Goal: Task Accomplishment & Management: Complete application form

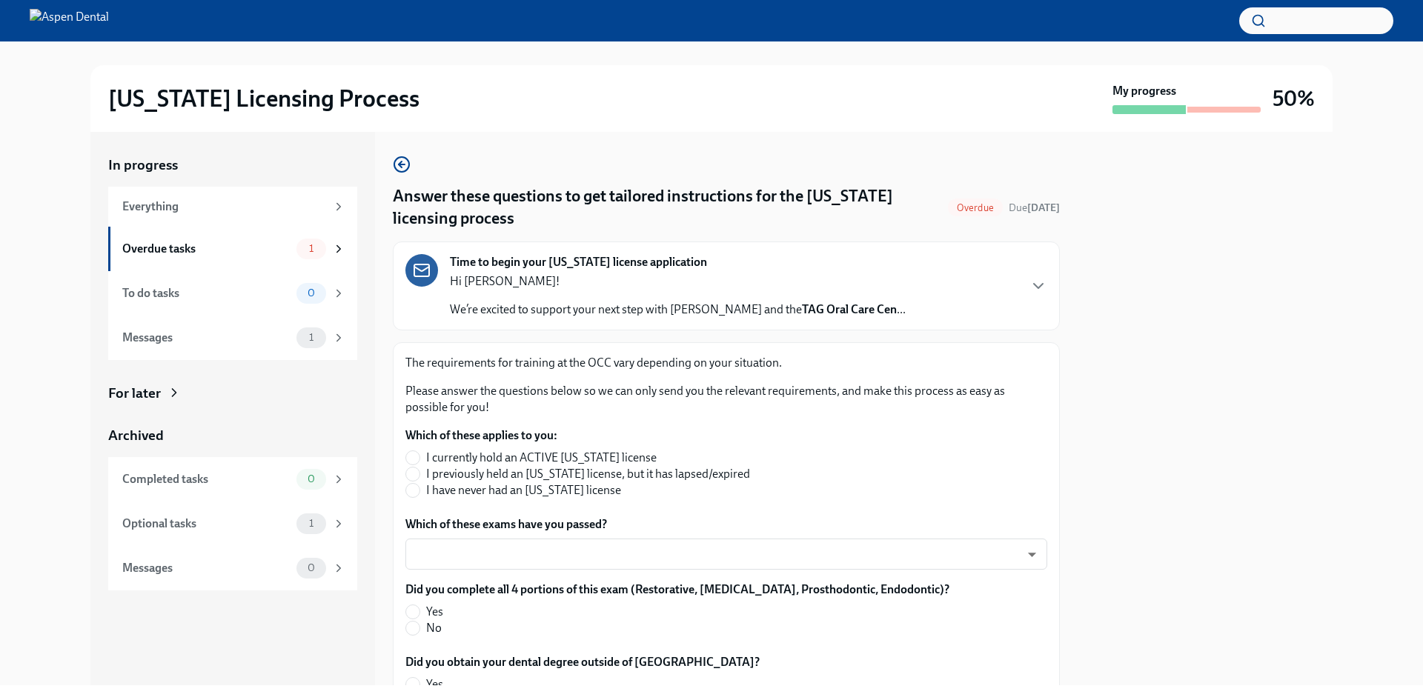
scroll to position [74, 0]
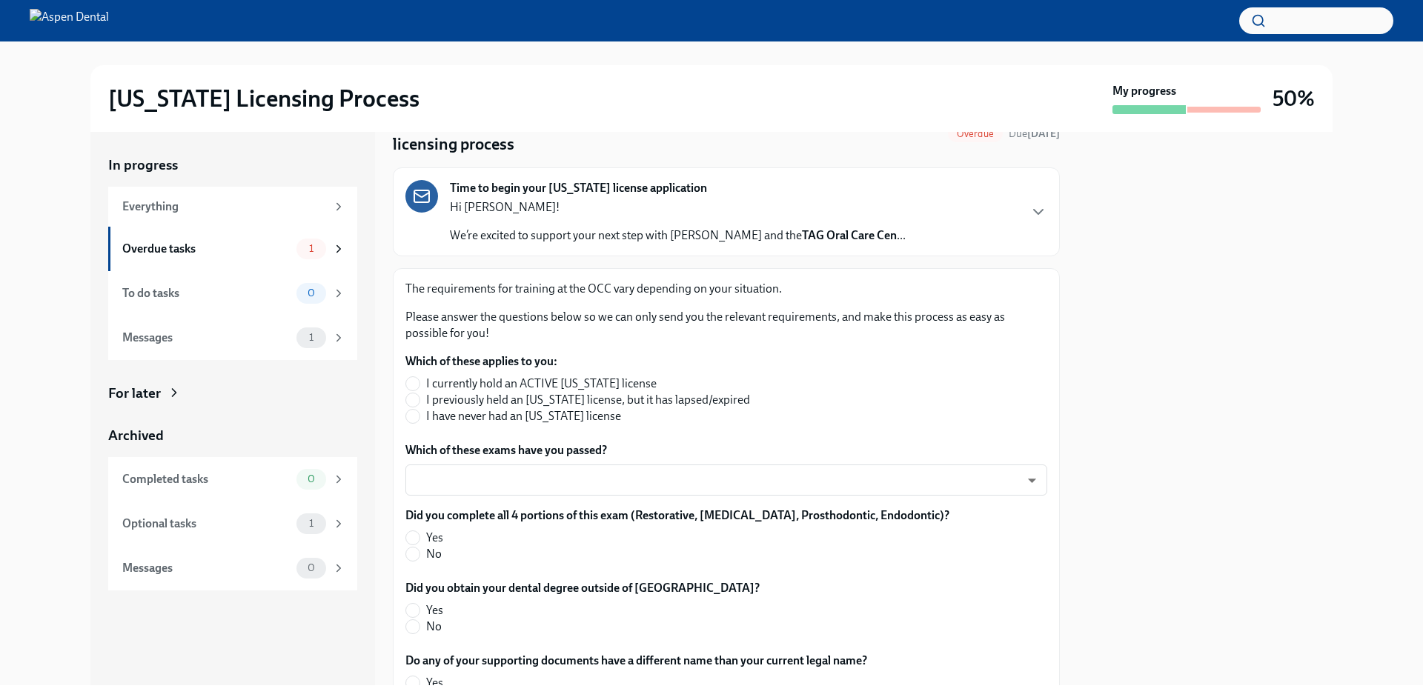
click at [509, 416] on span "I have never had an [US_STATE] license" at bounding box center [523, 416] width 195 height 16
click at [419, 416] on input "I have never had an [US_STATE] license" at bounding box center [412, 416] width 13 height 13
radio input "true"
click at [510, 487] on body "[US_STATE] Licensing Process My progress 50% In progress Everything Overdue tas…" at bounding box center [711, 350] width 1423 height 700
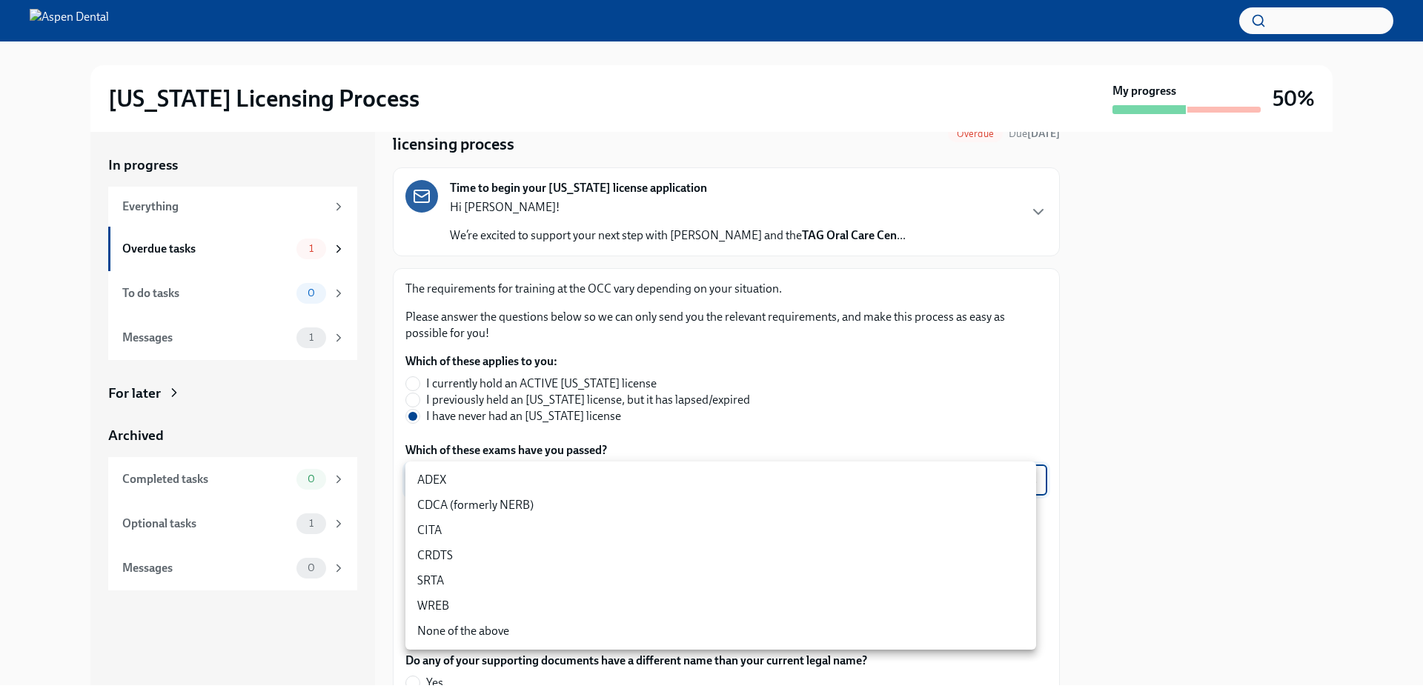
click at [511, 520] on li "CITA" at bounding box center [720, 530] width 631 height 25
type input "DoVccFqJ1"
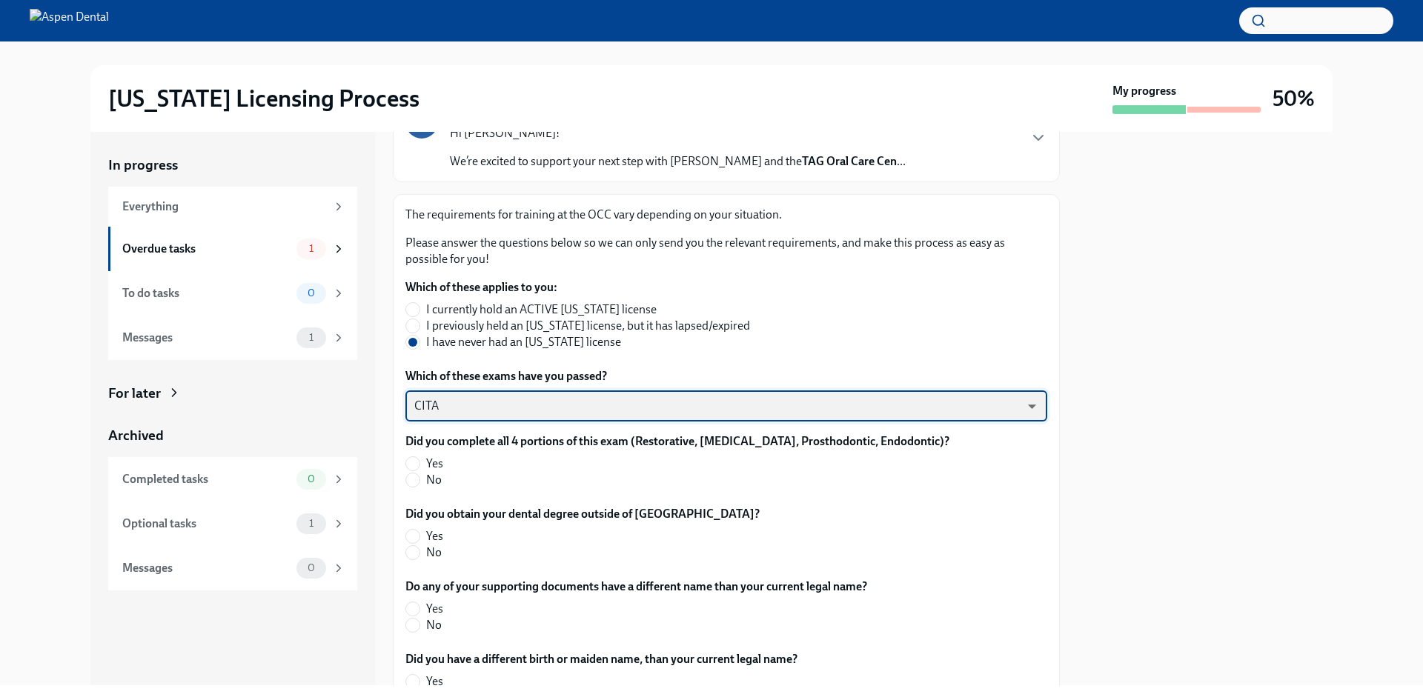
scroll to position [222, 0]
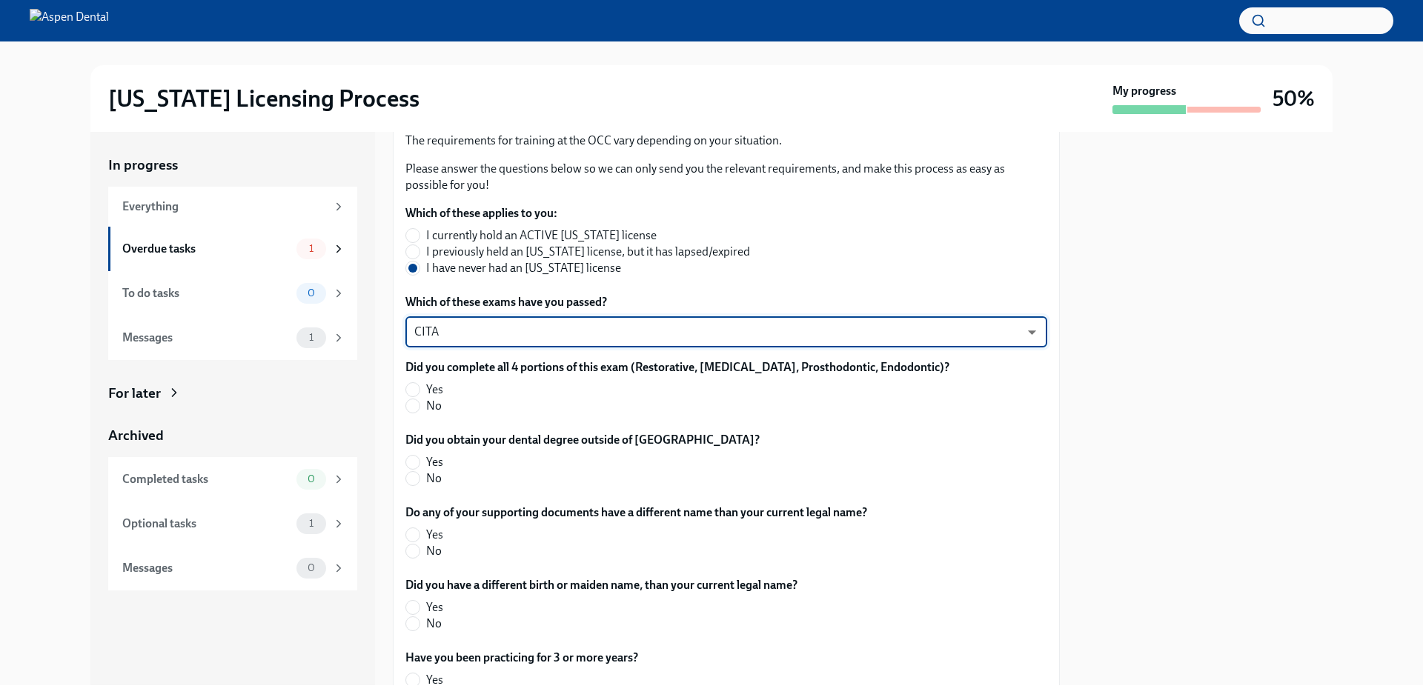
click at [427, 392] on span "Yes" at bounding box center [434, 390] width 17 height 16
click at [419, 392] on input "Yes" at bounding box center [412, 389] width 13 height 13
radio input "true"
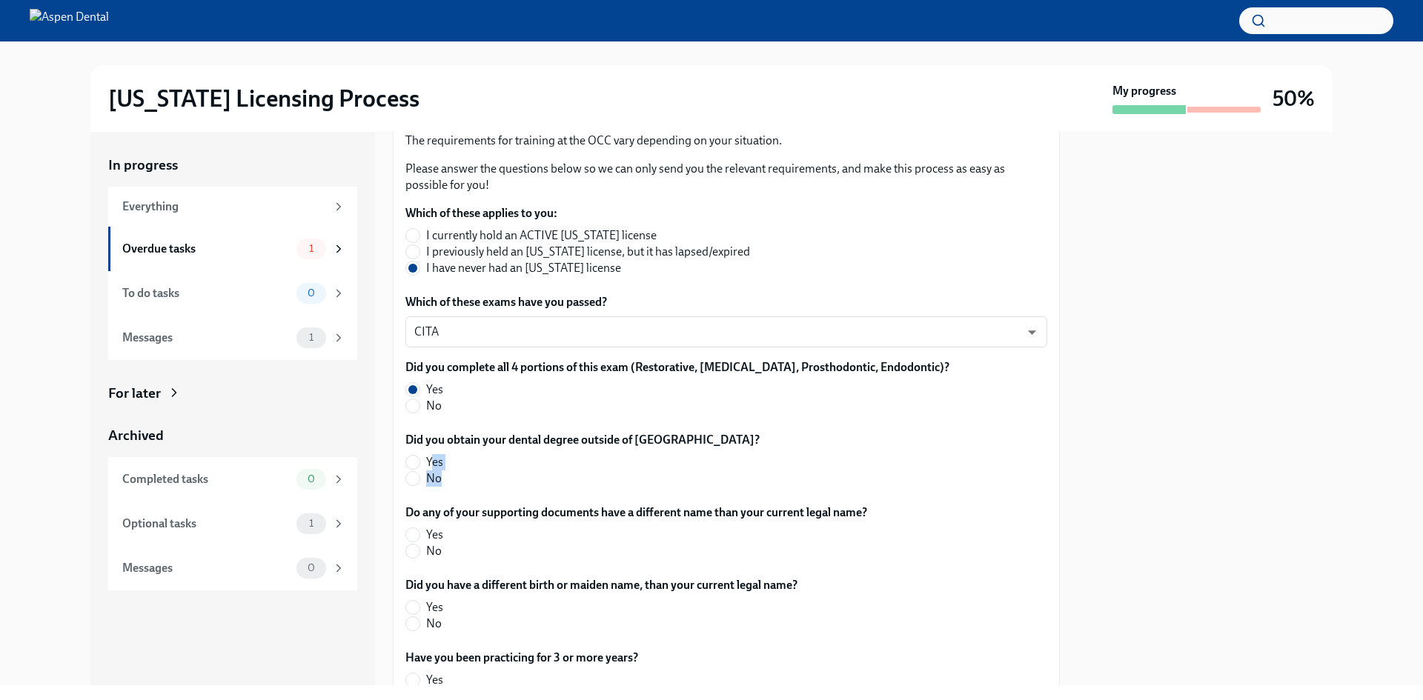
drag, startPoint x: 430, startPoint y: 459, endPoint x: 431, endPoint y: 482, distance: 22.3
click at [455, 486] on div "Yes No" at bounding box center [582, 470] width 354 height 33
click at [431, 482] on span "No" at bounding box center [434, 479] width 16 height 16
click at [419, 482] on input "No" at bounding box center [412, 478] width 13 height 13
radio input "true"
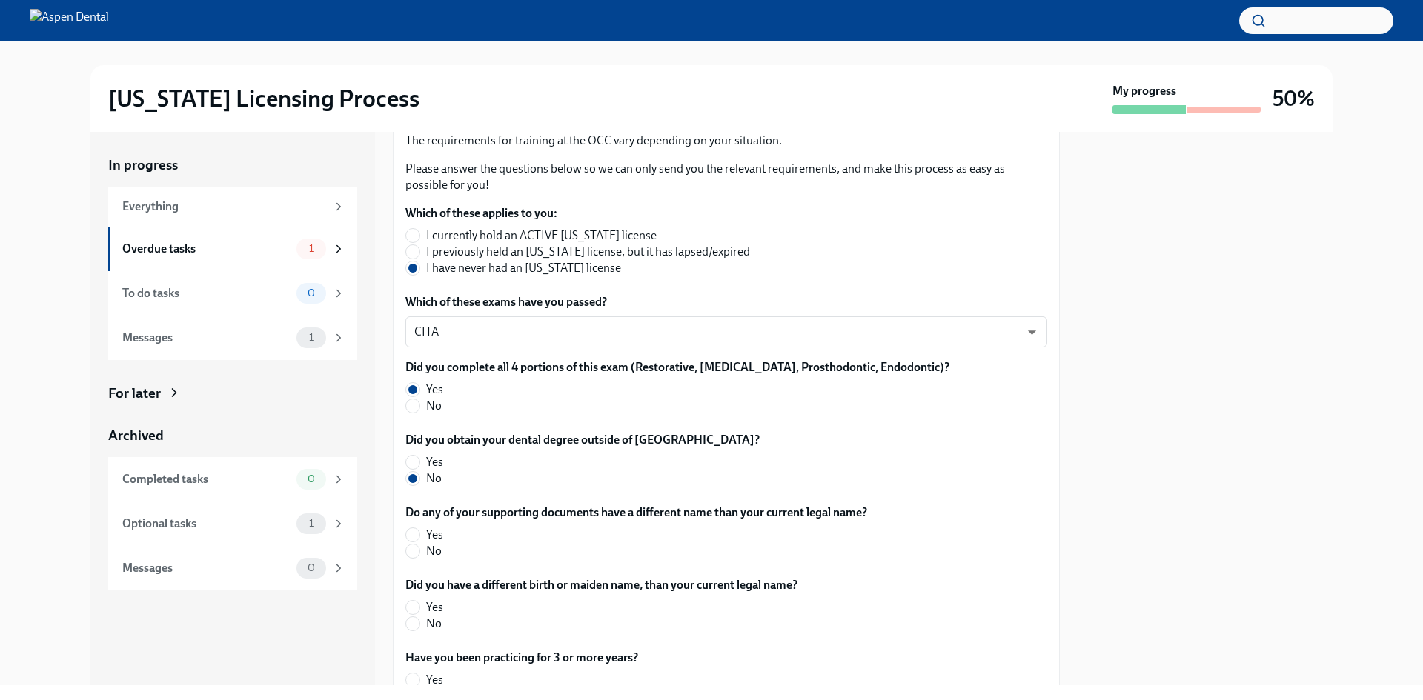
scroll to position [296, 0]
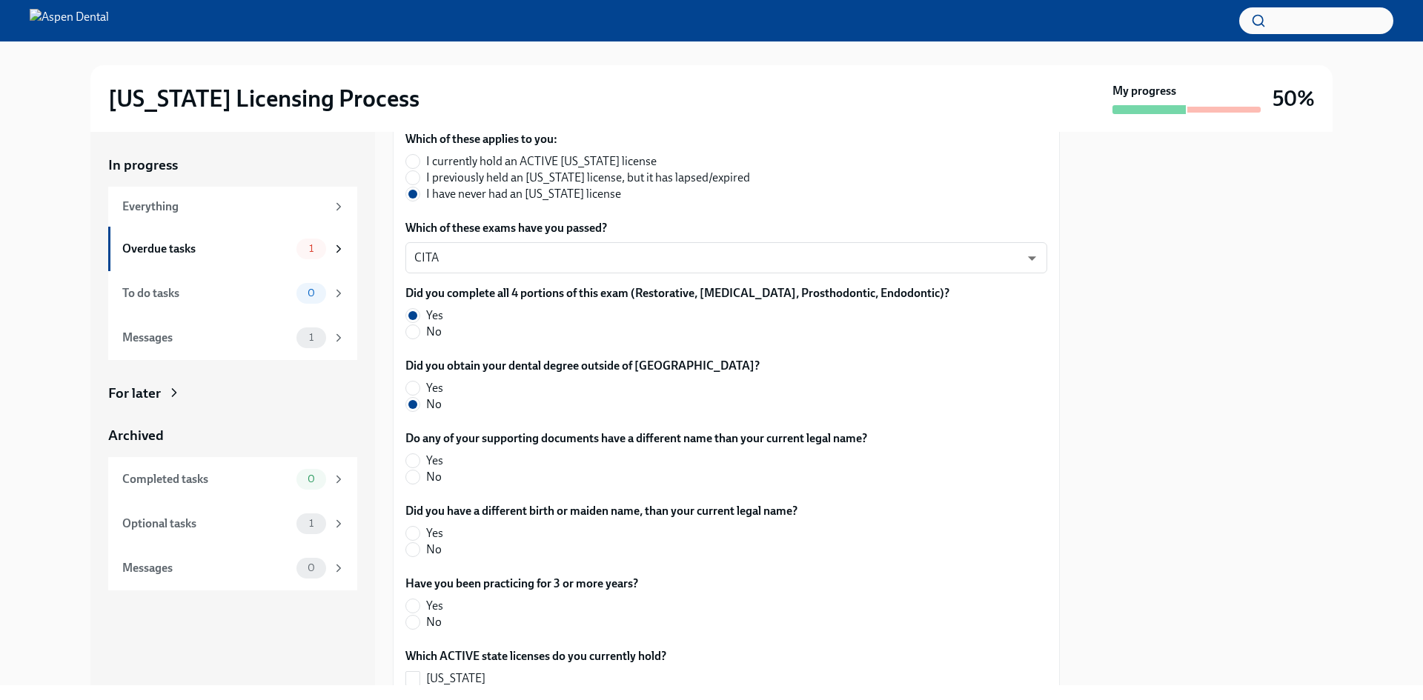
click at [431, 474] on span "No" at bounding box center [434, 477] width 16 height 16
click at [419, 474] on input "No" at bounding box center [412, 477] width 13 height 13
radio input "true"
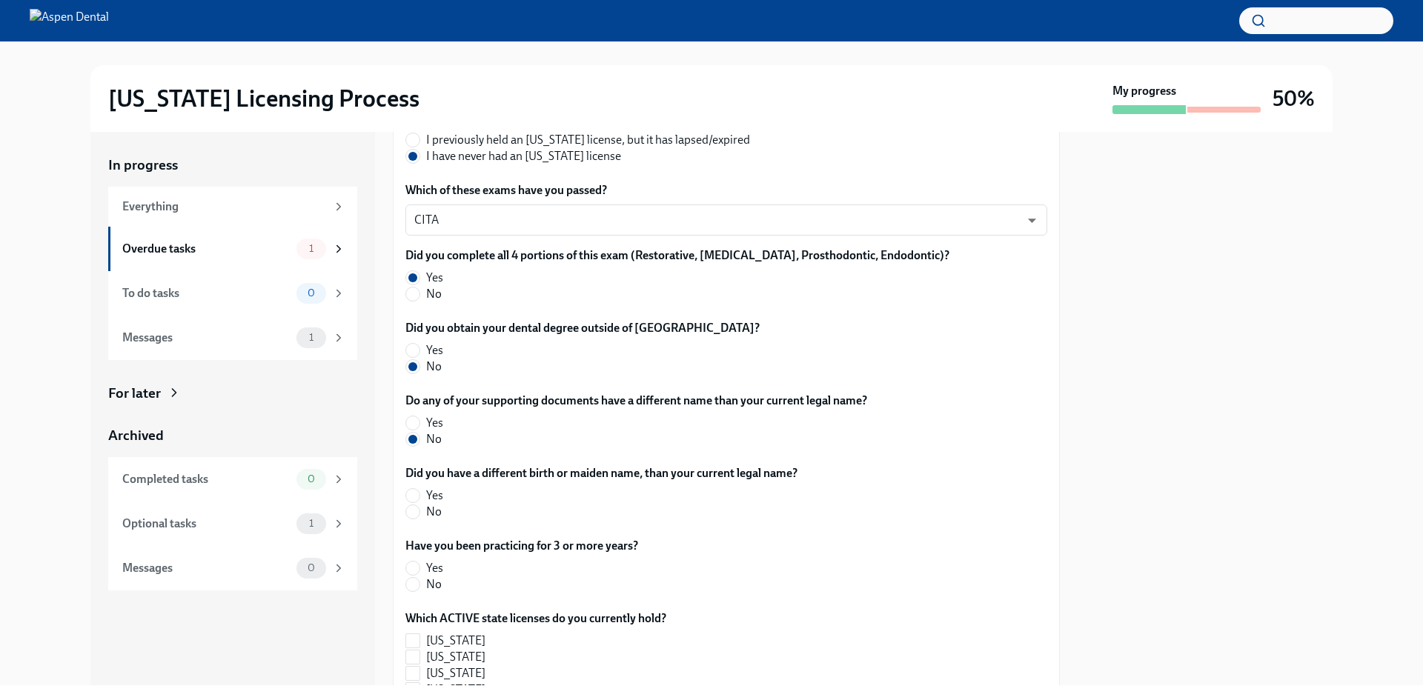
scroll to position [371, 0]
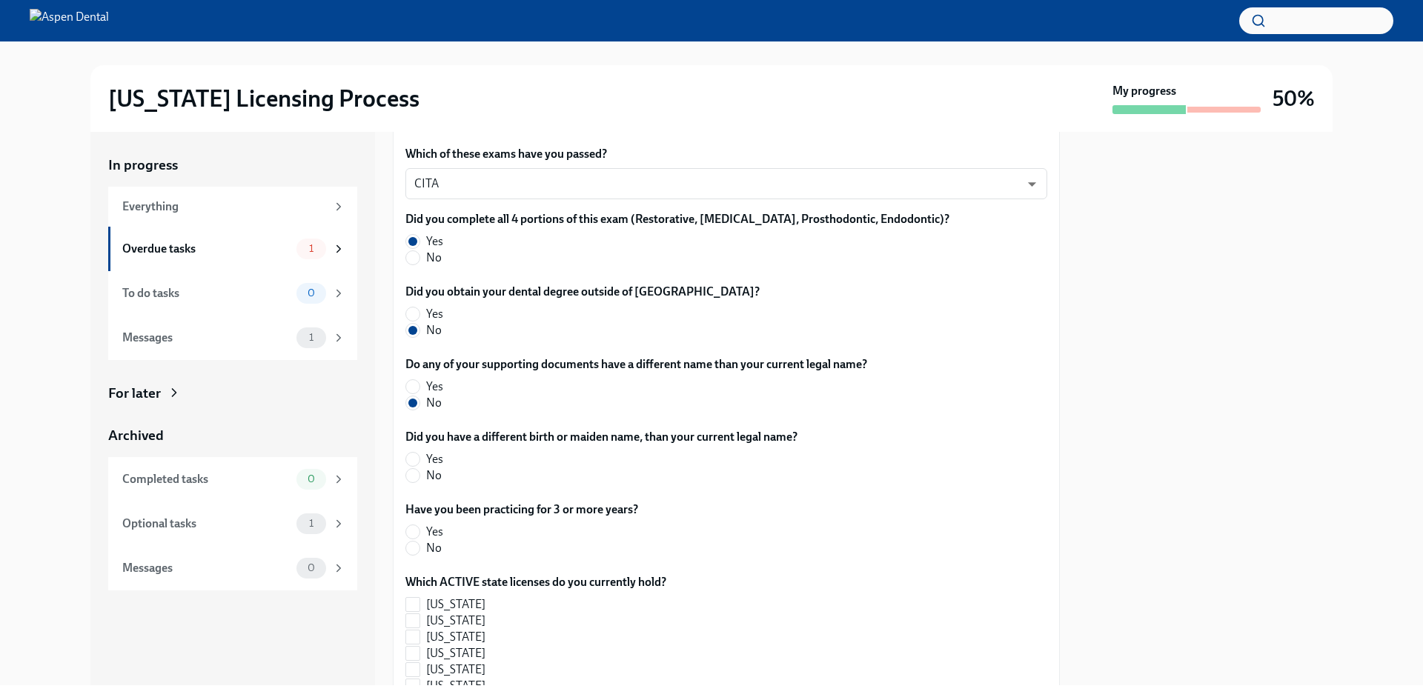
click at [434, 472] on span "No" at bounding box center [434, 476] width 16 height 16
click at [419, 472] on input "No" at bounding box center [412, 475] width 13 height 13
radio input "true"
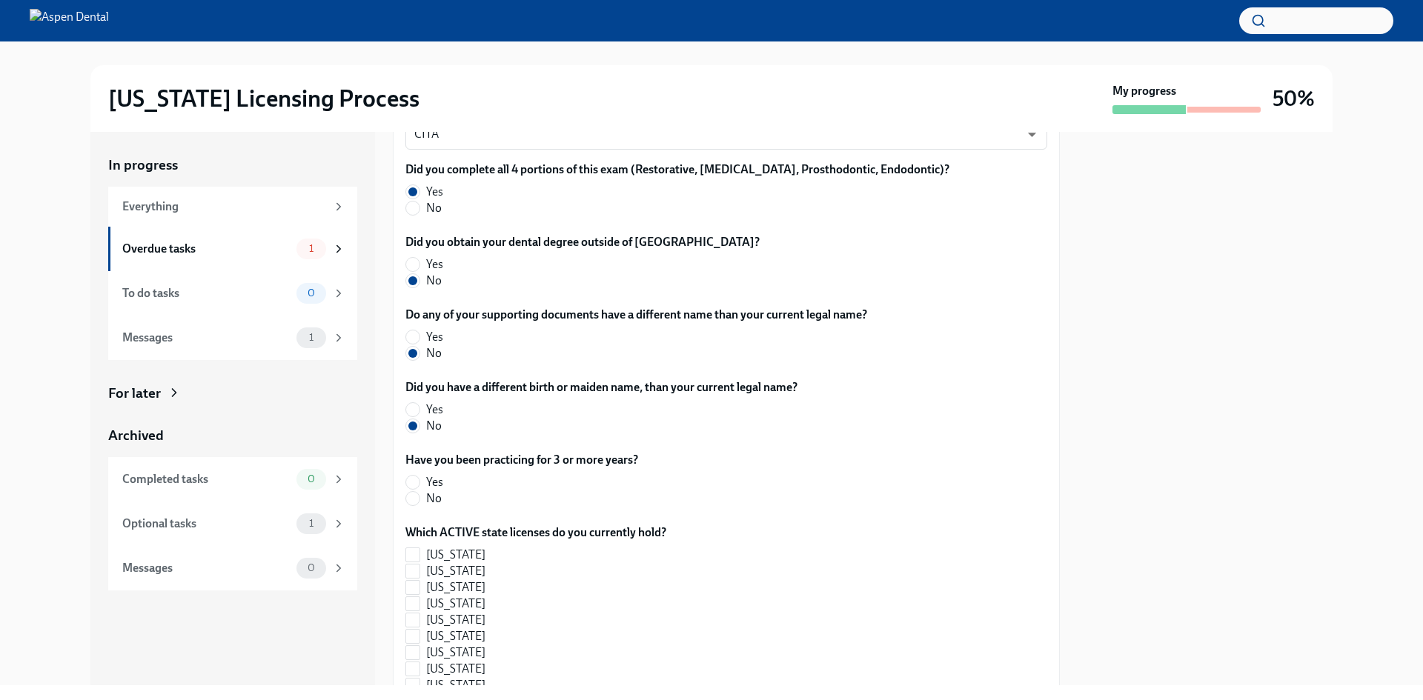
scroll to position [445, 0]
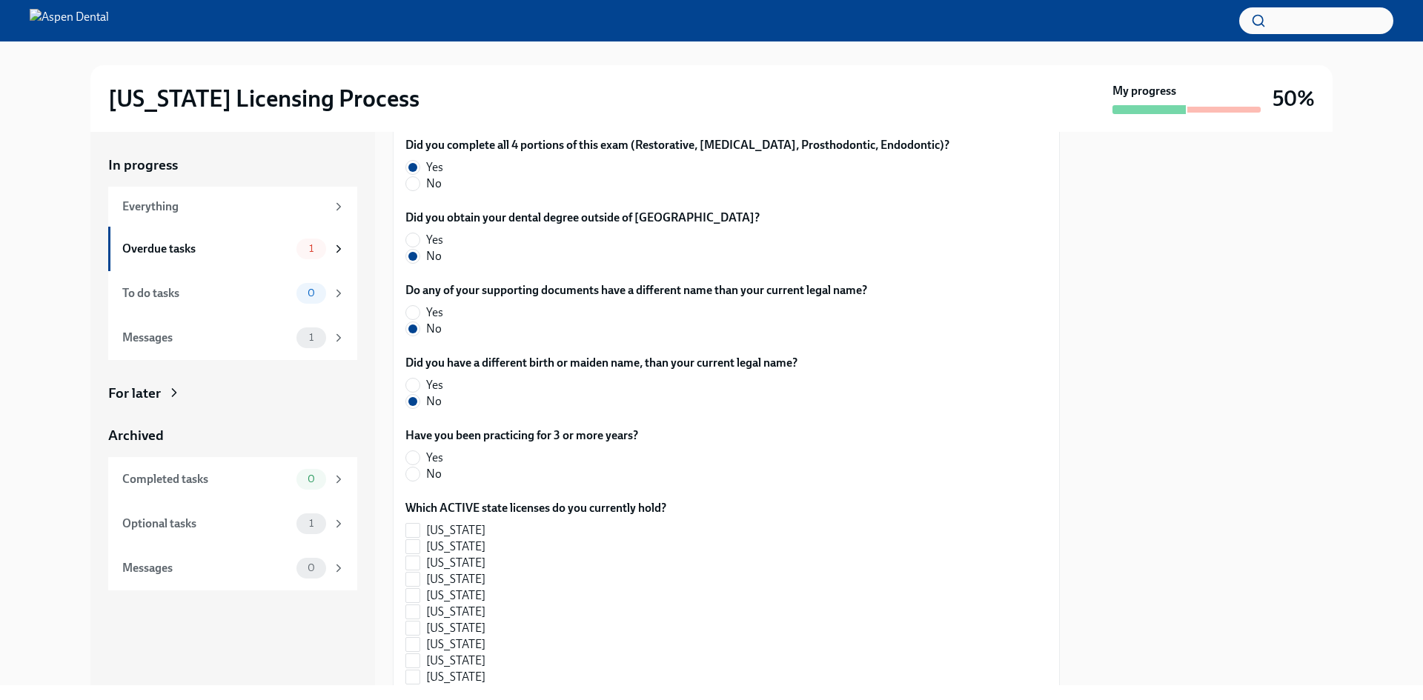
click at [432, 451] on span "Yes" at bounding box center [434, 458] width 17 height 16
click at [419, 451] on input "Yes" at bounding box center [412, 457] width 13 height 13
radio input "true"
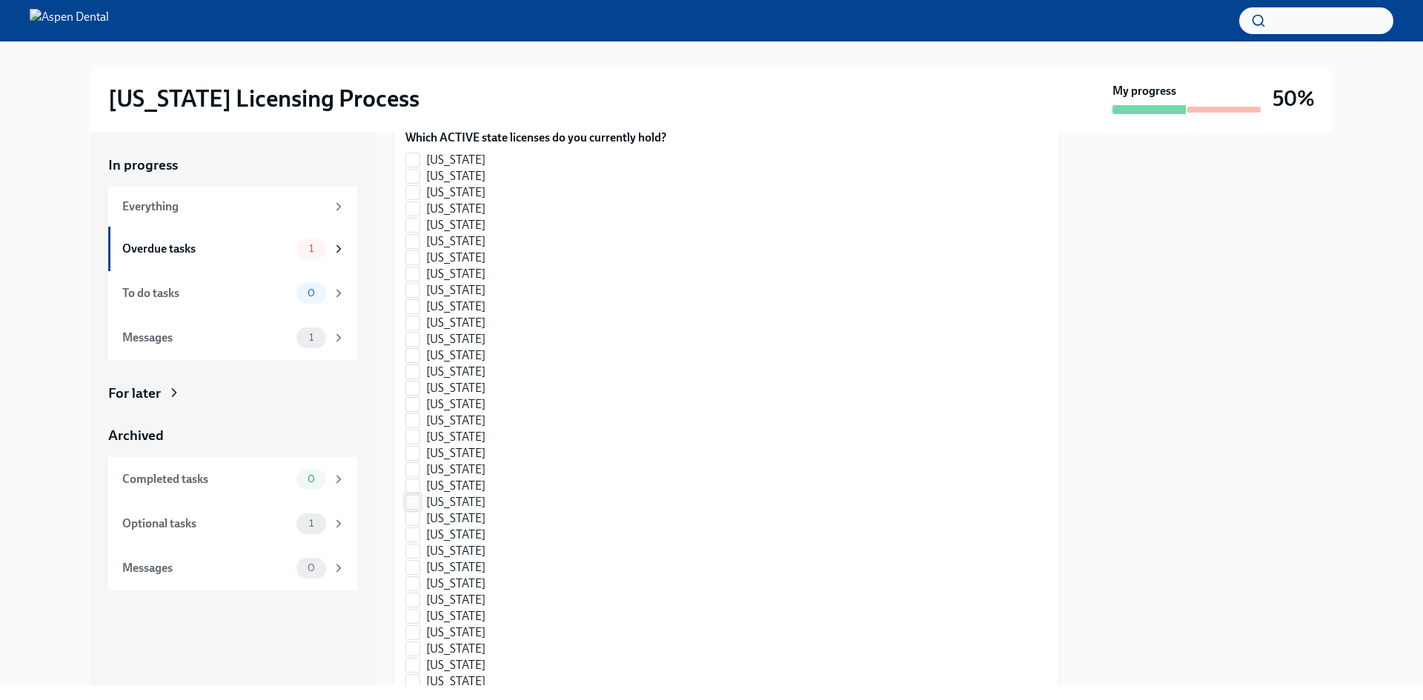
scroll to position [1112, 0]
drag, startPoint x: 477, startPoint y: 555, endPoint x: 478, endPoint y: 563, distance: 8.2
click at [478, 563] on div "[US_STATE] [US_STATE] [US_STATE] [US_STATE] [US_STATE] [US_STATE] [US_STATE] [U…" at bounding box center [535, 279] width 261 height 848
click at [478, 563] on span "[US_STATE]" at bounding box center [455, 565] width 59 height 16
click at [419, 563] on input "[US_STATE]" at bounding box center [412, 564] width 13 height 13
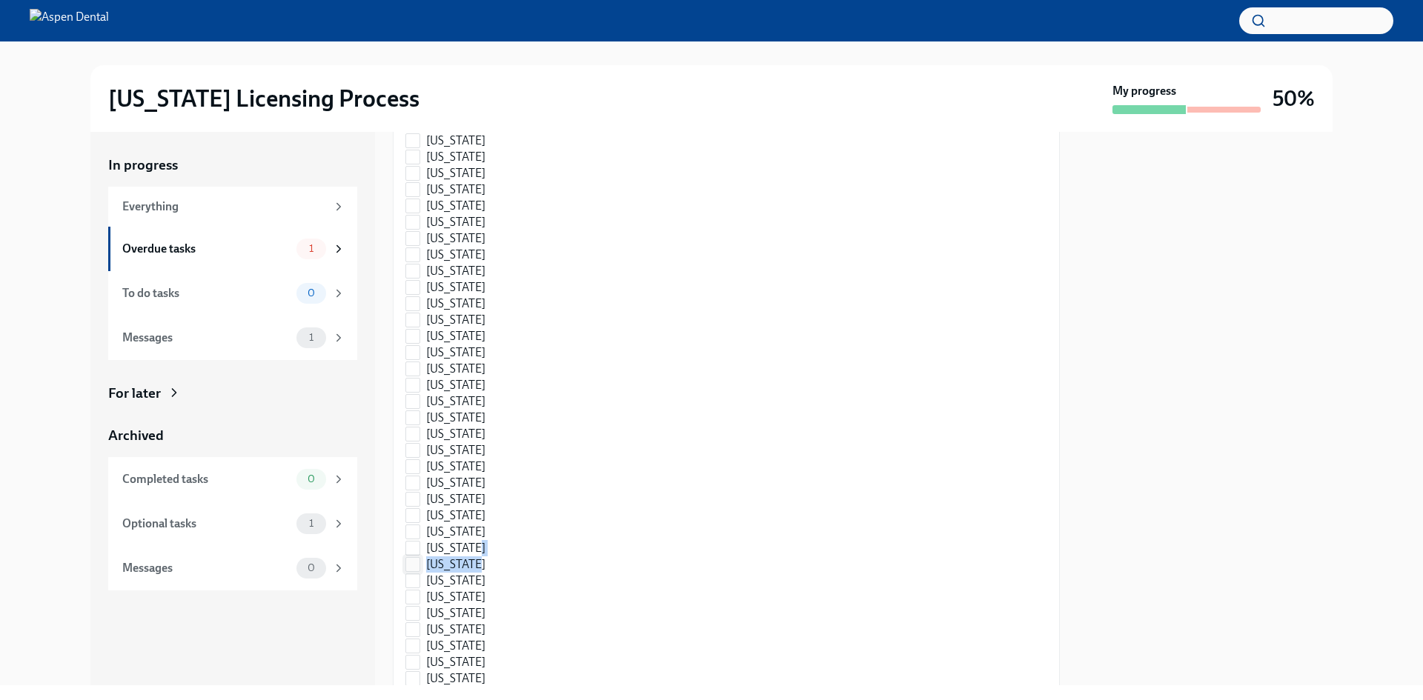
checkbox input "true"
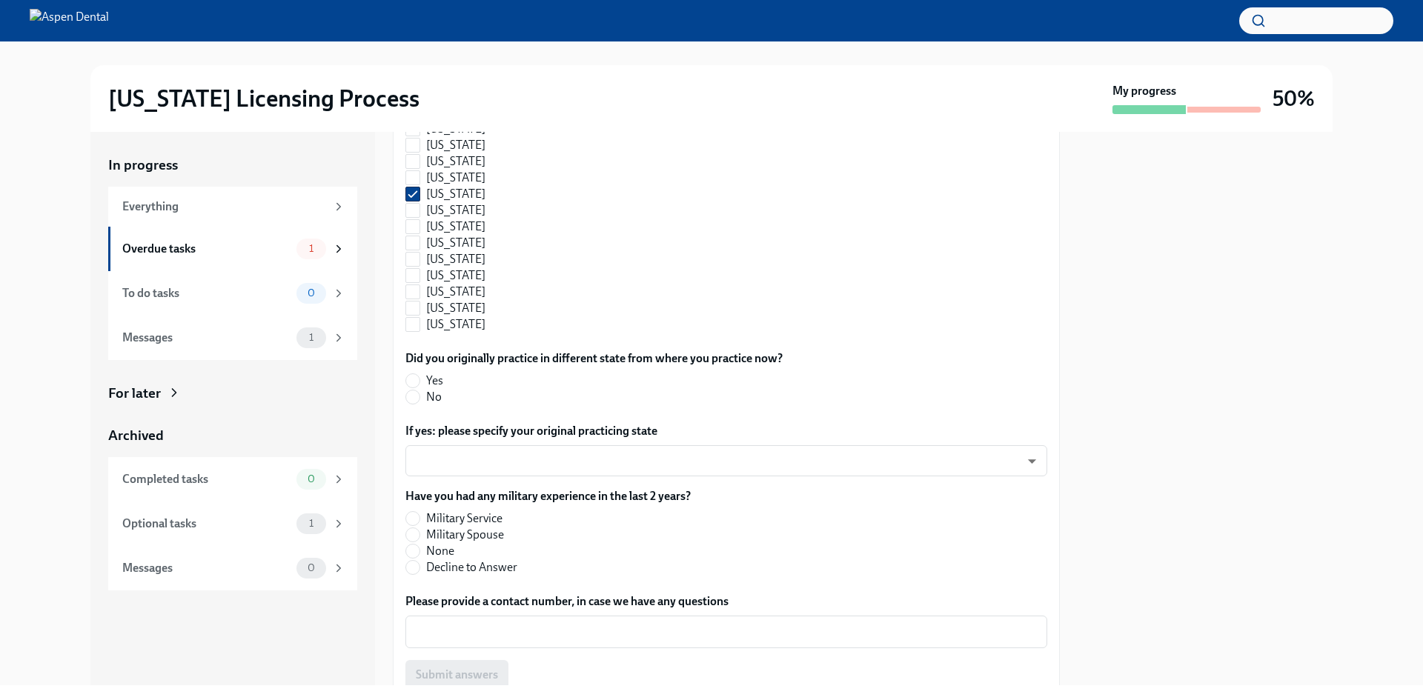
click at [424, 402] on label "No" at bounding box center [587, 397] width 365 height 16
click at [419, 402] on input "No" at bounding box center [412, 397] width 13 height 13
radio input "true"
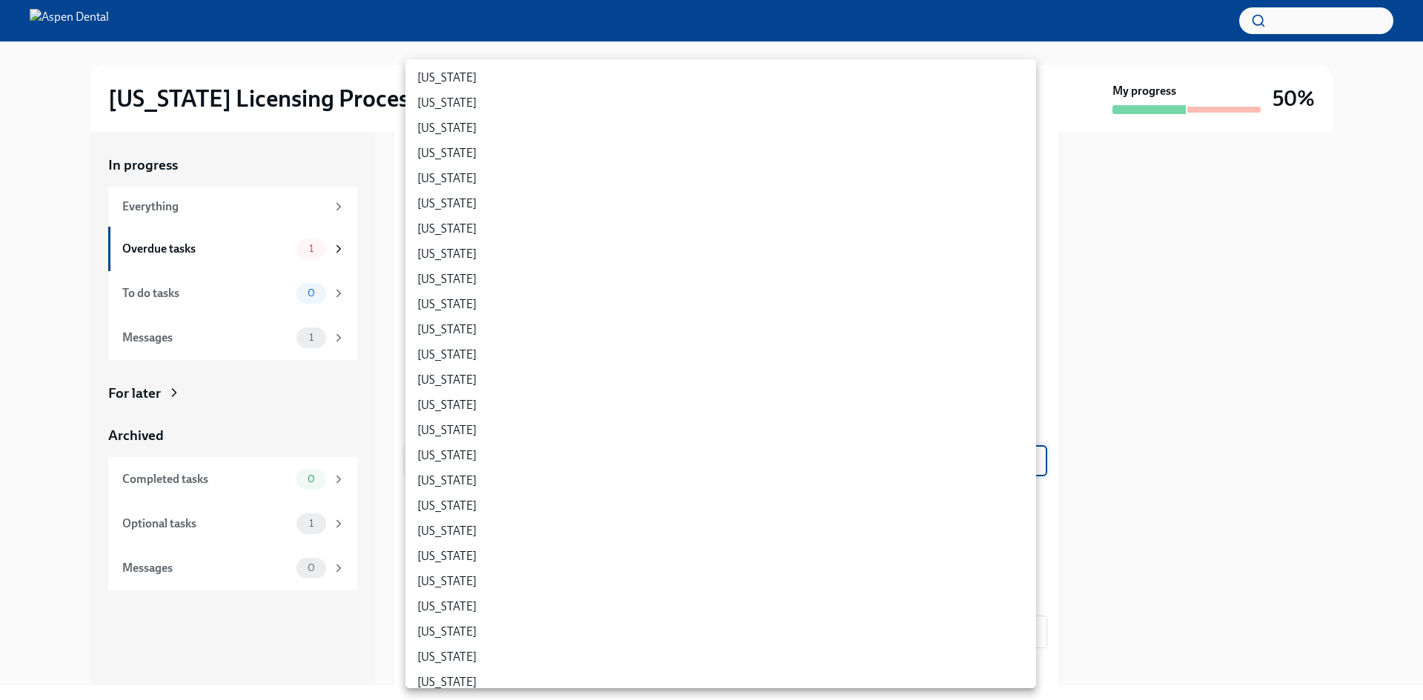
click at [491, 451] on body "[US_STATE] Licensing Process My progress 50% In progress Everything Overdue tas…" at bounding box center [711, 350] width 1423 height 700
click at [409, 443] on li "[US_STATE]" at bounding box center [720, 455] width 631 height 25
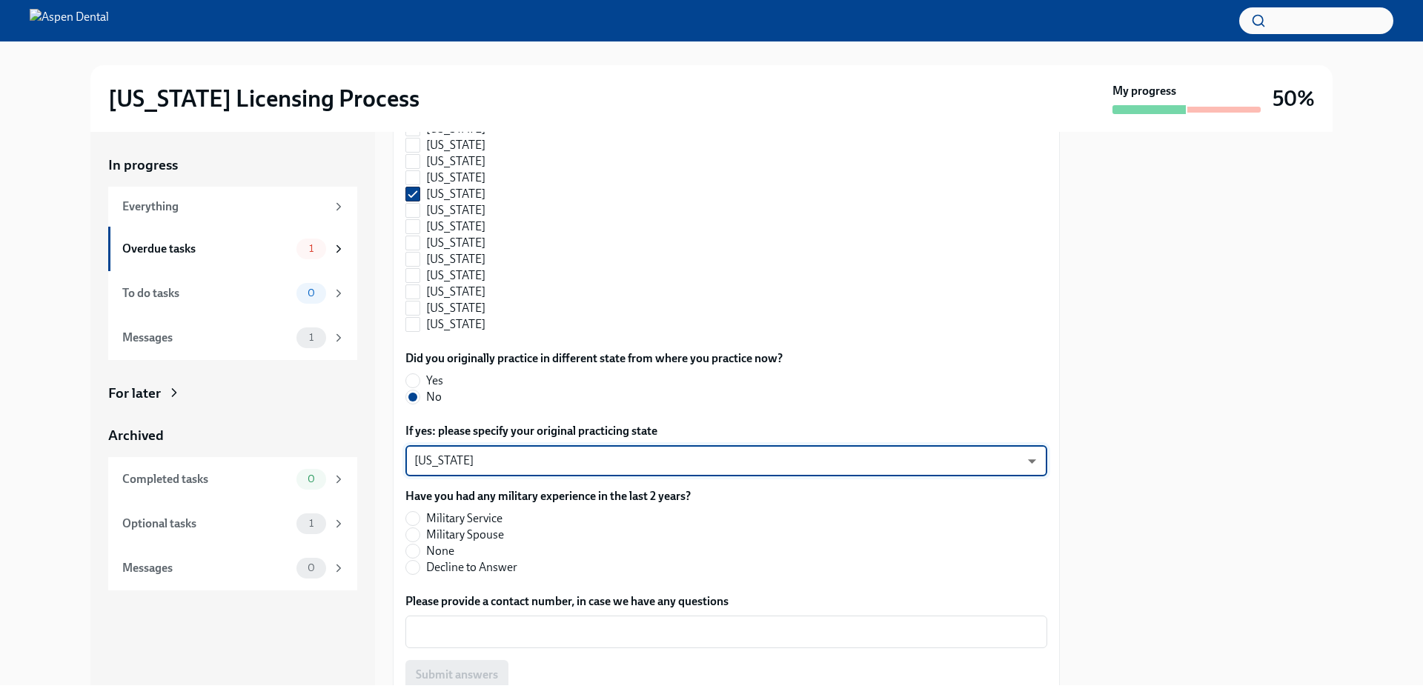
click at [460, 462] on body "[US_STATE] Licensing Process My progress 50% In progress Everything Overdue tas…" at bounding box center [711, 350] width 1423 height 700
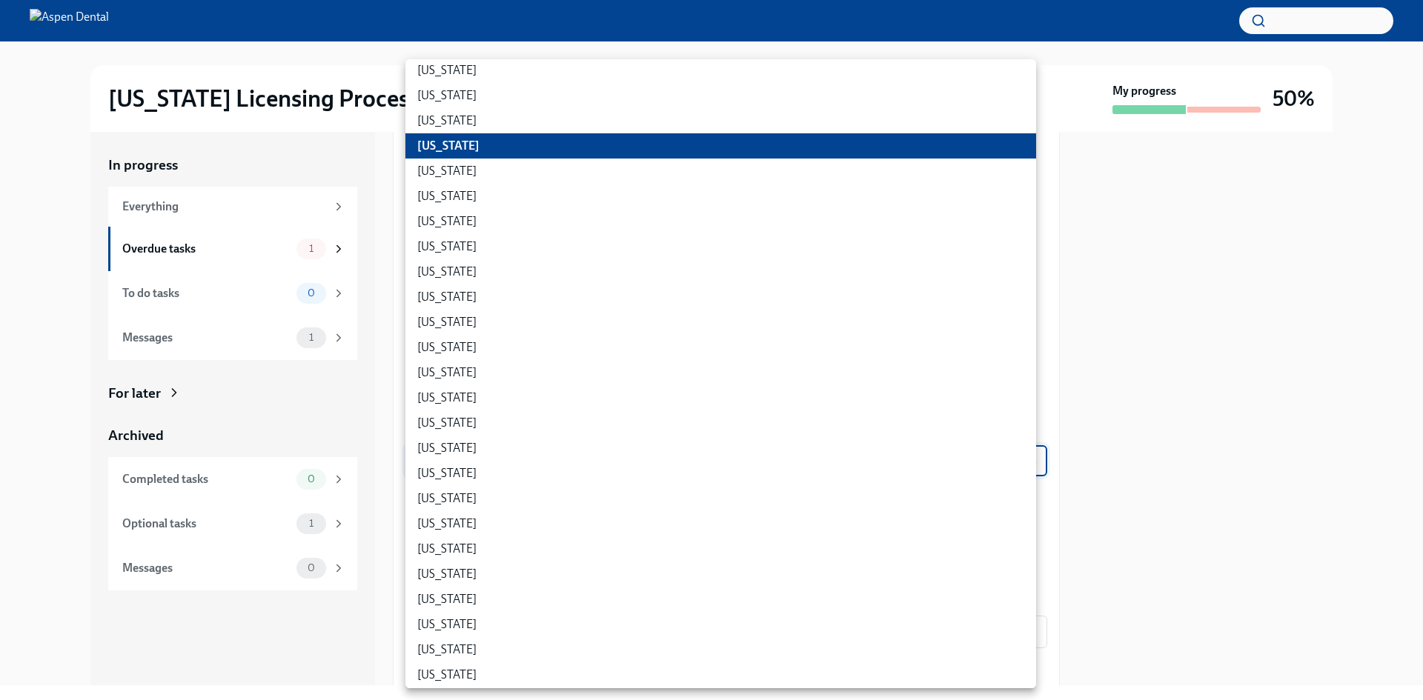
scroll to position [668, 0]
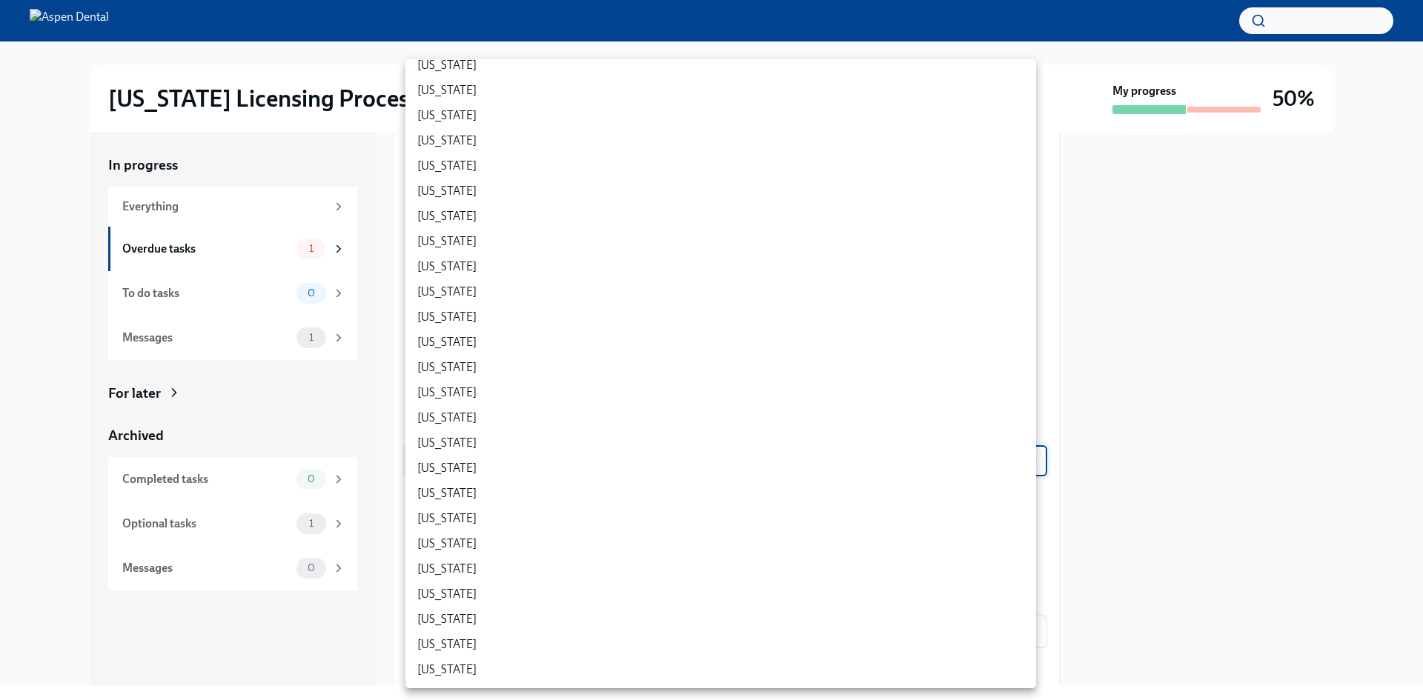
click at [518, 471] on li "[US_STATE]" at bounding box center [720, 468] width 631 height 25
type input "DE7cLs95q"
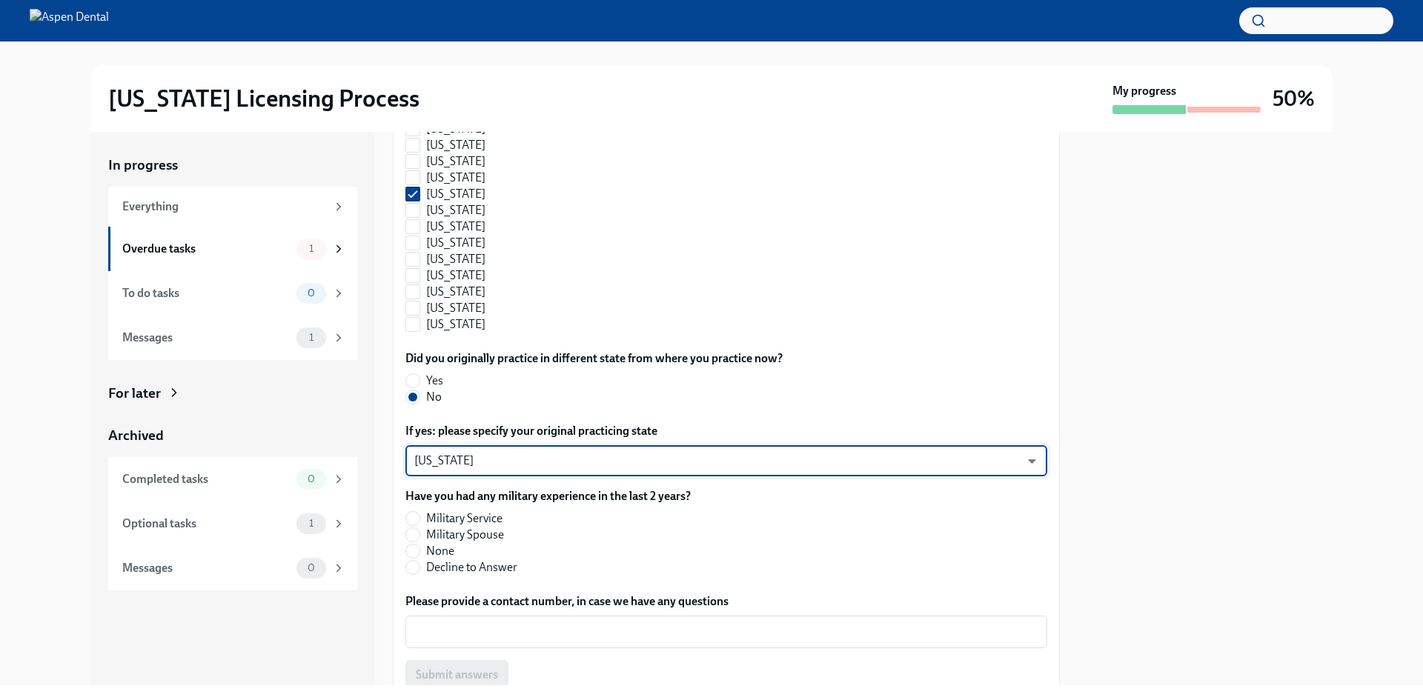
click at [533, 390] on label "No" at bounding box center [587, 397] width 365 height 16
click at [419, 391] on input "No" at bounding box center [412, 397] width 13 height 13
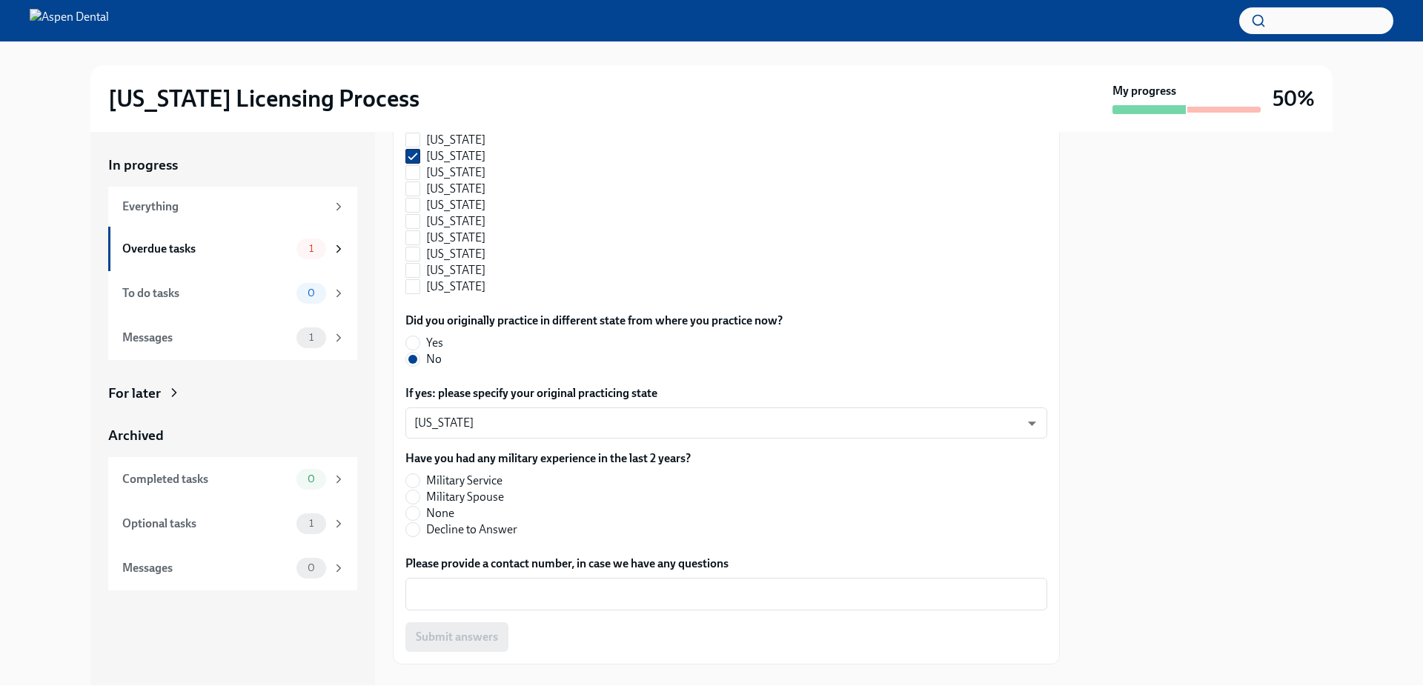
scroll to position [1547, 0]
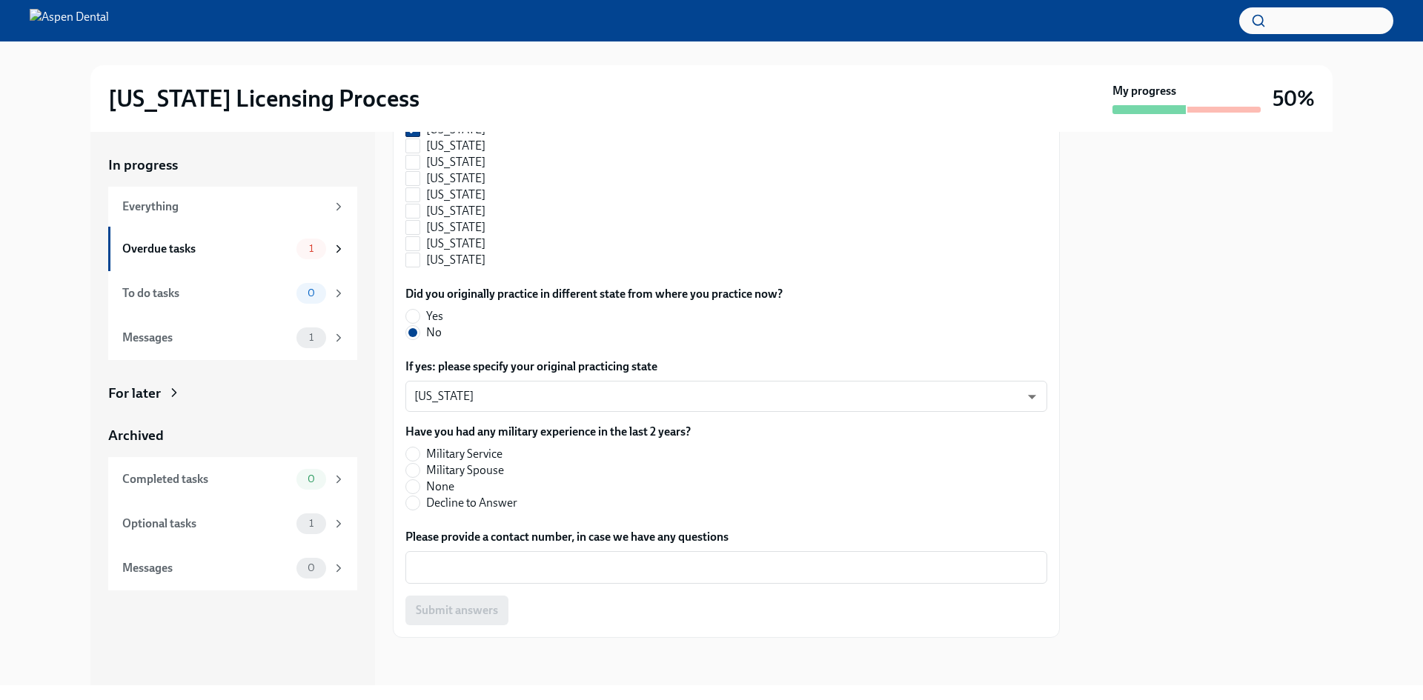
click at [449, 484] on span "None" at bounding box center [440, 487] width 28 height 16
click at [419, 484] on input "None" at bounding box center [412, 486] width 13 height 13
radio input "true"
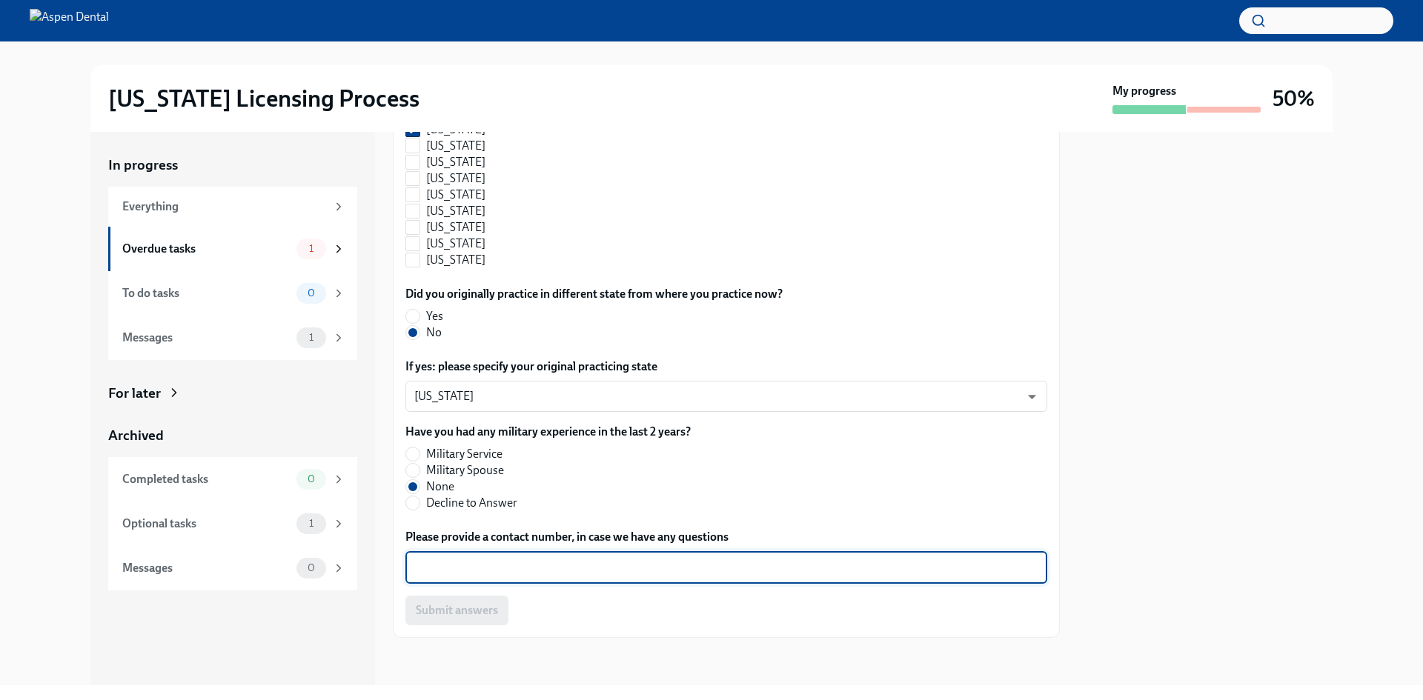
click at [531, 577] on textarea "Please provide a contact number, in case we have any questions" at bounding box center [726, 568] width 624 height 18
type textarea "8652000051"
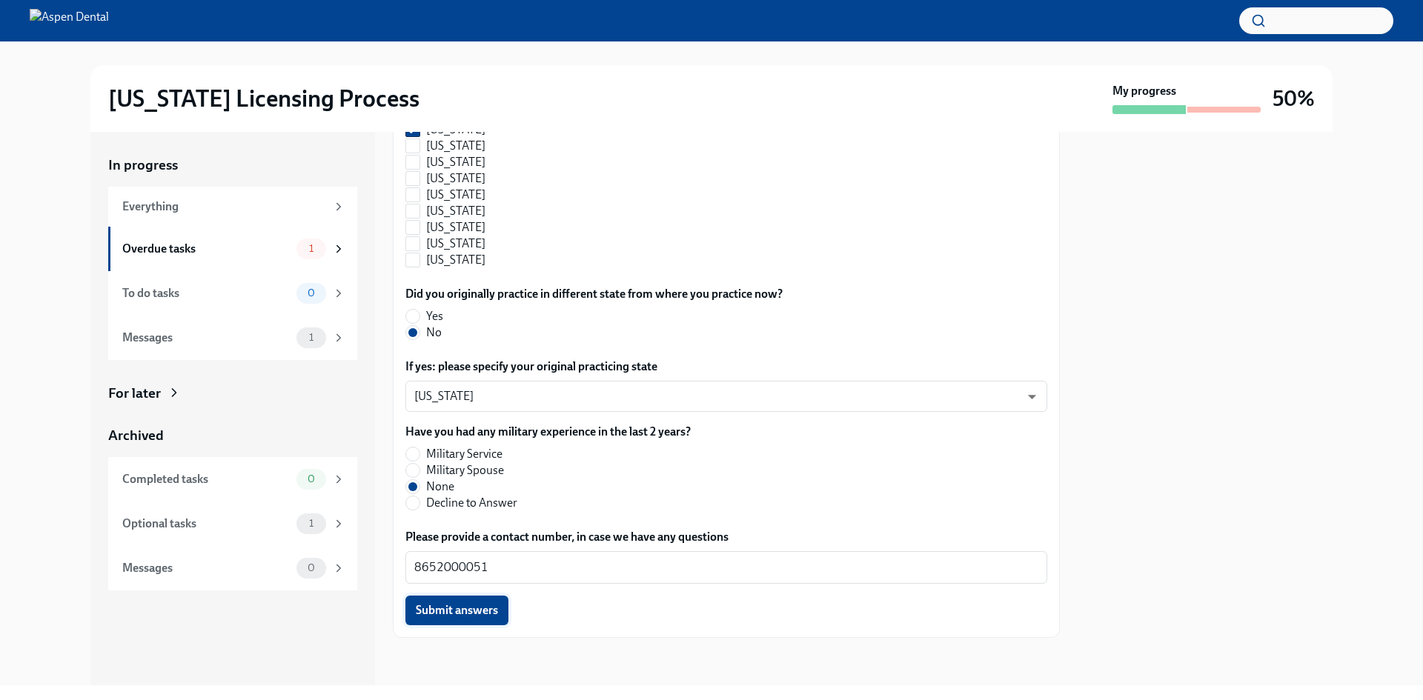
click at [463, 622] on button "Submit answers" at bounding box center [456, 611] width 103 height 30
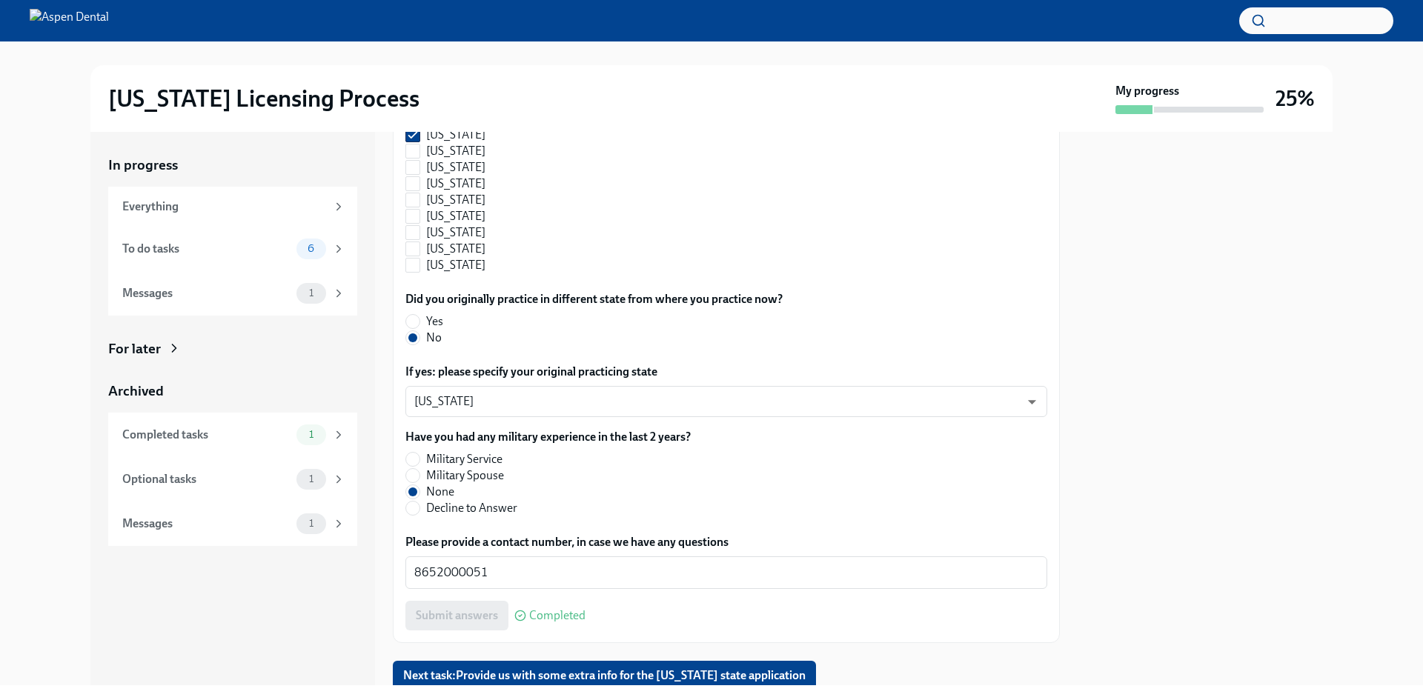
scroll to position [1594, 0]
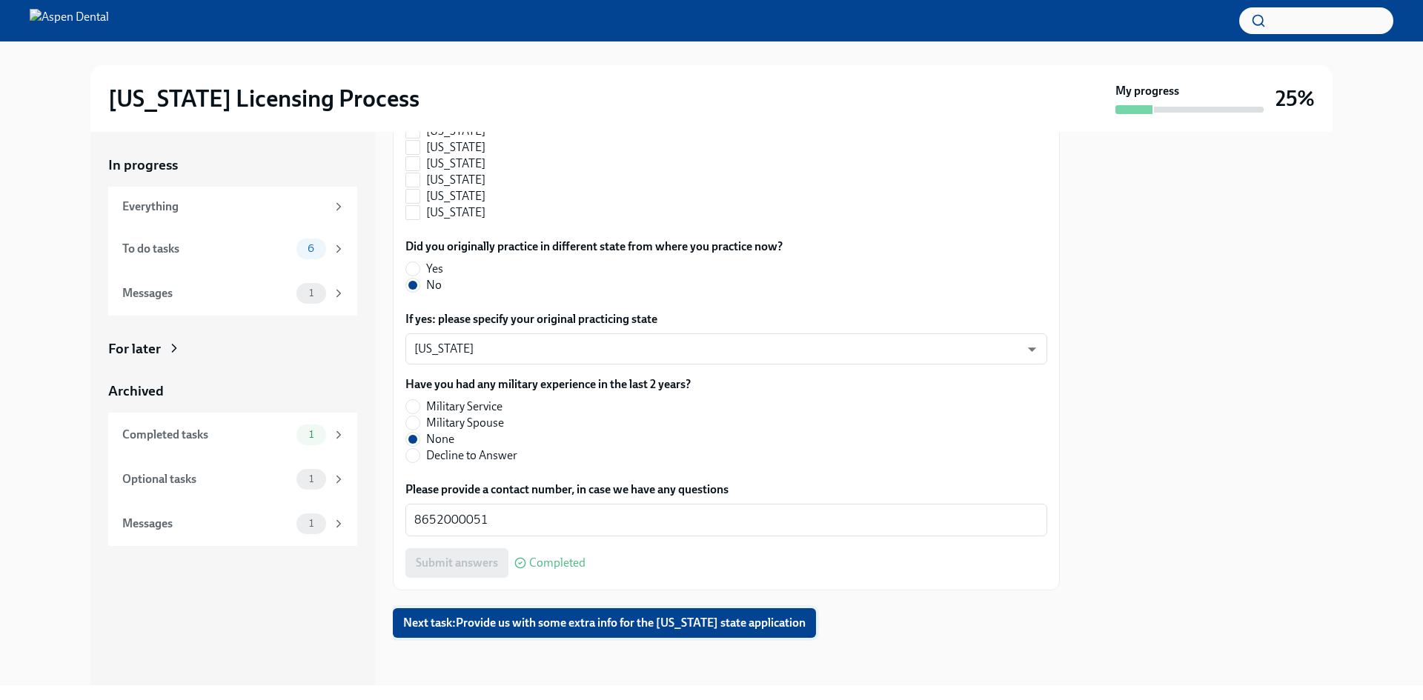
click at [574, 622] on span "Next task : Provide us with some extra info for the [US_STATE] state application" at bounding box center [604, 623] width 402 height 15
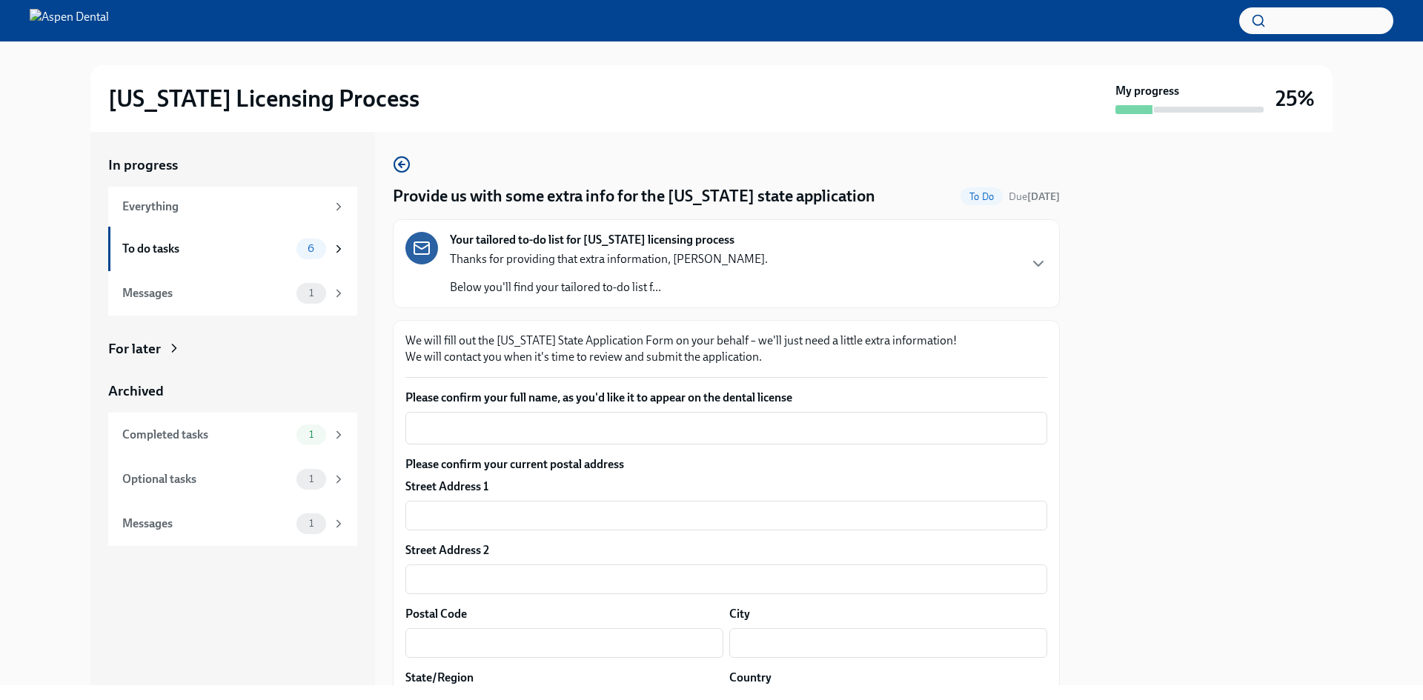
click at [1043, 270] on div "Your tailored to-do list for [US_STATE] licensing process Thanks for providing …" at bounding box center [726, 263] width 667 height 89
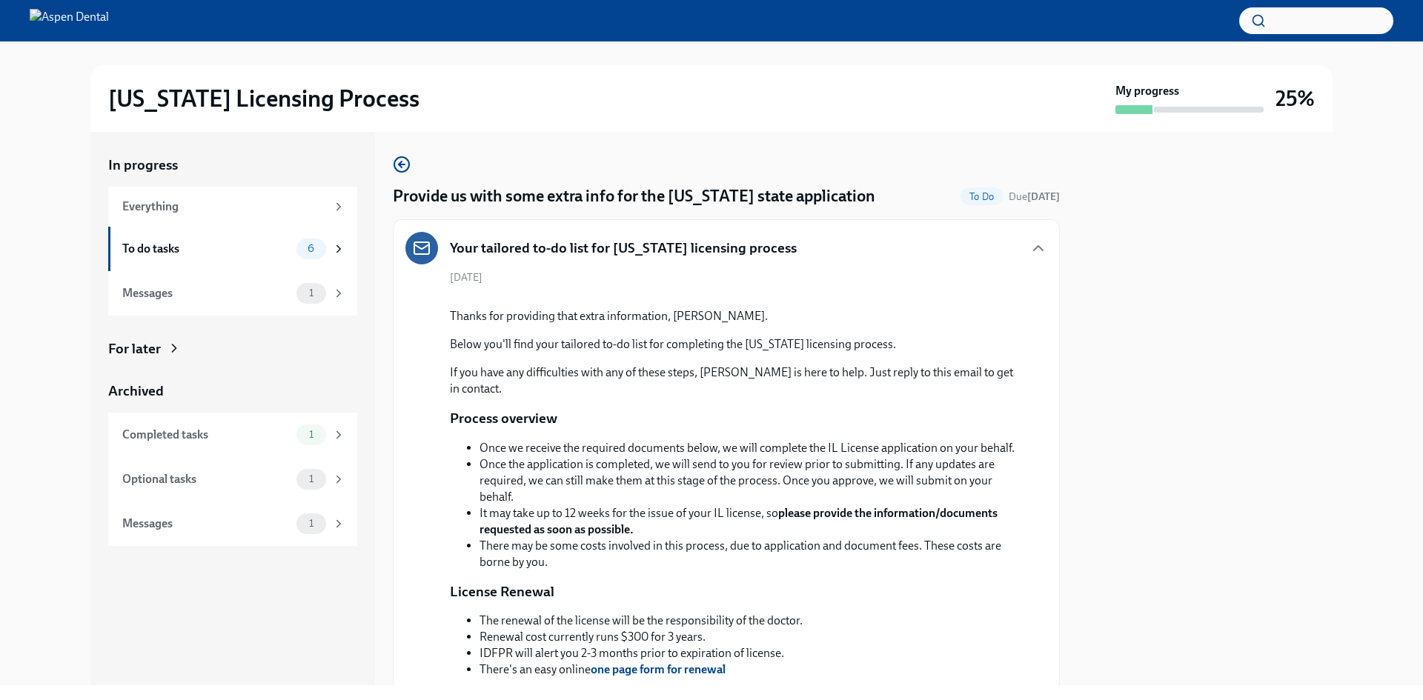
scroll to position [74, 0]
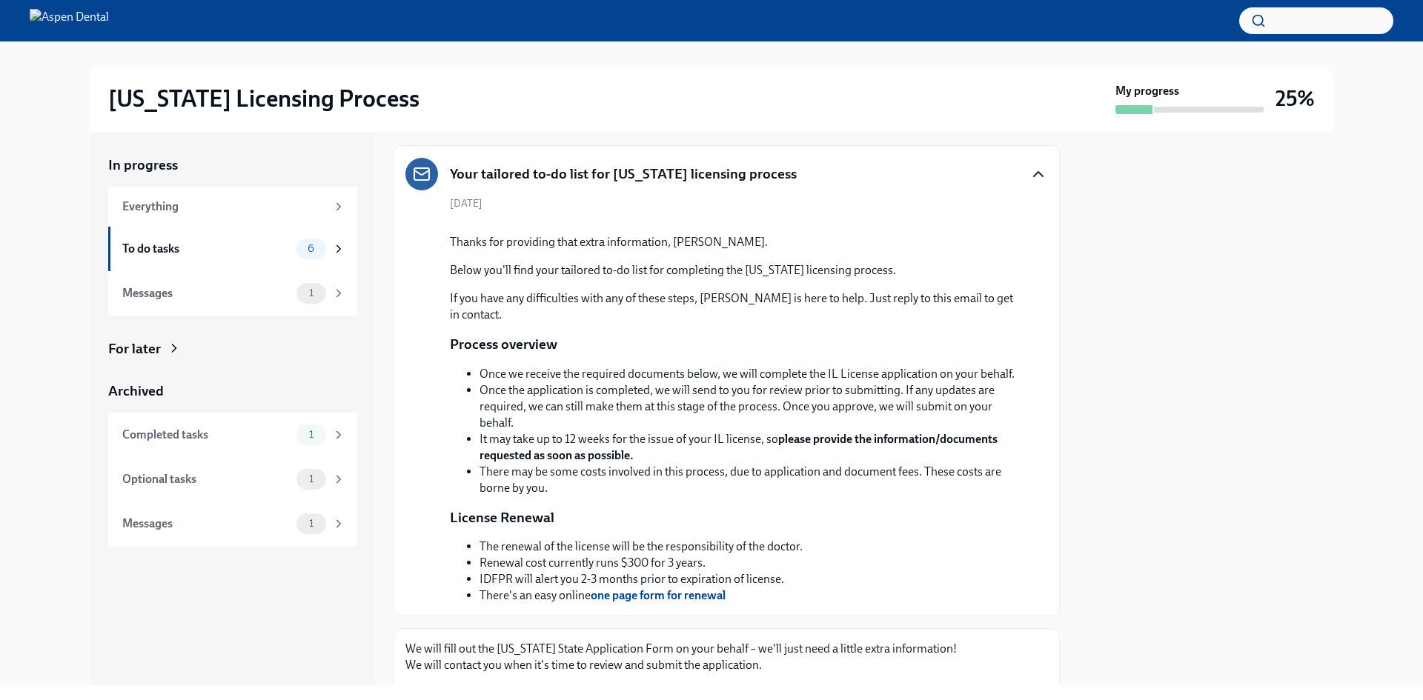
click at [1029, 179] on icon "button" at bounding box center [1038, 174] width 18 height 18
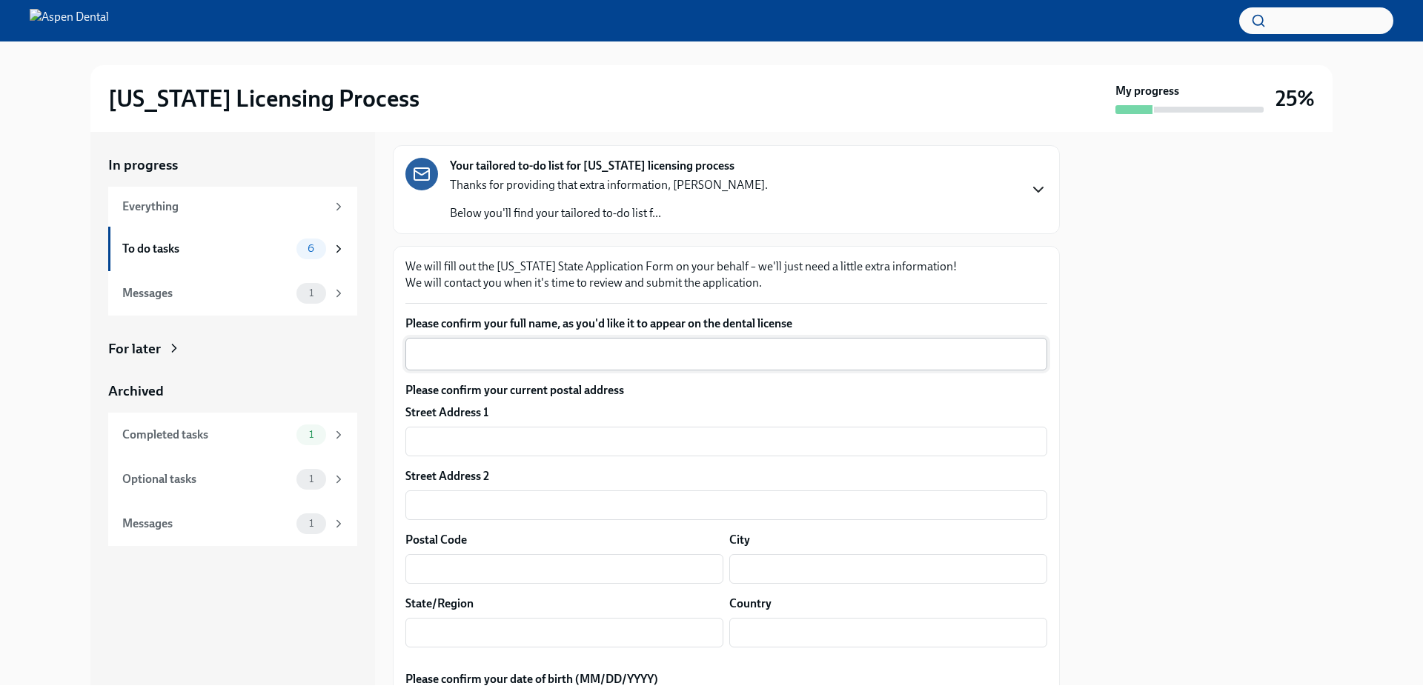
click at [602, 345] on div "x ​" at bounding box center [726, 354] width 642 height 33
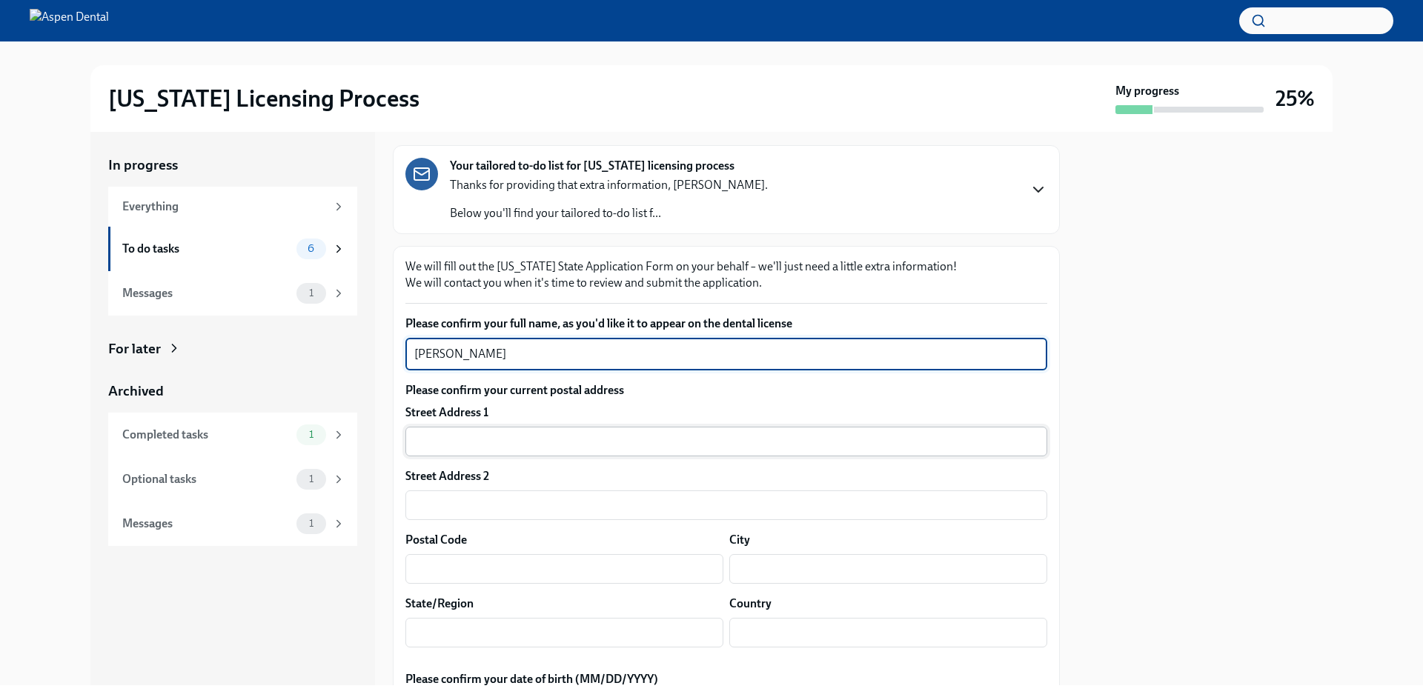
type textarea "[PERSON_NAME]"
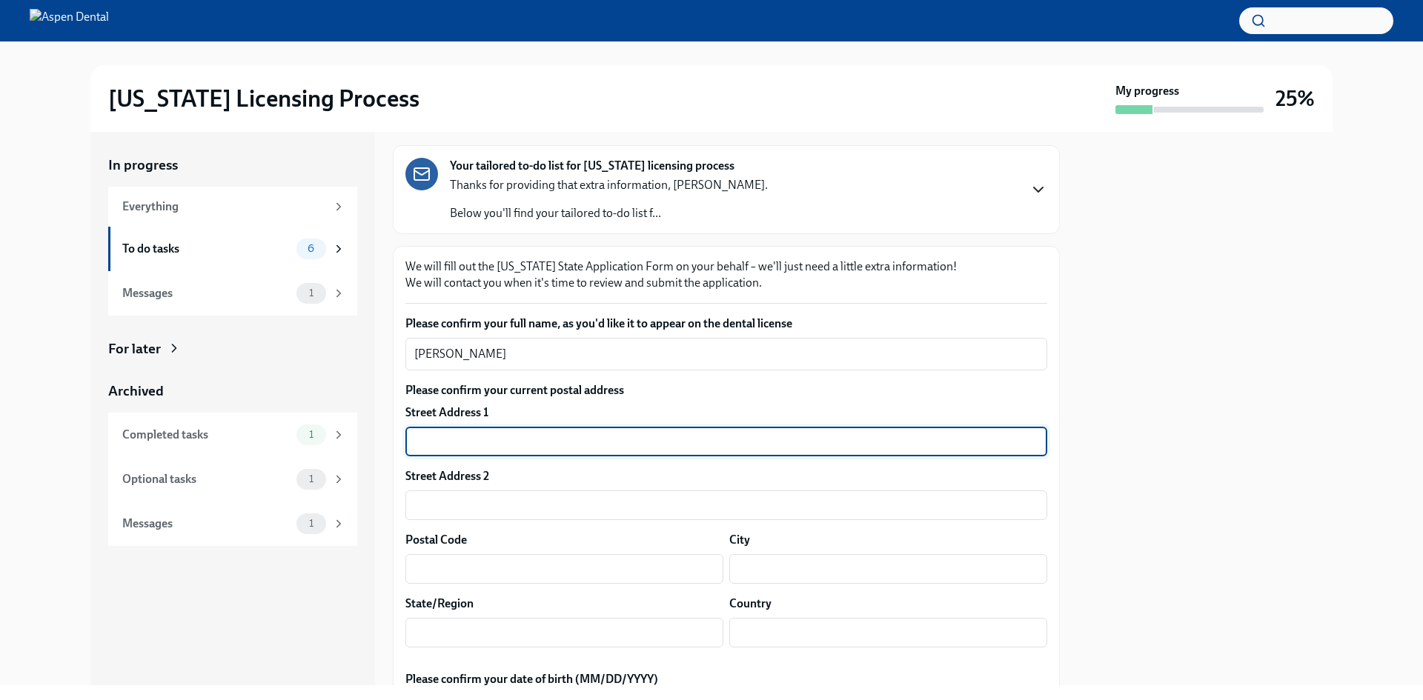
click at [708, 431] on input "text" at bounding box center [726, 442] width 642 height 30
type input "[STREET_ADDRESS]"
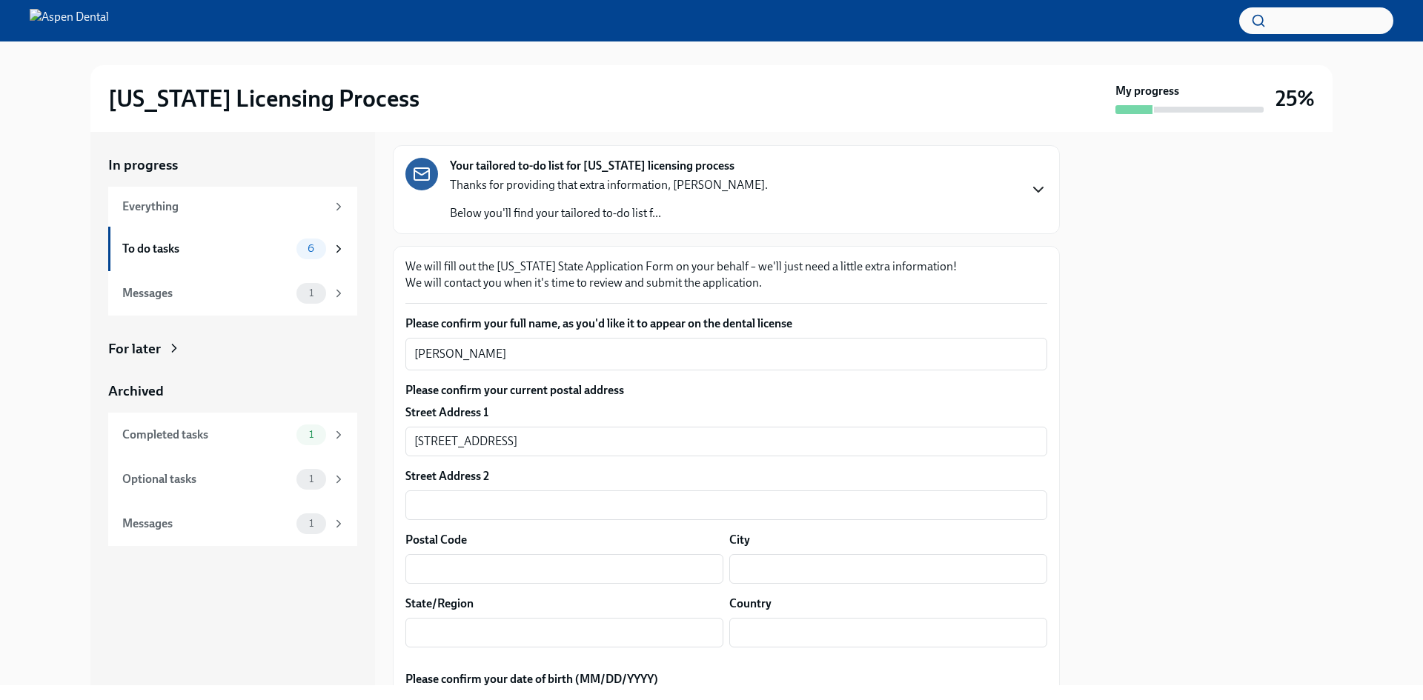
click at [582, 588] on div "Please confirm your current postal address Street Address [STREET_ADDRESS] Addr…" at bounding box center [726, 520] width 642 height 277
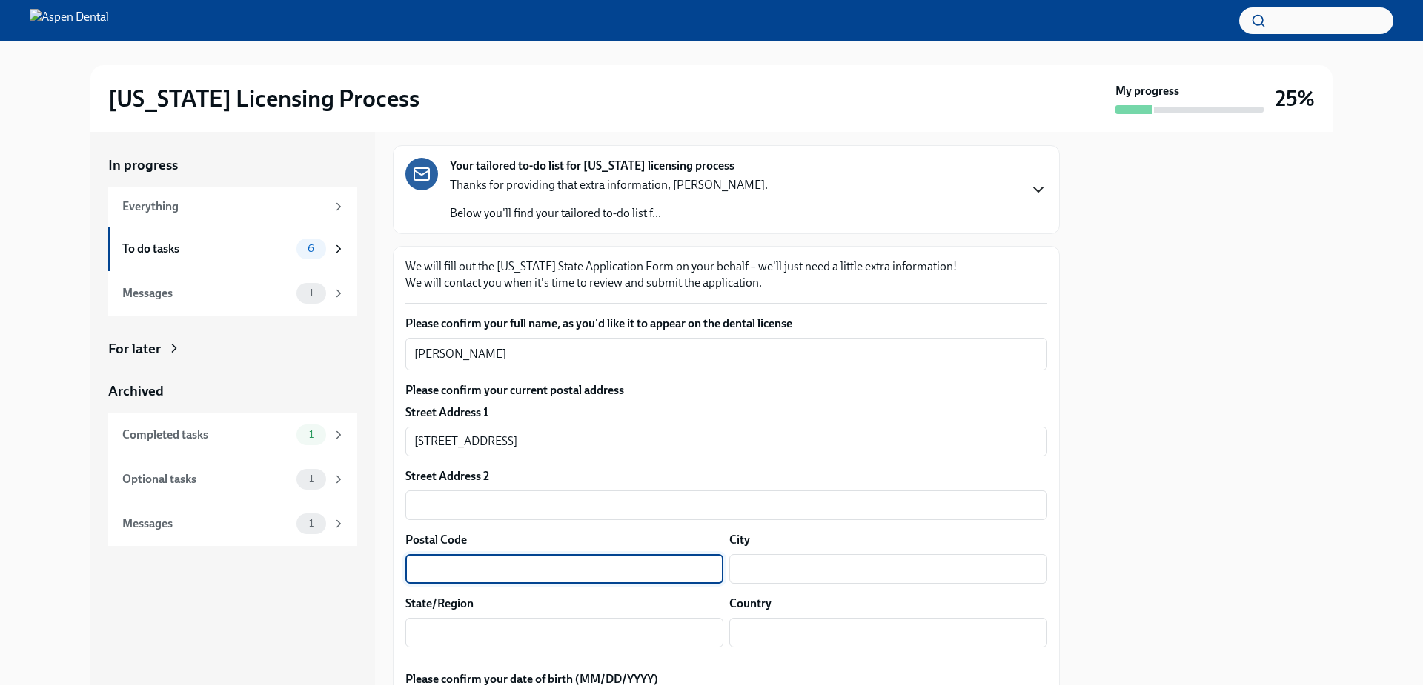
click at [591, 575] on input "text" at bounding box center [564, 569] width 318 height 30
type input "37918"
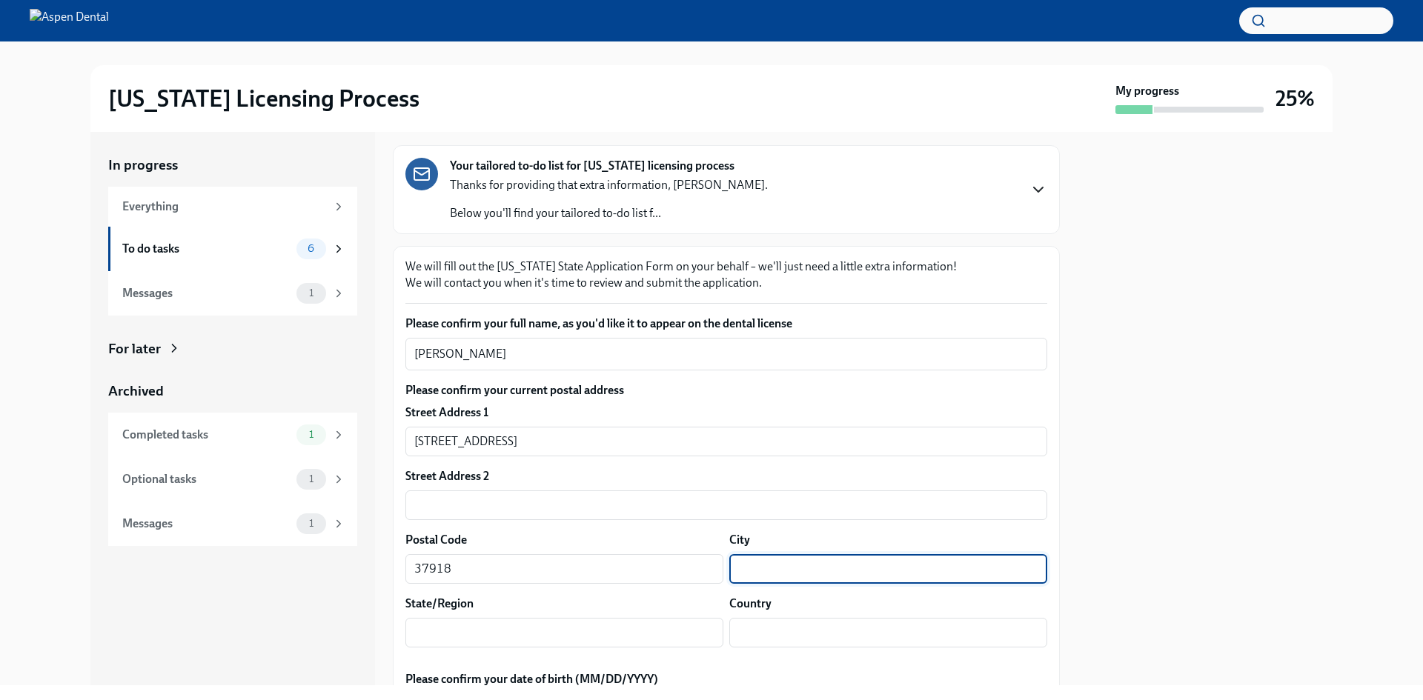
click at [735, 577] on input "text" at bounding box center [888, 569] width 318 height 30
type input "[GEOGRAPHIC_DATA]"
click at [683, 626] on input "text" at bounding box center [564, 633] width 318 height 30
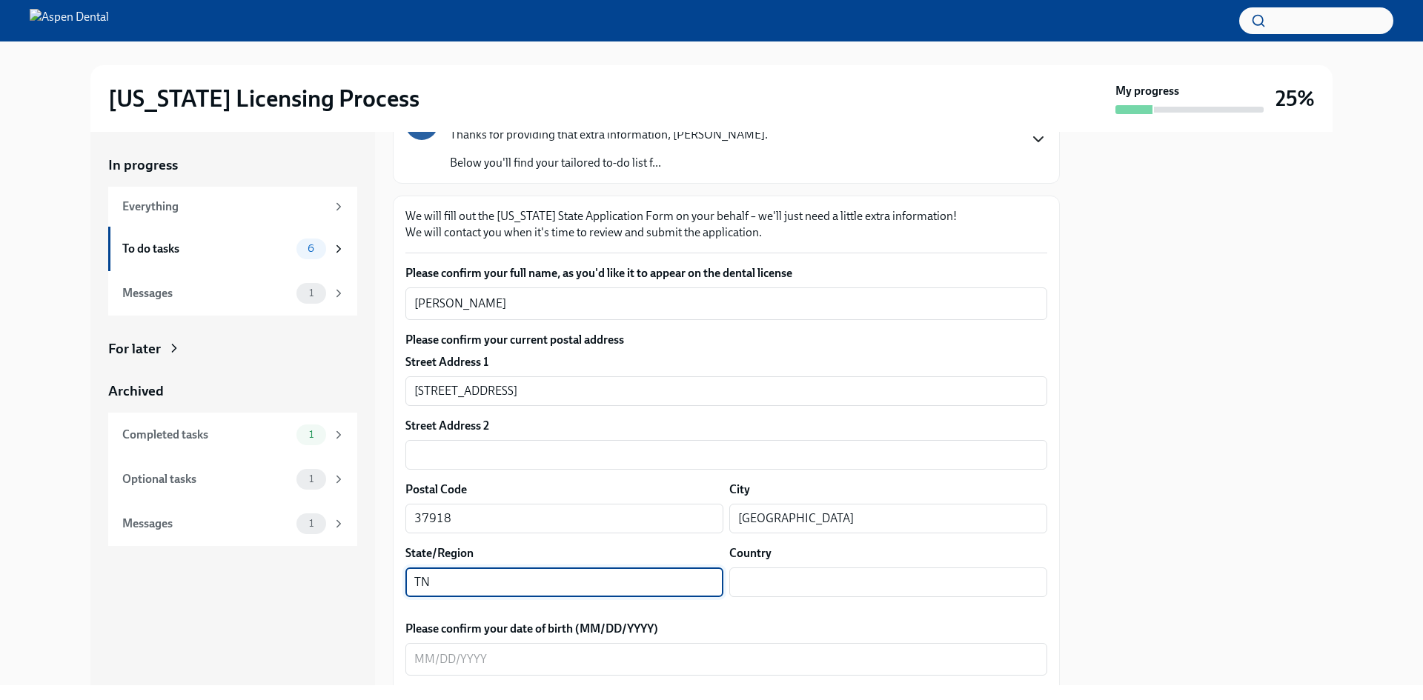
scroll to position [148, 0]
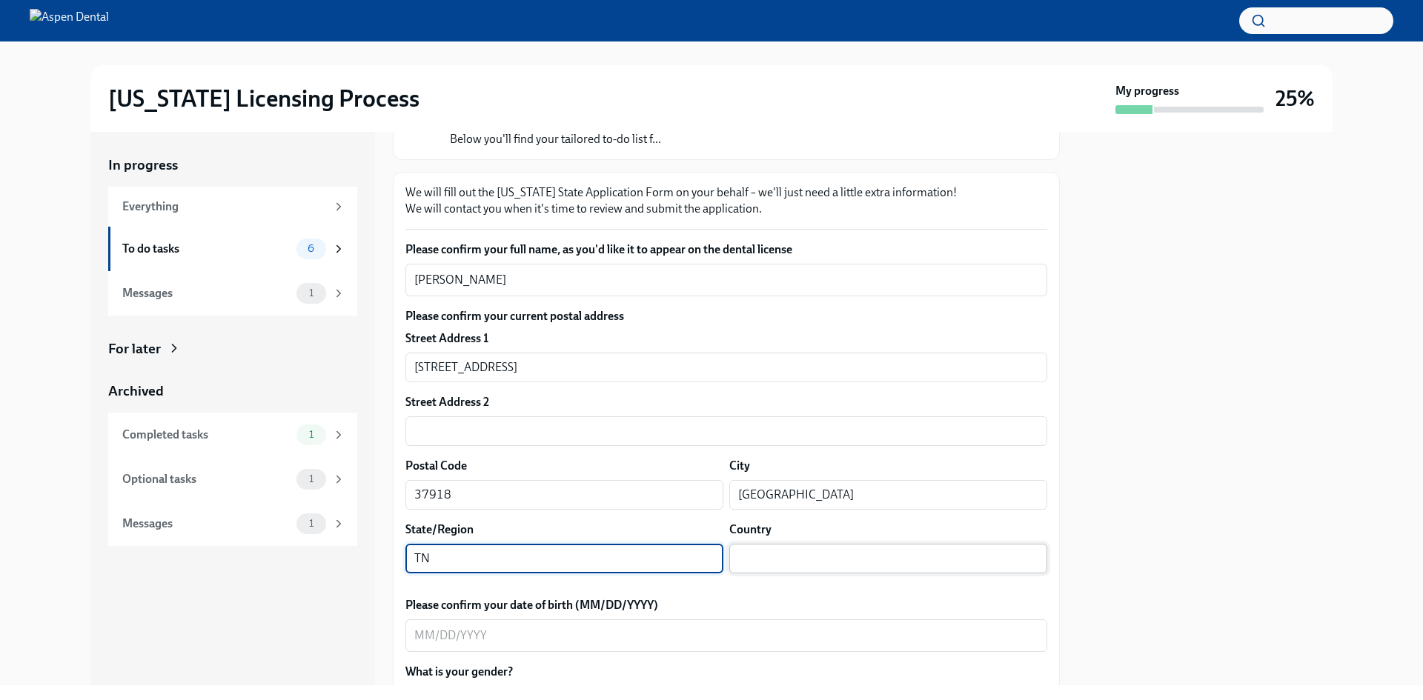
type input "TN"
click at [768, 568] on input "text" at bounding box center [888, 559] width 318 height 30
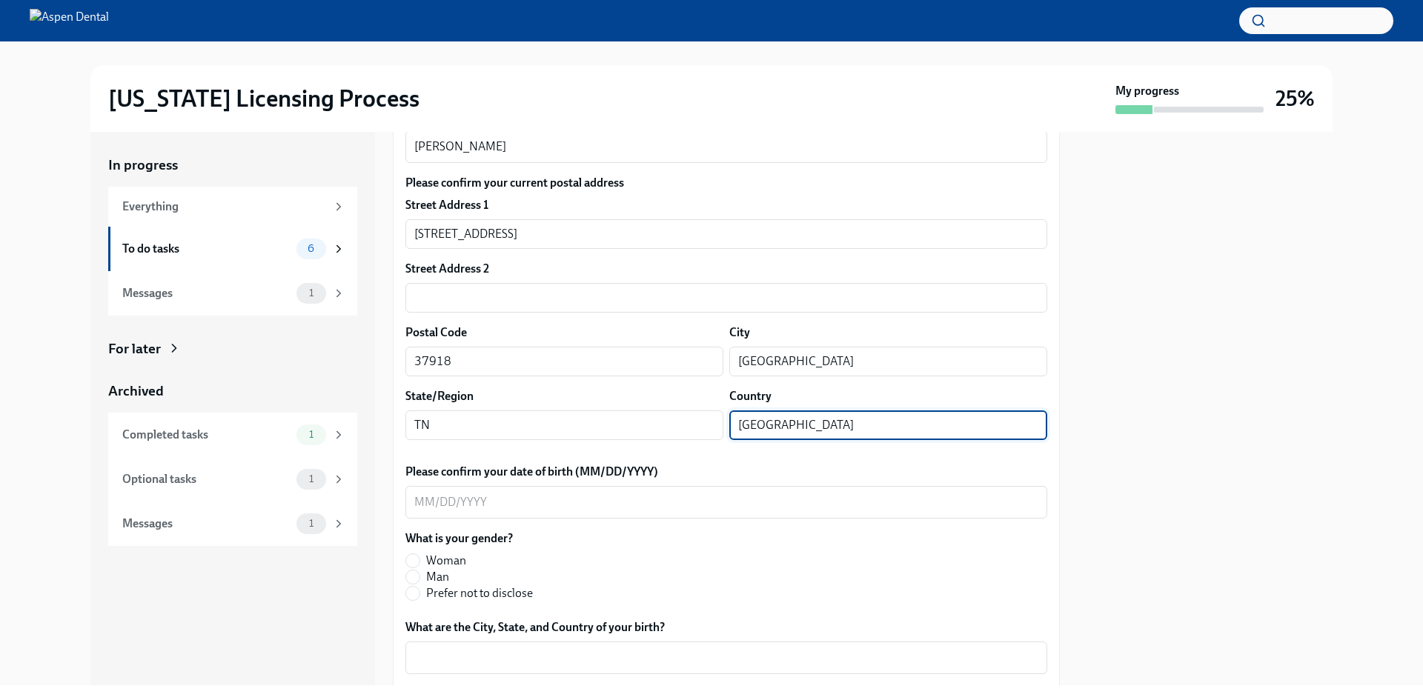
scroll to position [445, 0]
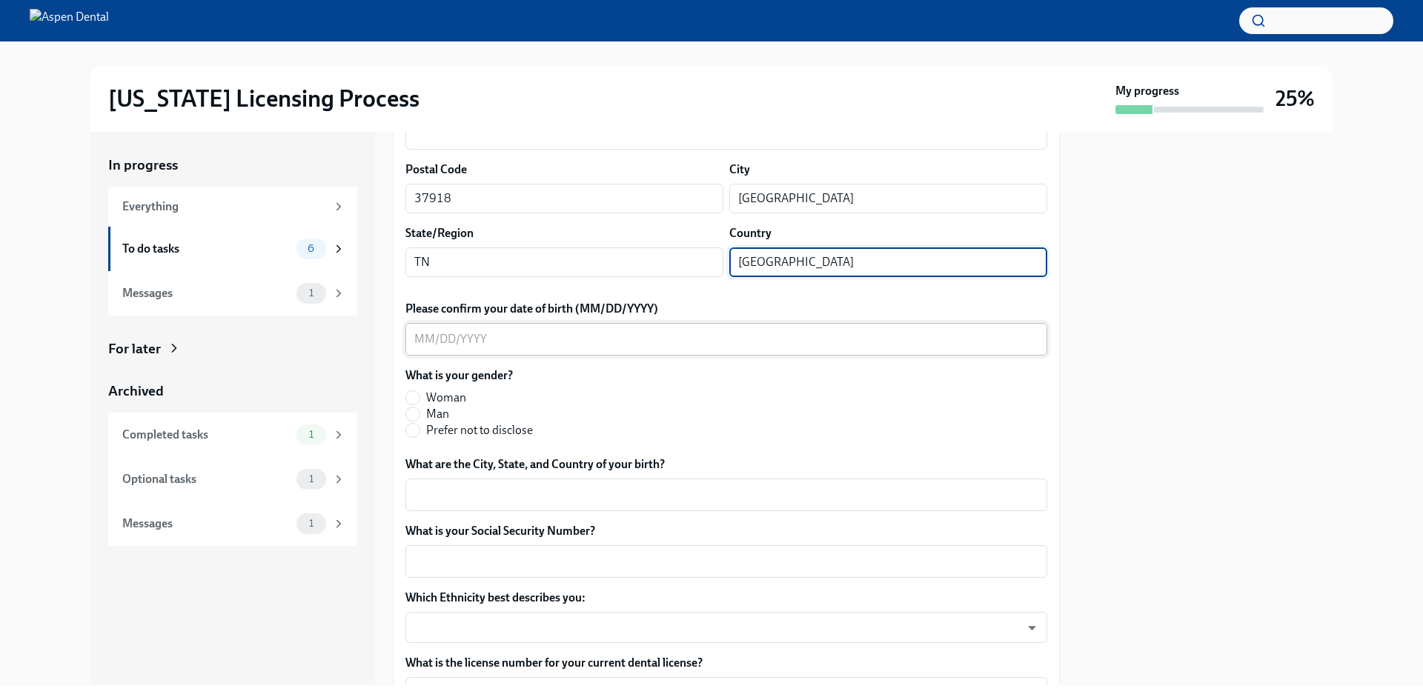
type input "[GEOGRAPHIC_DATA]"
click at [557, 345] on textarea "Please confirm your date of birth (MM/DD/YYYY)" at bounding box center [726, 340] width 624 height 18
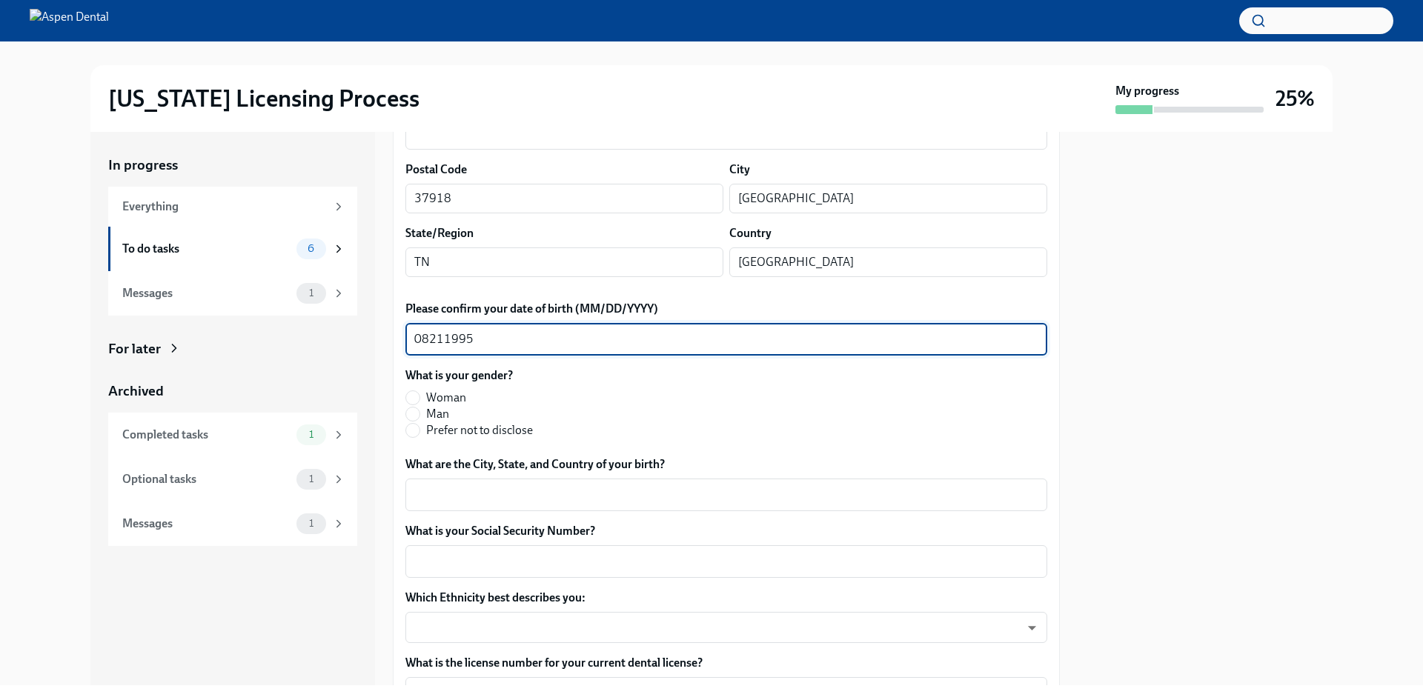
type textarea "08211995"
click at [428, 406] on div "Woman Man Prefer not to disclose" at bounding box center [474, 414] width 139 height 49
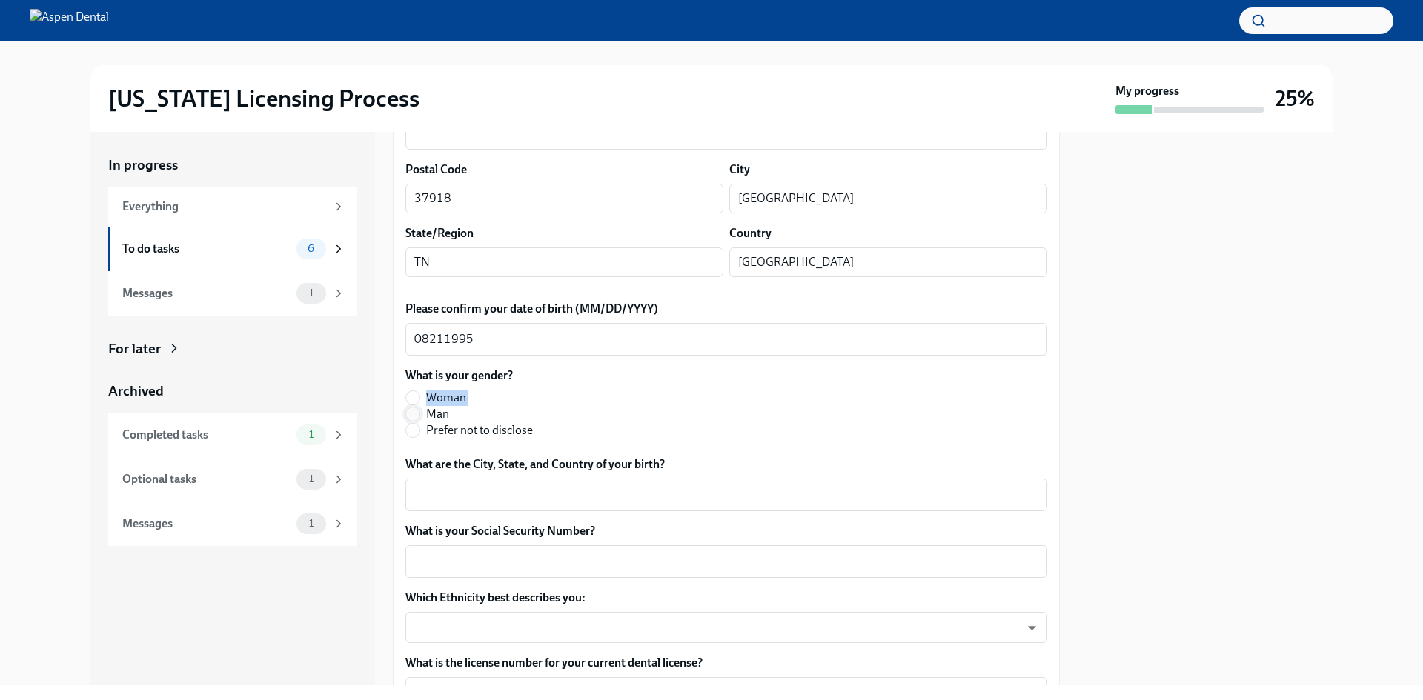
click at [415, 411] on input "Man" at bounding box center [412, 414] width 13 height 13
radio input "true"
click at [456, 479] on div "What are the City, State, and Country of your birth? x ​" at bounding box center [726, 483] width 642 height 55
click at [465, 501] on textarea "What are the City, State, and Country of your birth?" at bounding box center [726, 495] width 624 height 18
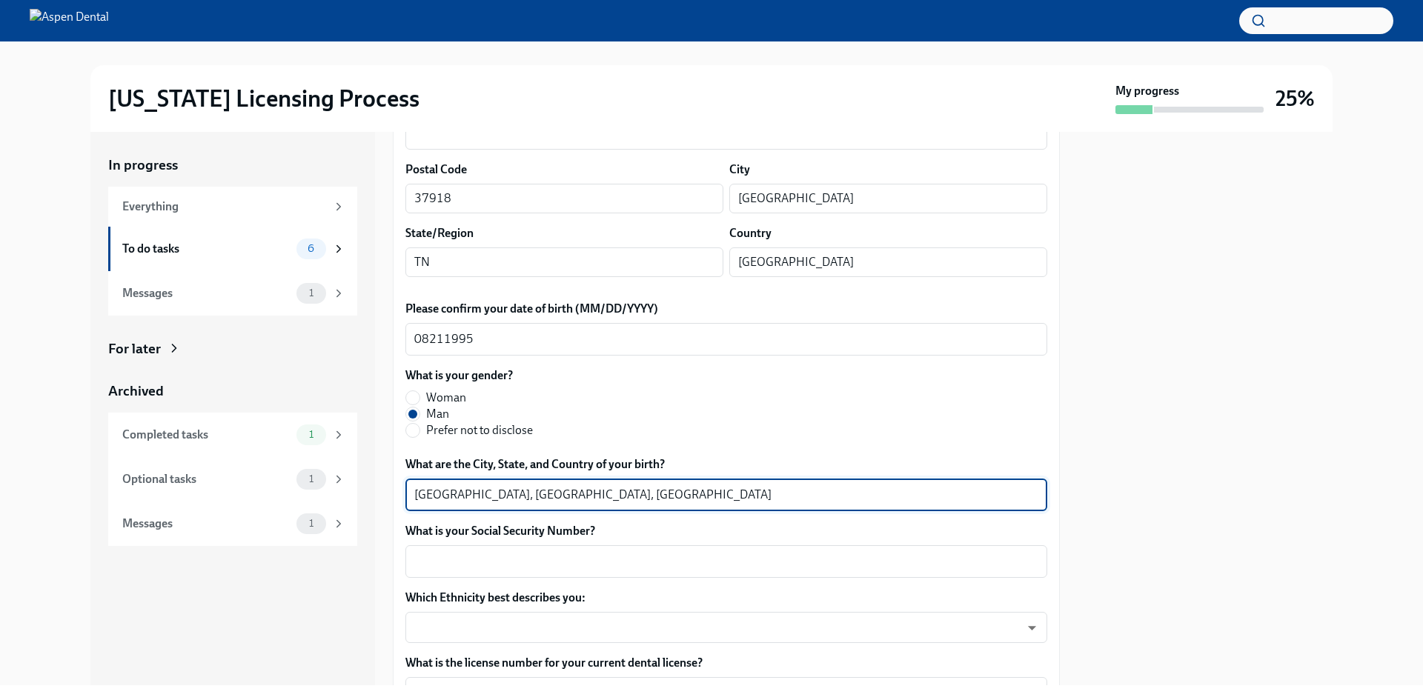
scroll to position [593, 0]
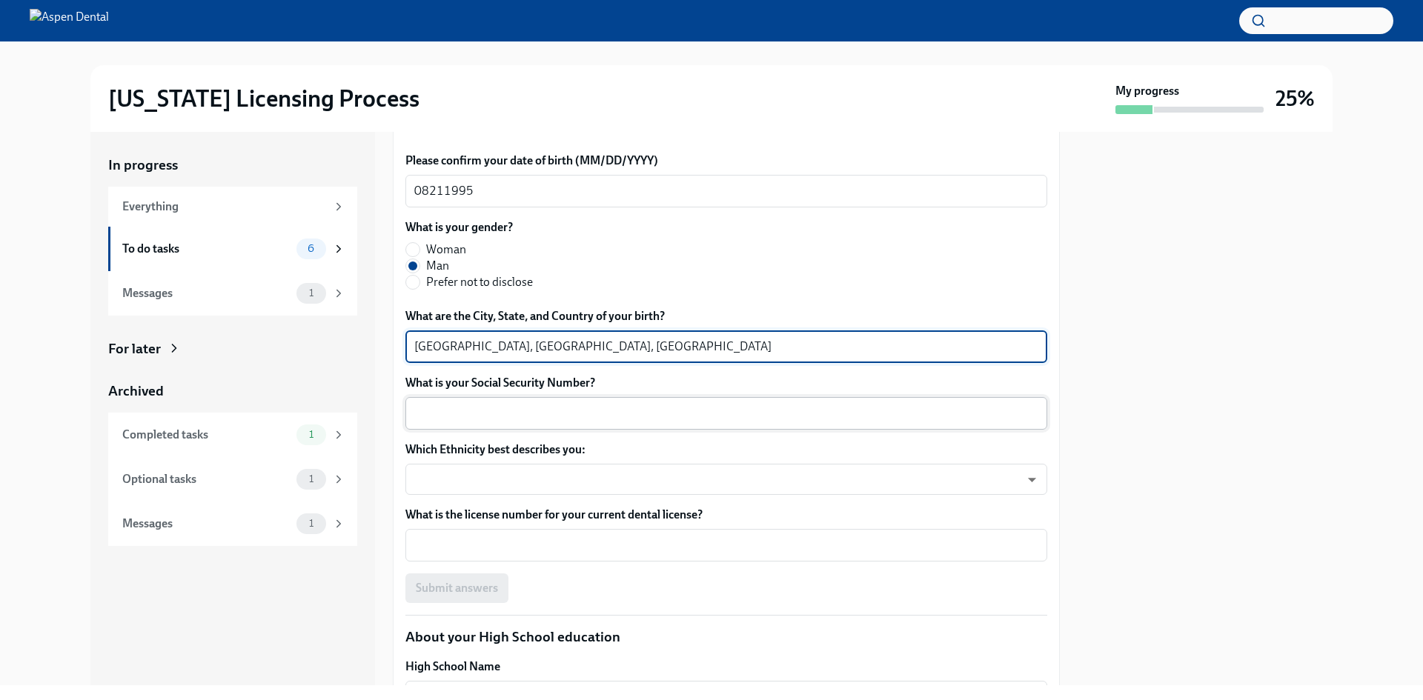
type textarea "[GEOGRAPHIC_DATA], [GEOGRAPHIC_DATA], [GEOGRAPHIC_DATA]"
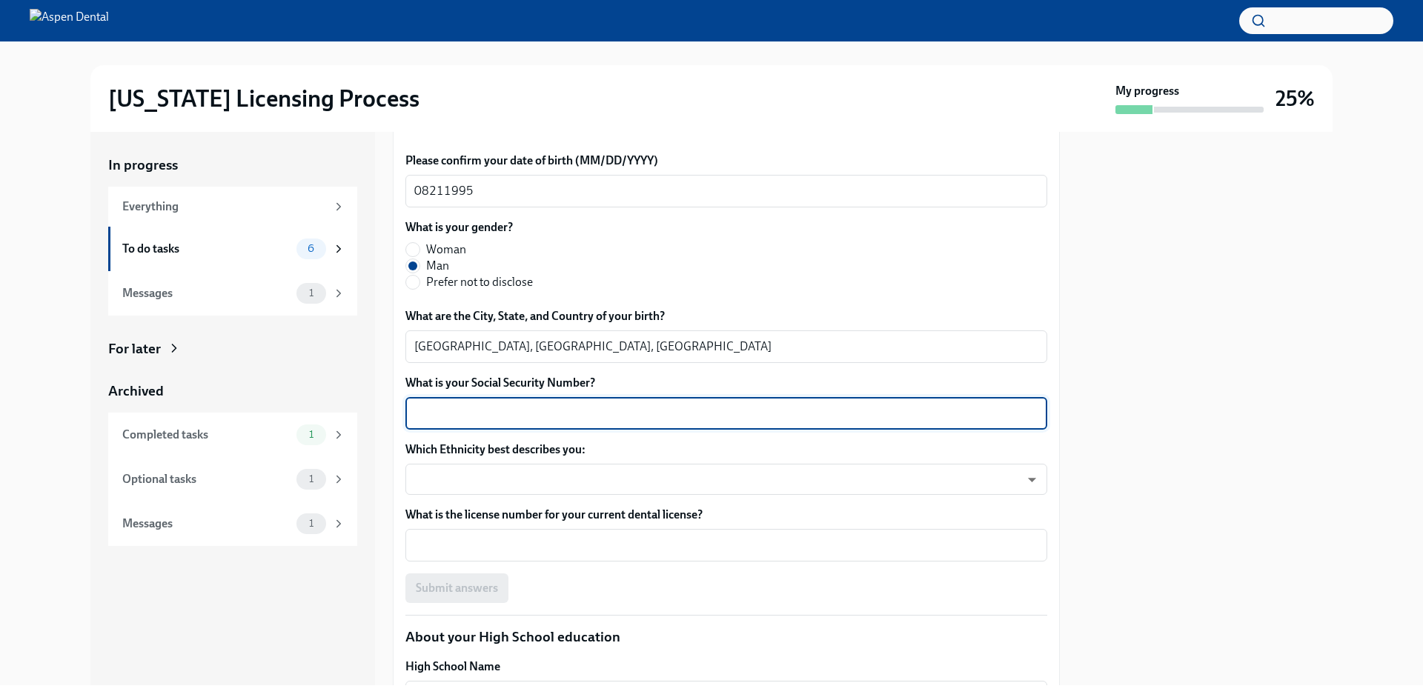
click at [721, 411] on textarea "What is your Social Security Number?" at bounding box center [726, 414] width 624 height 18
type textarea "098843321"
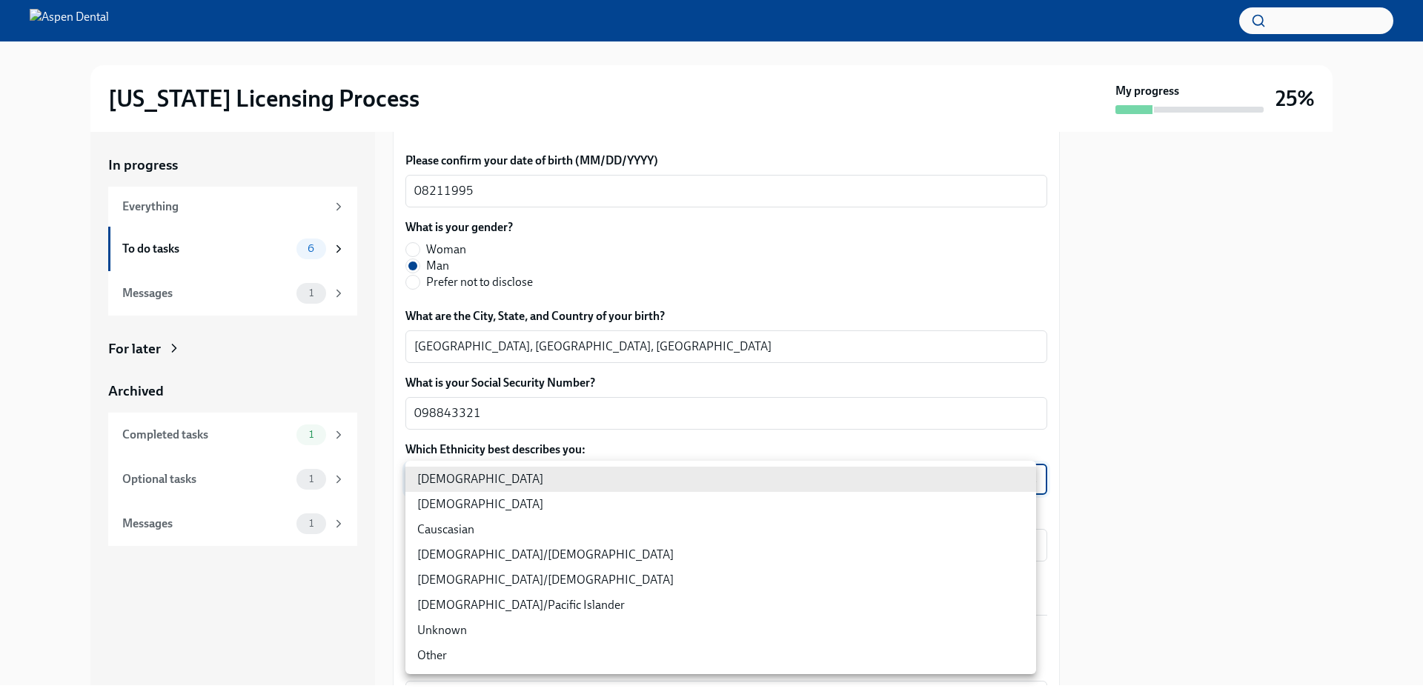
click at [628, 491] on body "[US_STATE] Licensing Process My progress 25% In progress Everything To do tasks…" at bounding box center [711, 350] width 1423 height 700
click at [610, 597] on li "[DEMOGRAPHIC_DATA]/Pacific Islander" at bounding box center [720, 605] width 631 height 25
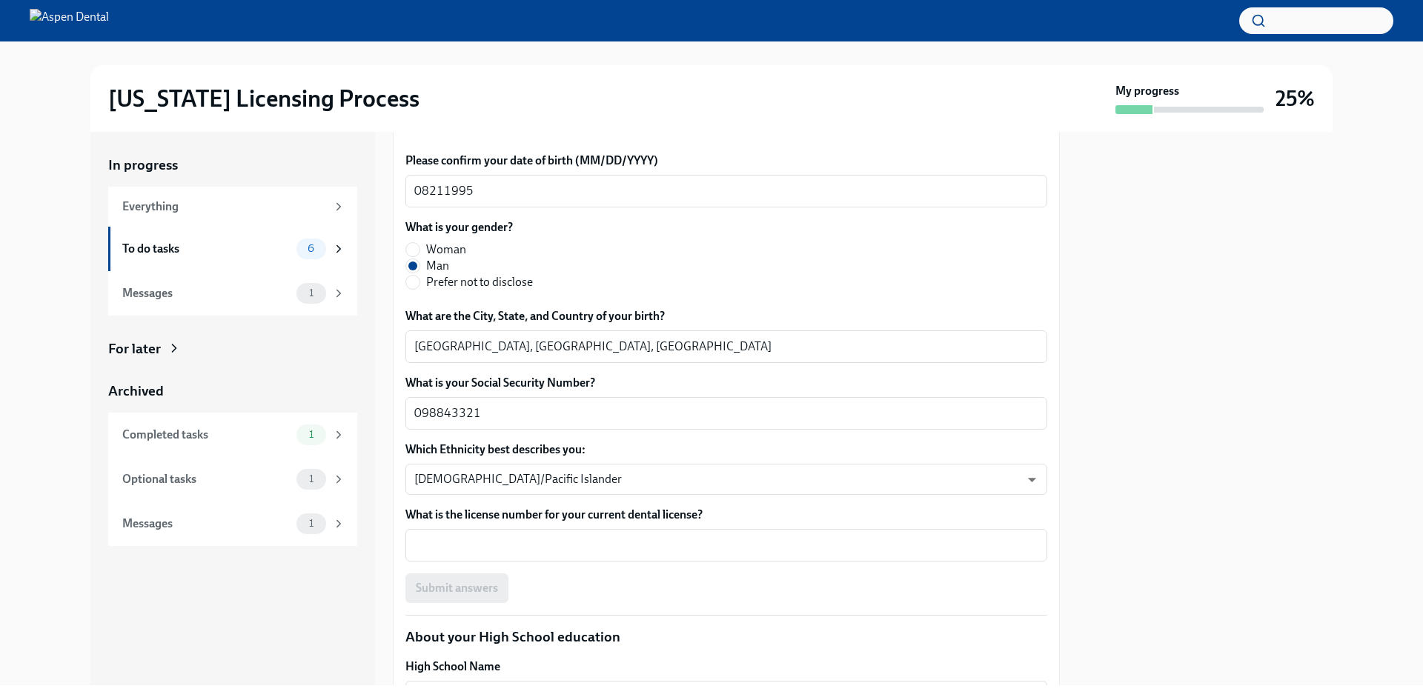
click at [591, 521] on label "What is the license number for your current dental license?" at bounding box center [726, 515] width 642 height 16
click at [591, 537] on textarea "What is the license number for your current dental license?" at bounding box center [726, 546] width 624 height 18
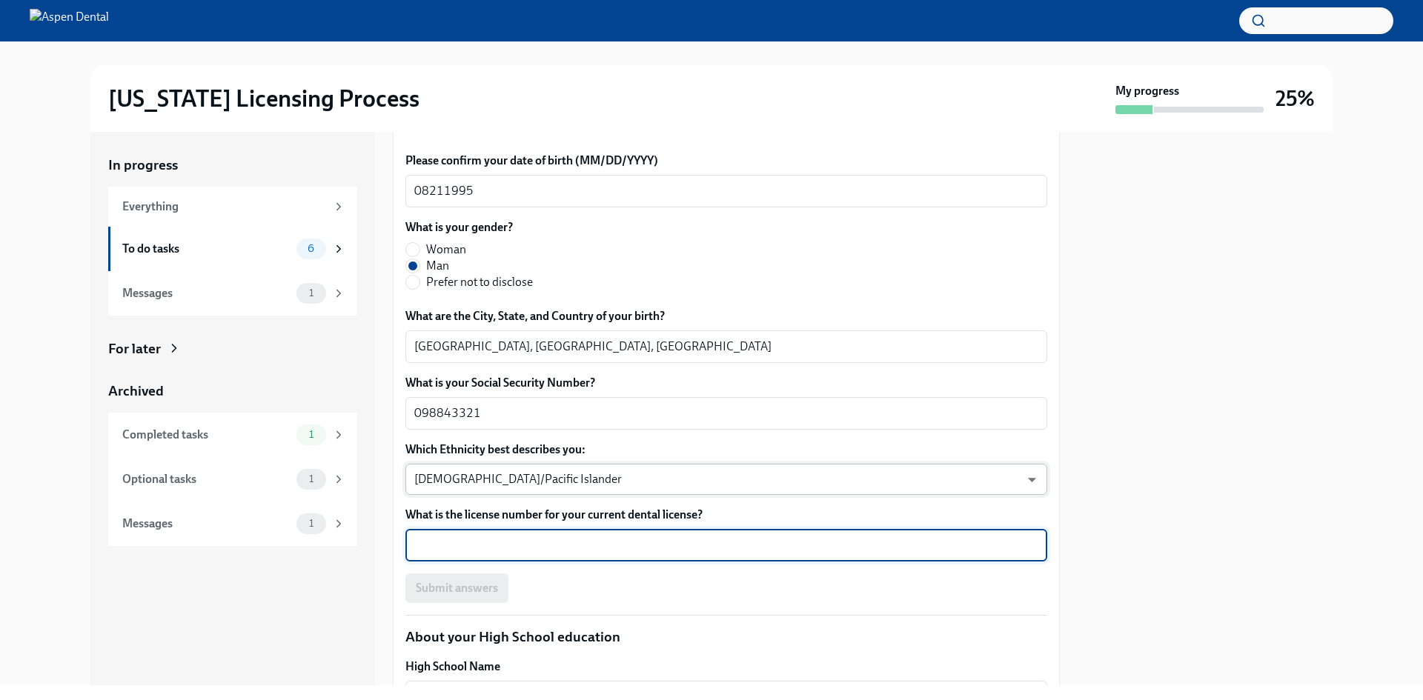
click at [588, 487] on body "[US_STATE] Licensing Process My progress 25% In progress Everything To do tasks…" at bounding box center [711, 350] width 1423 height 700
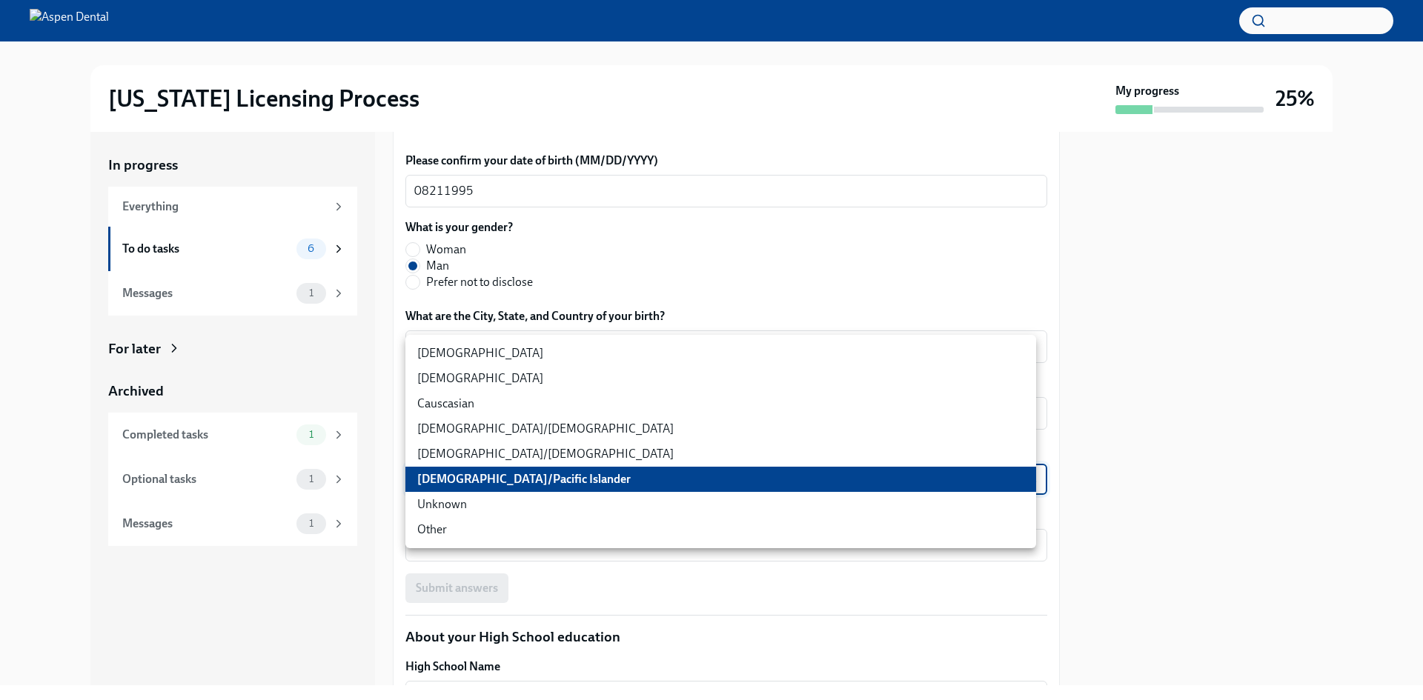
click at [602, 373] on li "[DEMOGRAPHIC_DATA]" at bounding box center [720, 378] width 631 height 25
type input "930Z9RFkx"
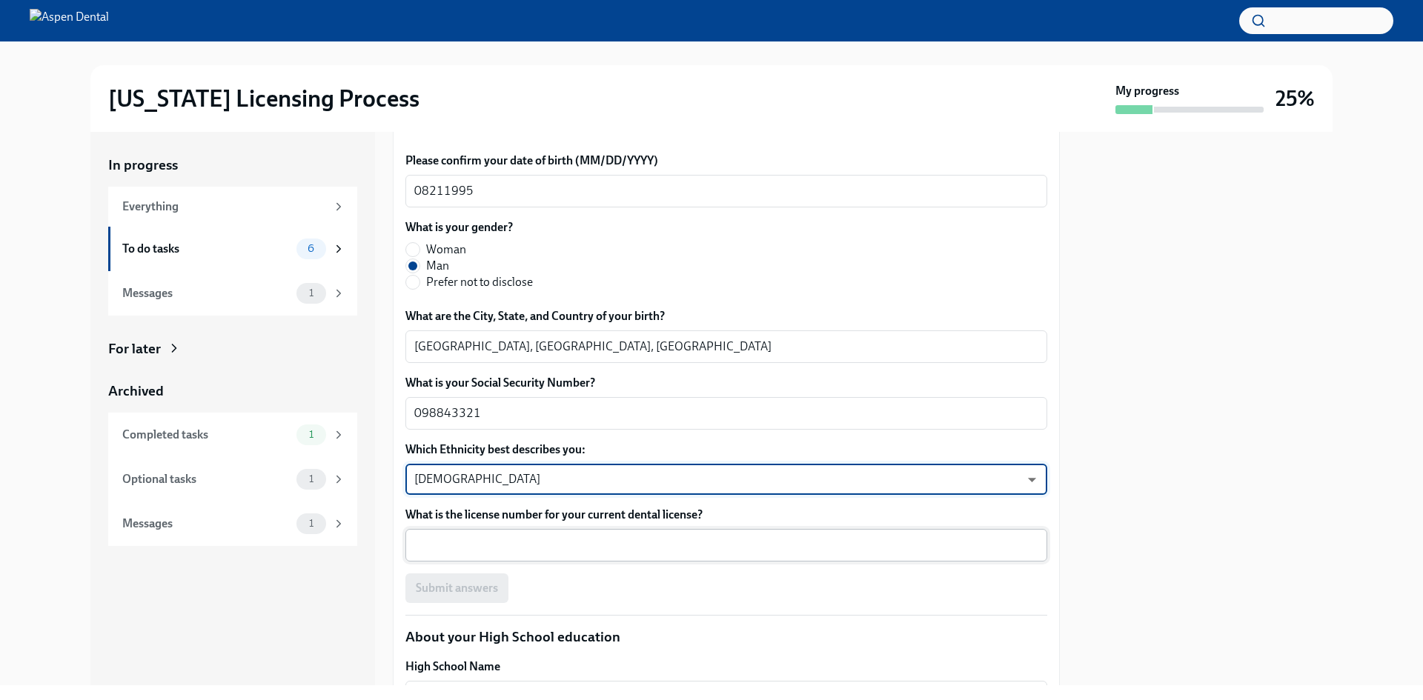
click at [601, 560] on div "x ​" at bounding box center [726, 545] width 642 height 33
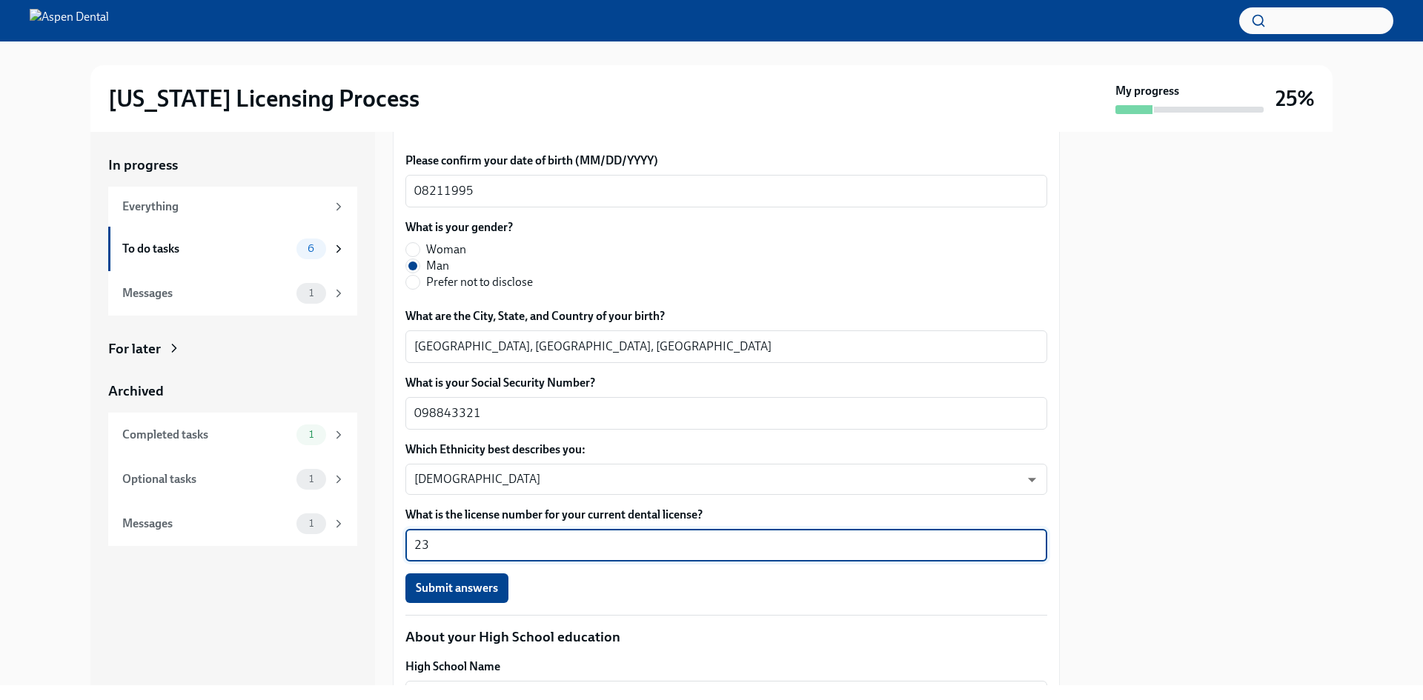
type textarea "2"
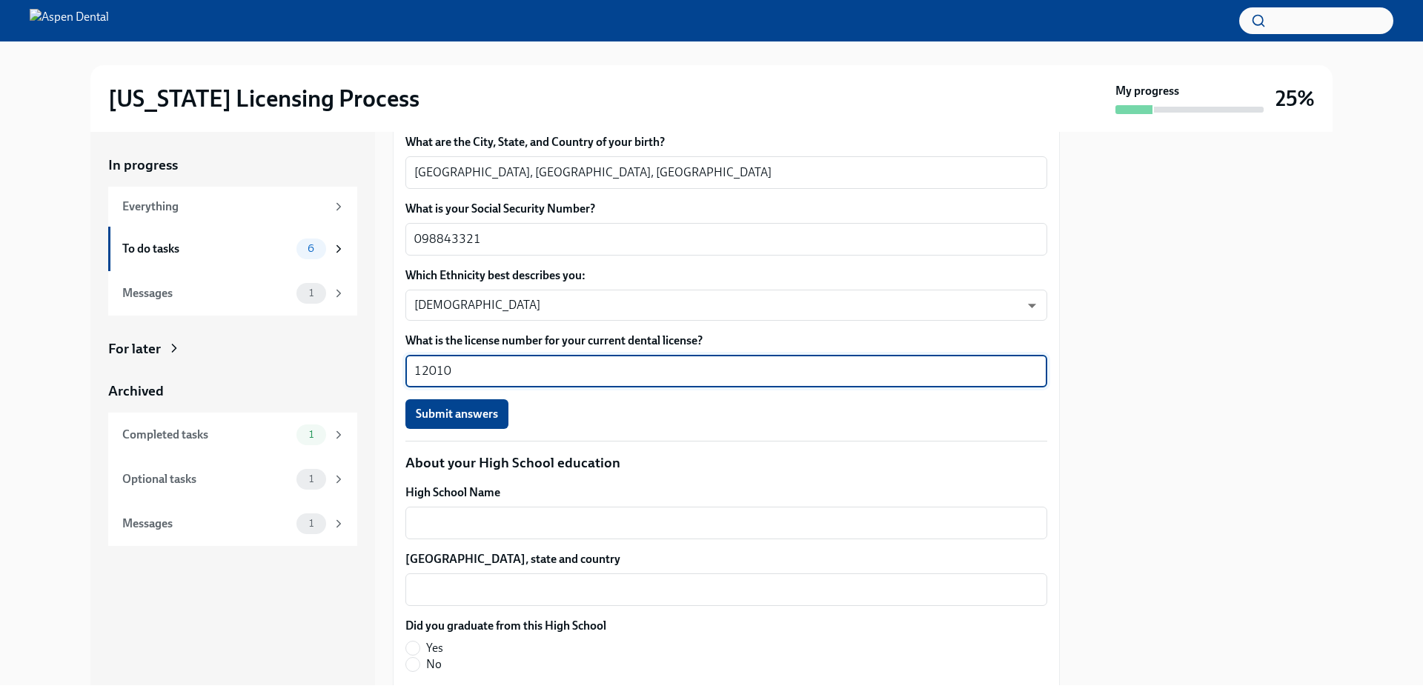
scroll to position [741, 0]
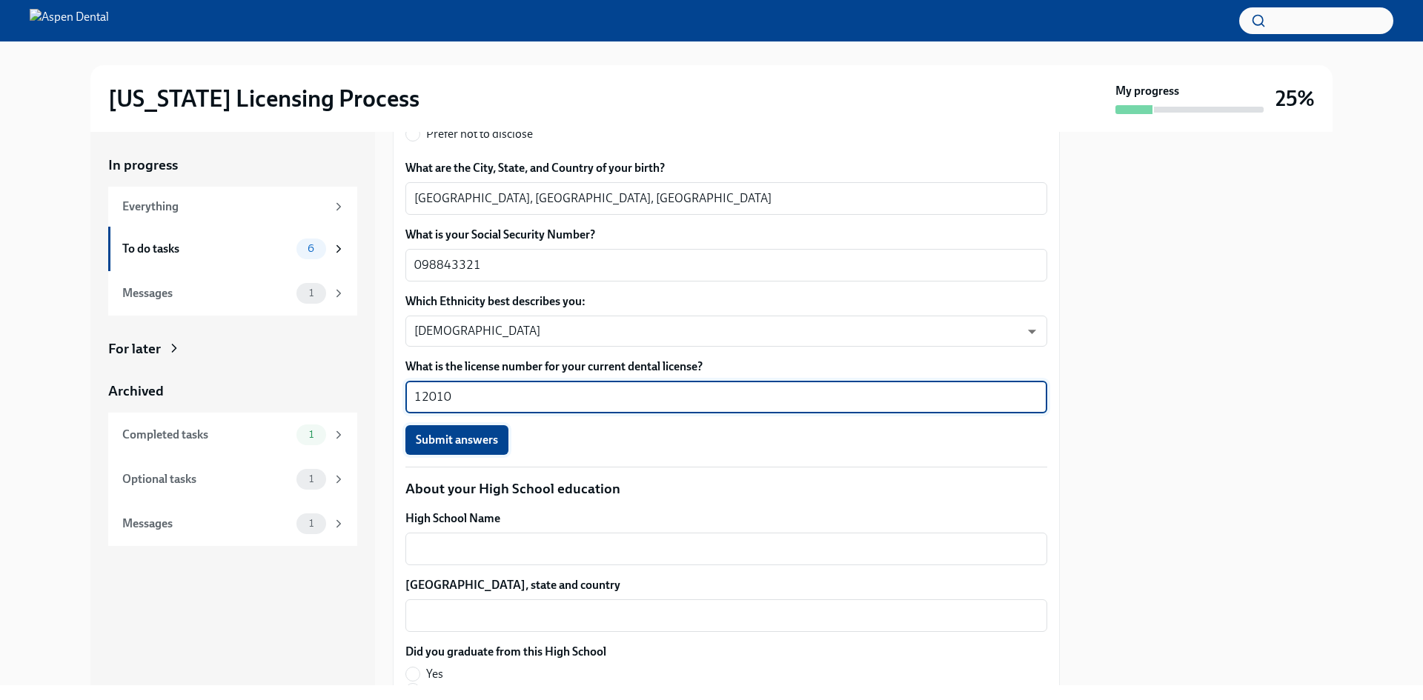
type textarea "12010"
click at [463, 444] on span "Submit answers" at bounding box center [457, 440] width 82 height 15
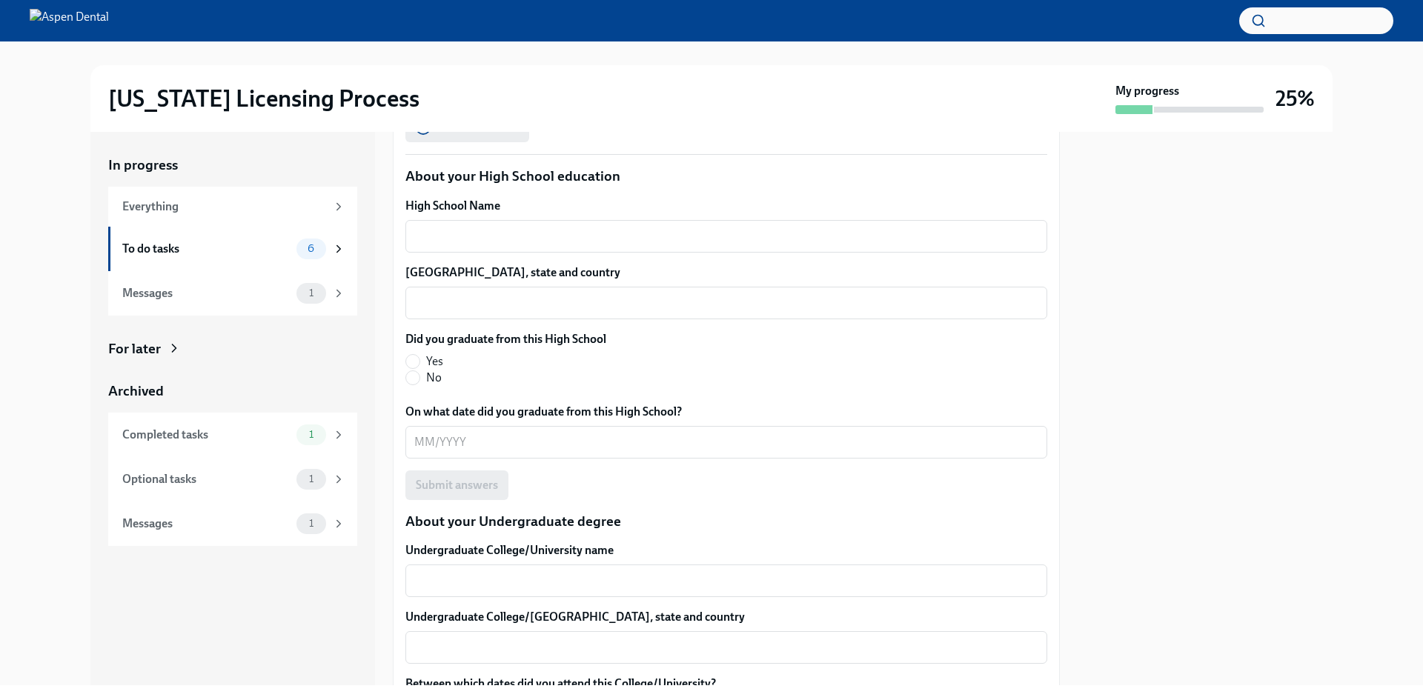
scroll to position [963, 0]
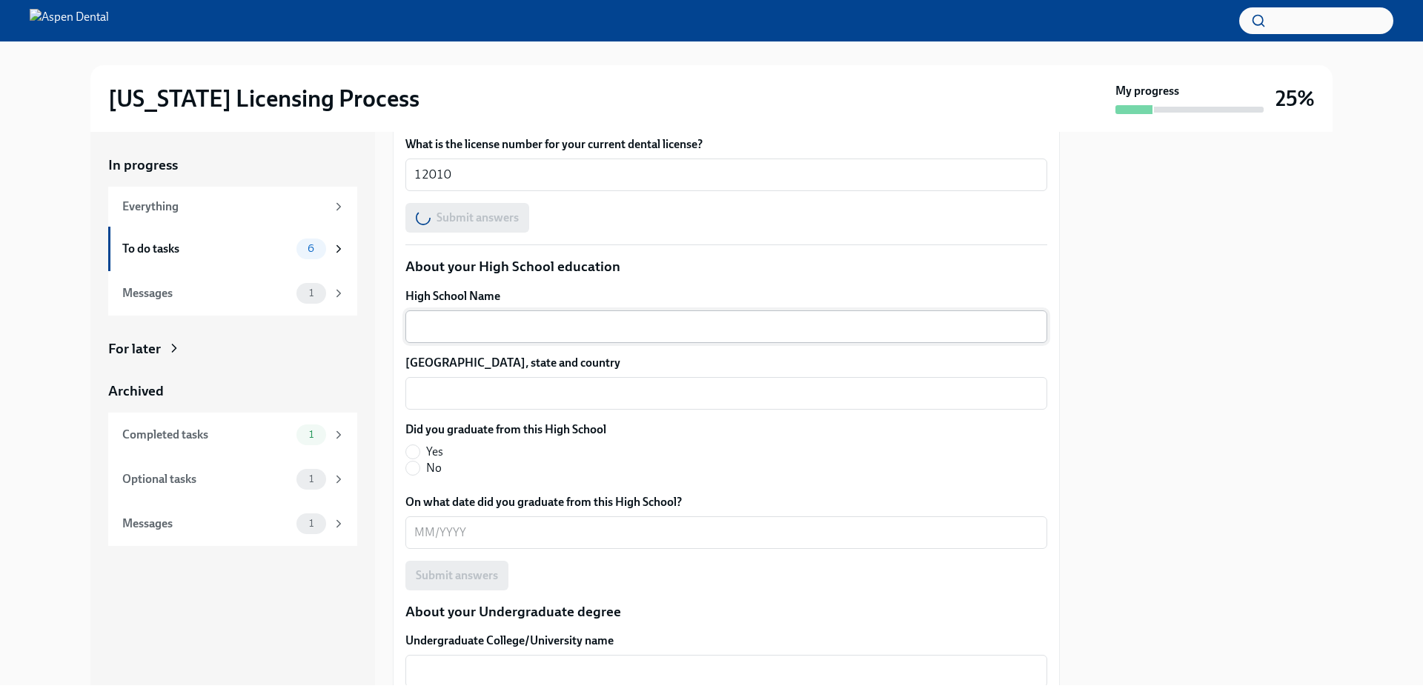
click at [511, 334] on textarea "High School Name" at bounding box center [726, 327] width 624 height 18
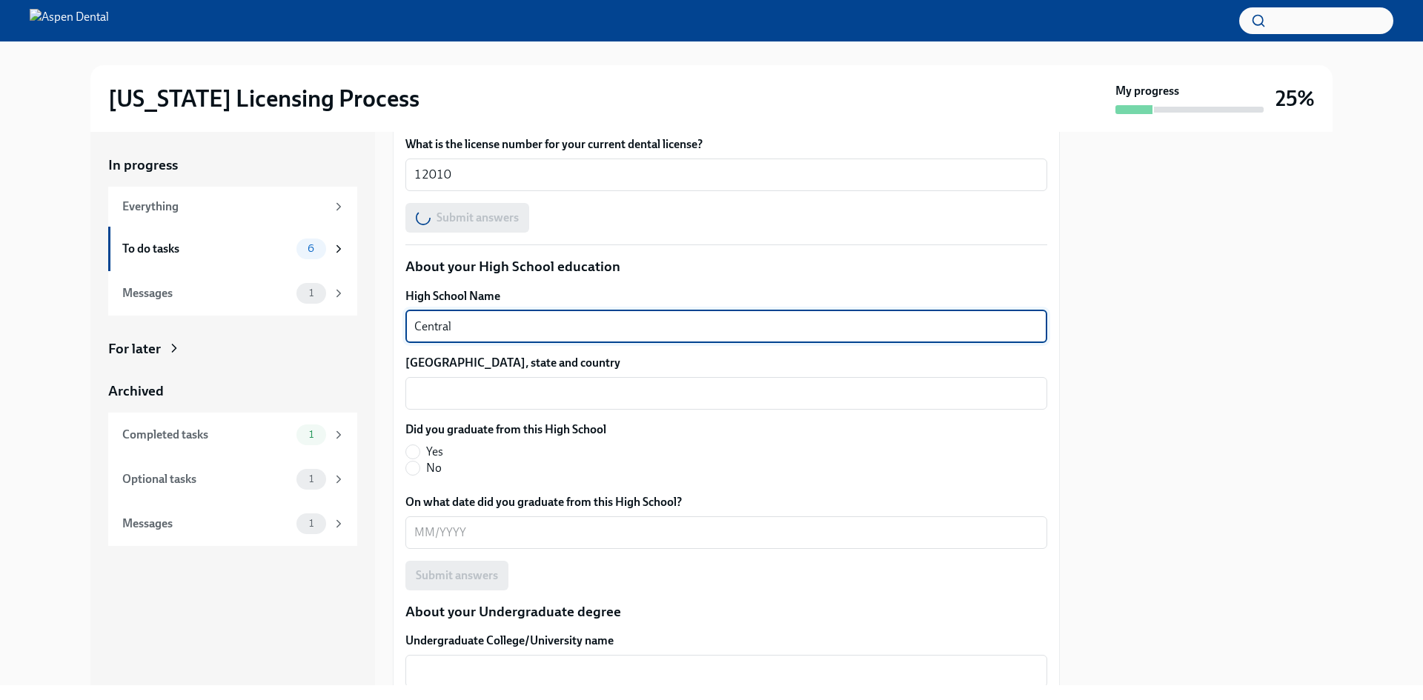
type textarea "Central"
drag, startPoint x: 608, startPoint y: 365, endPoint x: 614, endPoint y: 379, distance: 15.0
click at [612, 373] on div "[GEOGRAPHIC_DATA], state and country x ​" at bounding box center [726, 382] width 642 height 55
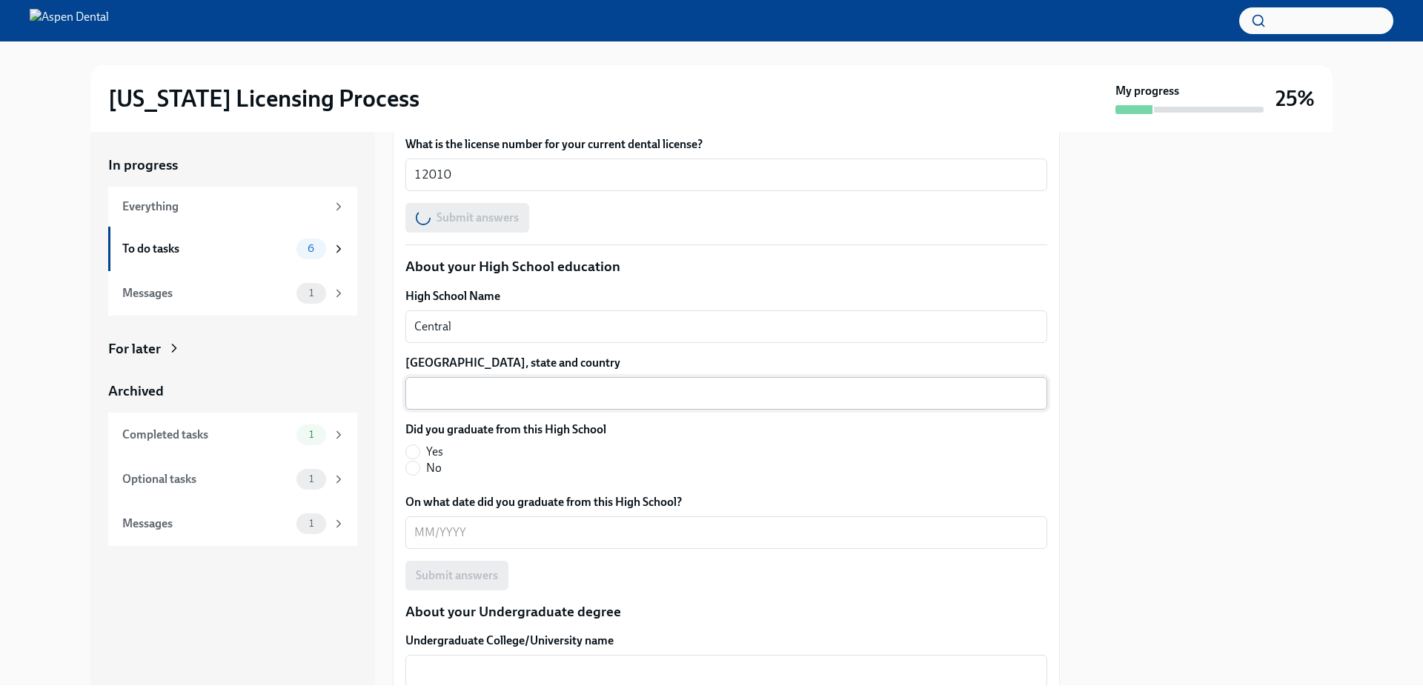
click at [614, 379] on div "x ​" at bounding box center [726, 393] width 642 height 33
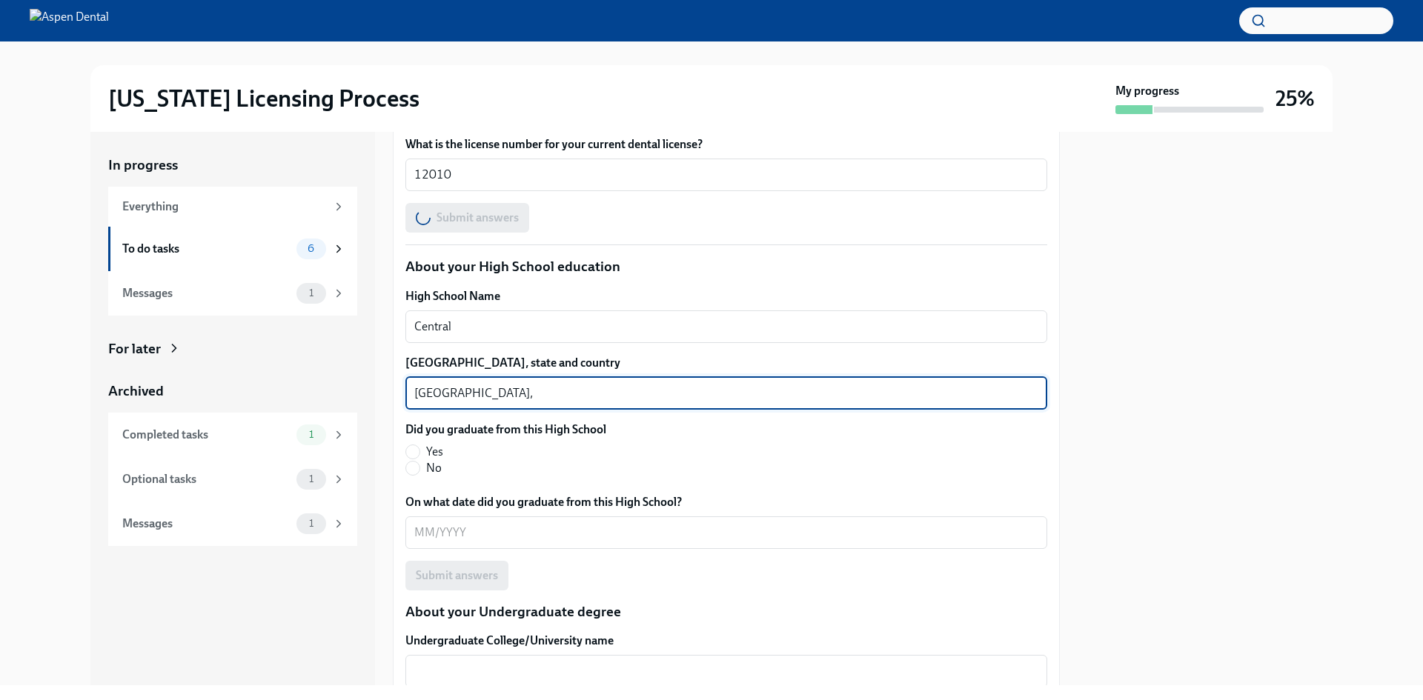
type textarea "[GEOGRAPHIC_DATA],"
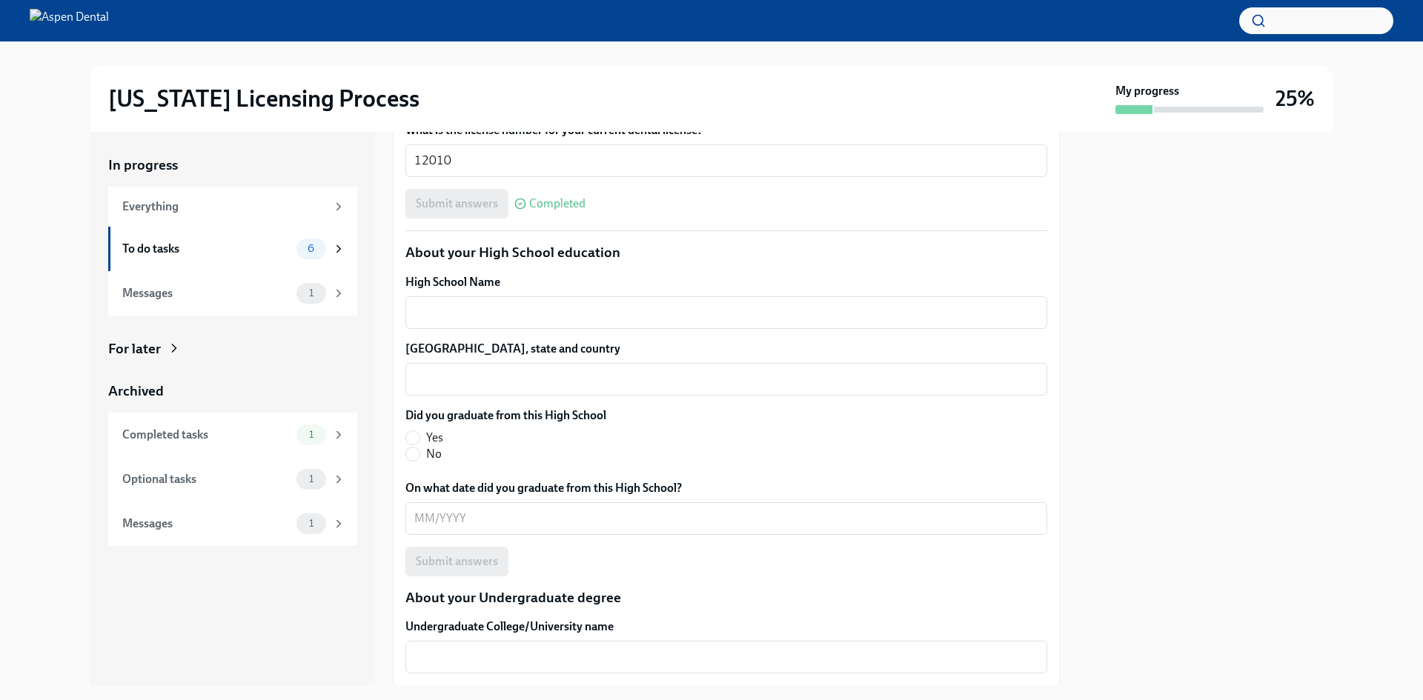
scroll to position [987, 0]
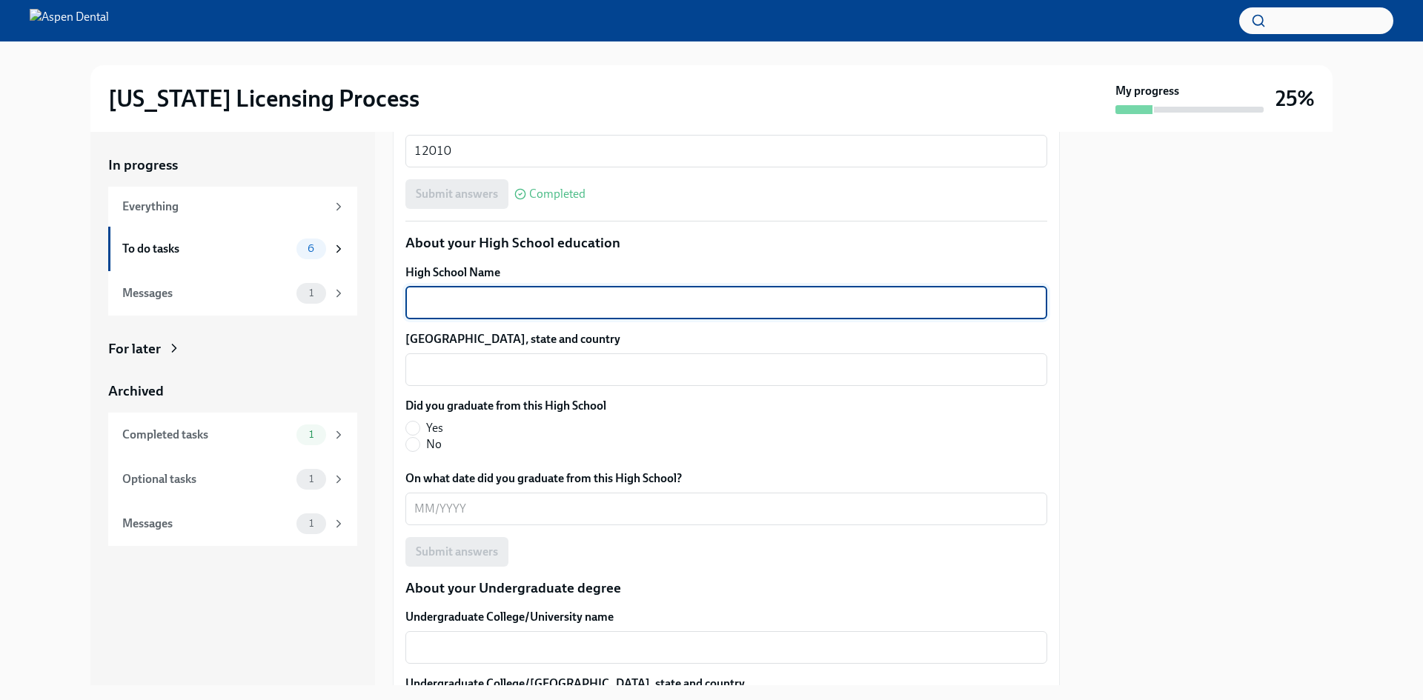
click at [706, 308] on textarea "High School Name" at bounding box center [726, 303] width 624 height 18
type textarea "Central"
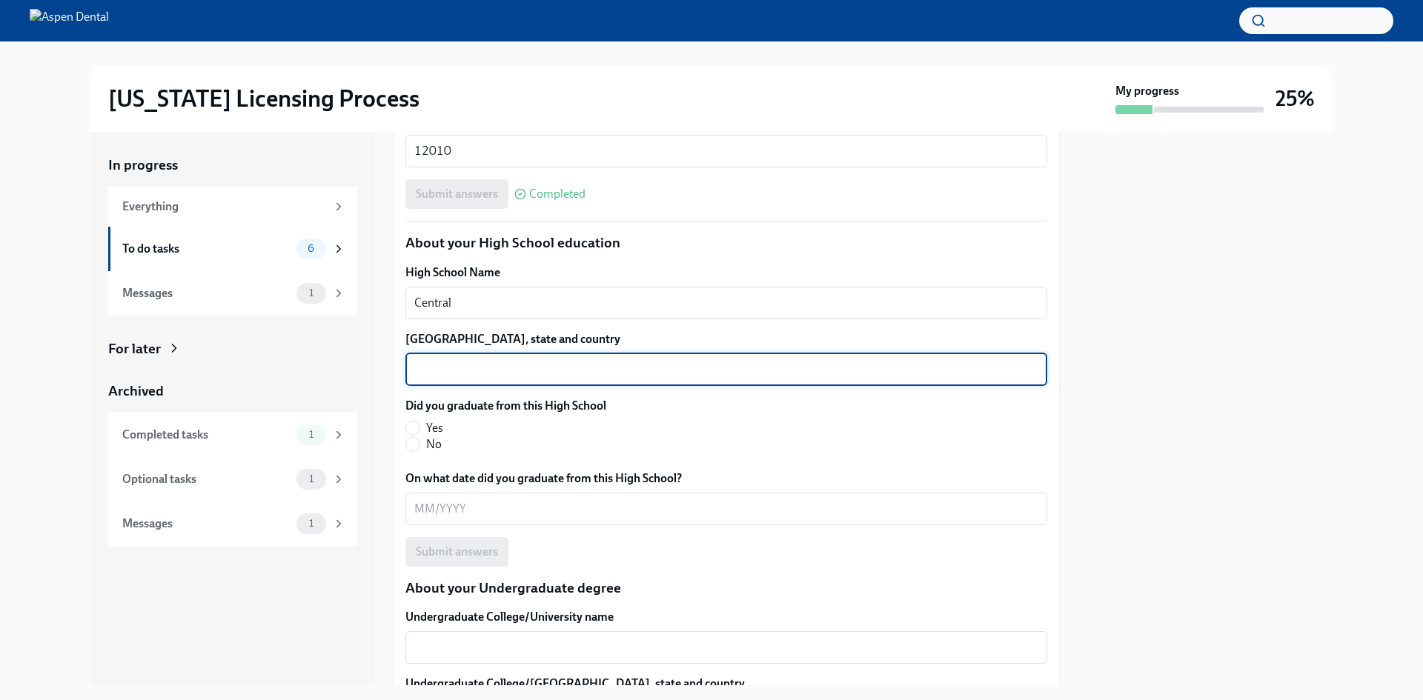
click at [798, 363] on textarea "[GEOGRAPHIC_DATA], state and country" at bounding box center [726, 370] width 624 height 18
type textarea "[GEOGRAPHIC_DATA], [GEOGRAPHIC_DATA], [GEOGRAPHIC_DATA]"
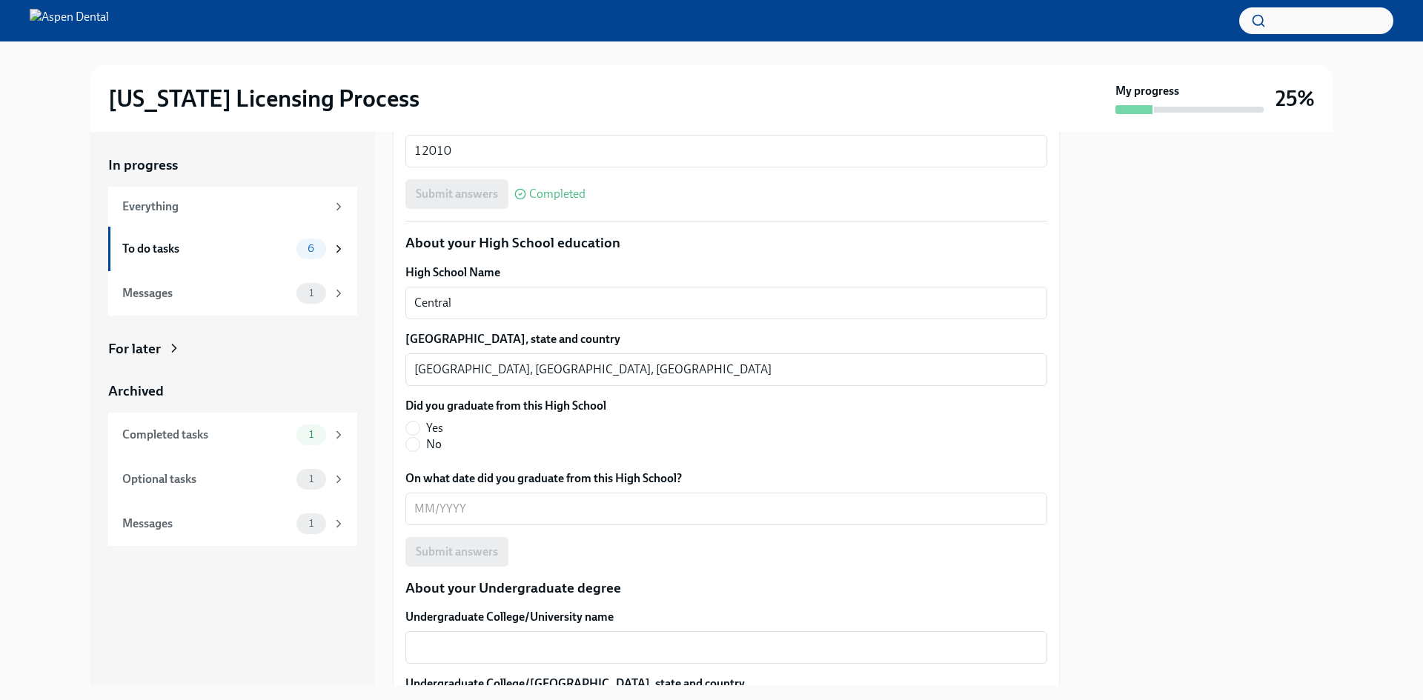
click at [621, 452] on div "Did you graduate from this High School Yes No" at bounding box center [726, 425] width 642 height 55
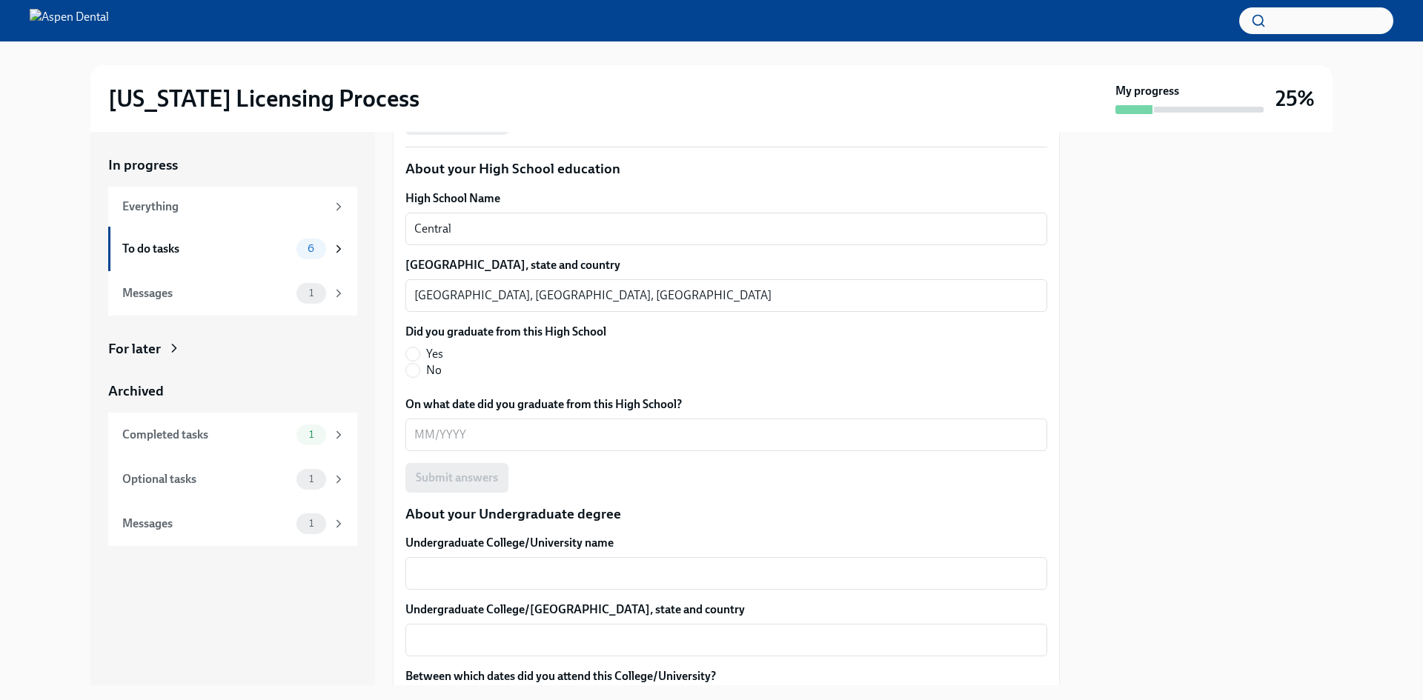
click at [441, 356] on span "Yes" at bounding box center [434, 354] width 17 height 16
click at [419, 356] on input "Yes" at bounding box center [412, 354] width 13 height 13
radio input "true"
click at [474, 445] on div "x ​" at bounding box center [726, 435] width 642 height 33
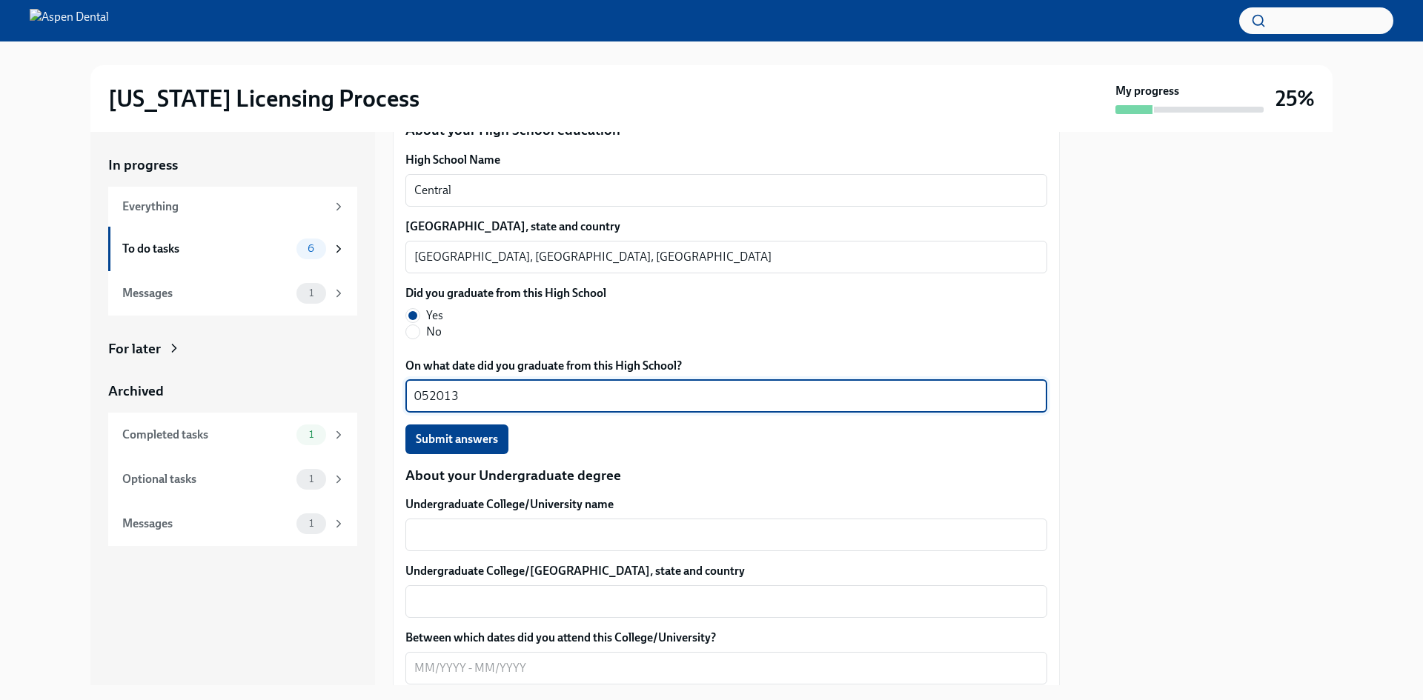
scroll to position [1135, 0]
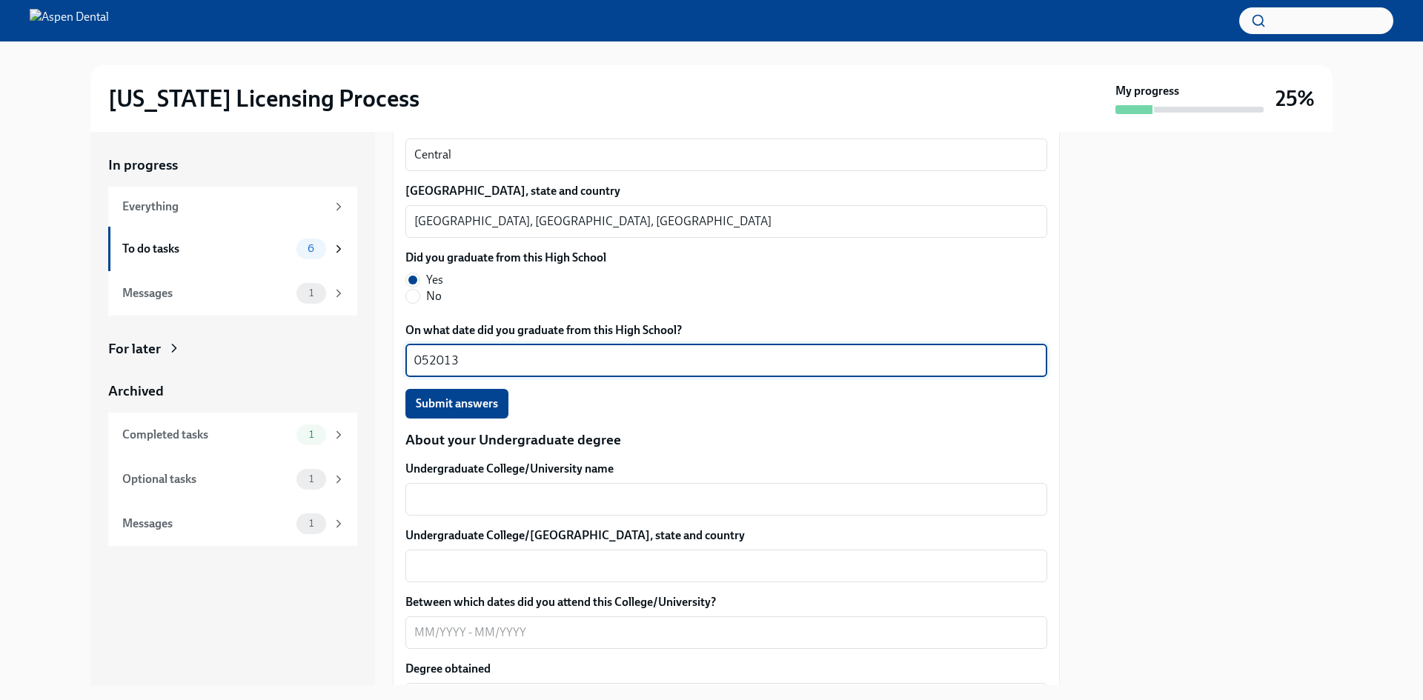
type textarea "052013"
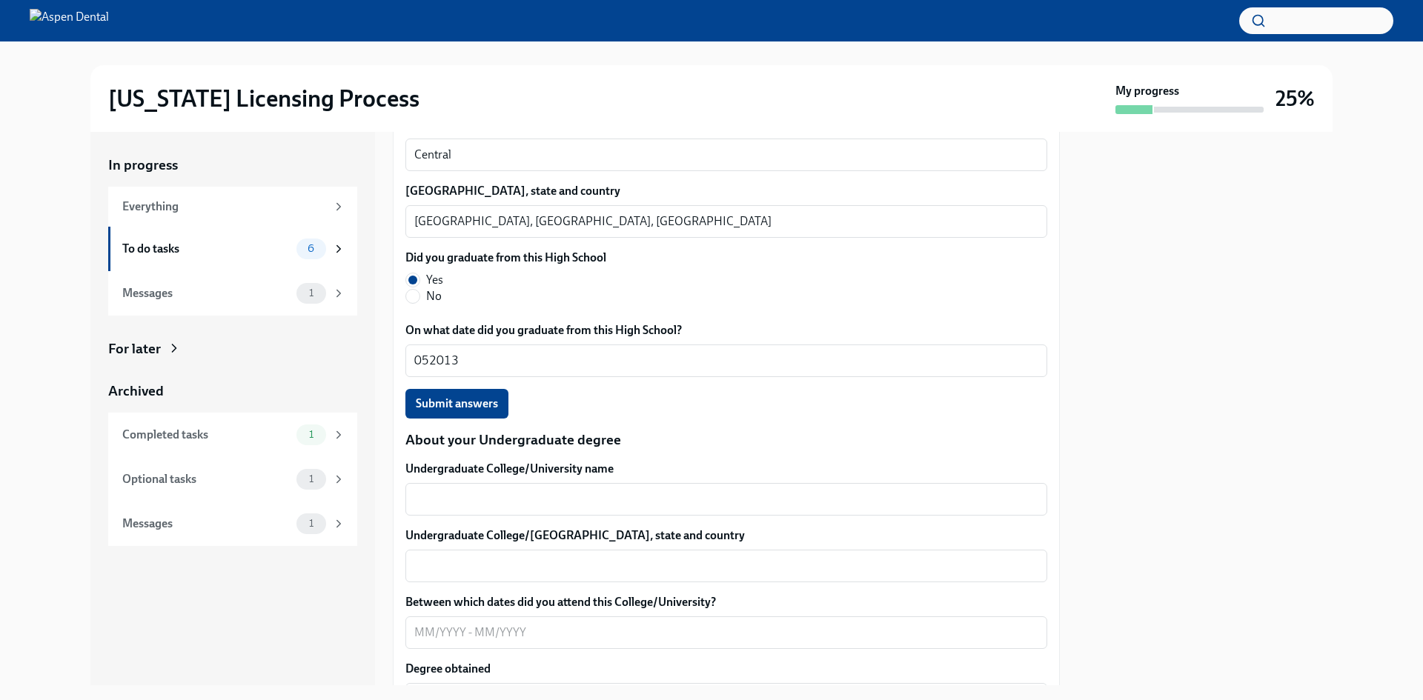
click at [471, 382] on div "High School Name Central x ​ [GEOGRAPHIC_DATA], state and country [GEOGRAPHIC_D…" at bounding box center [726, 267] width 642 height 302
click at [463, 404] on span "Submit answers" at bounding box center [457, 403] width 82 height 15
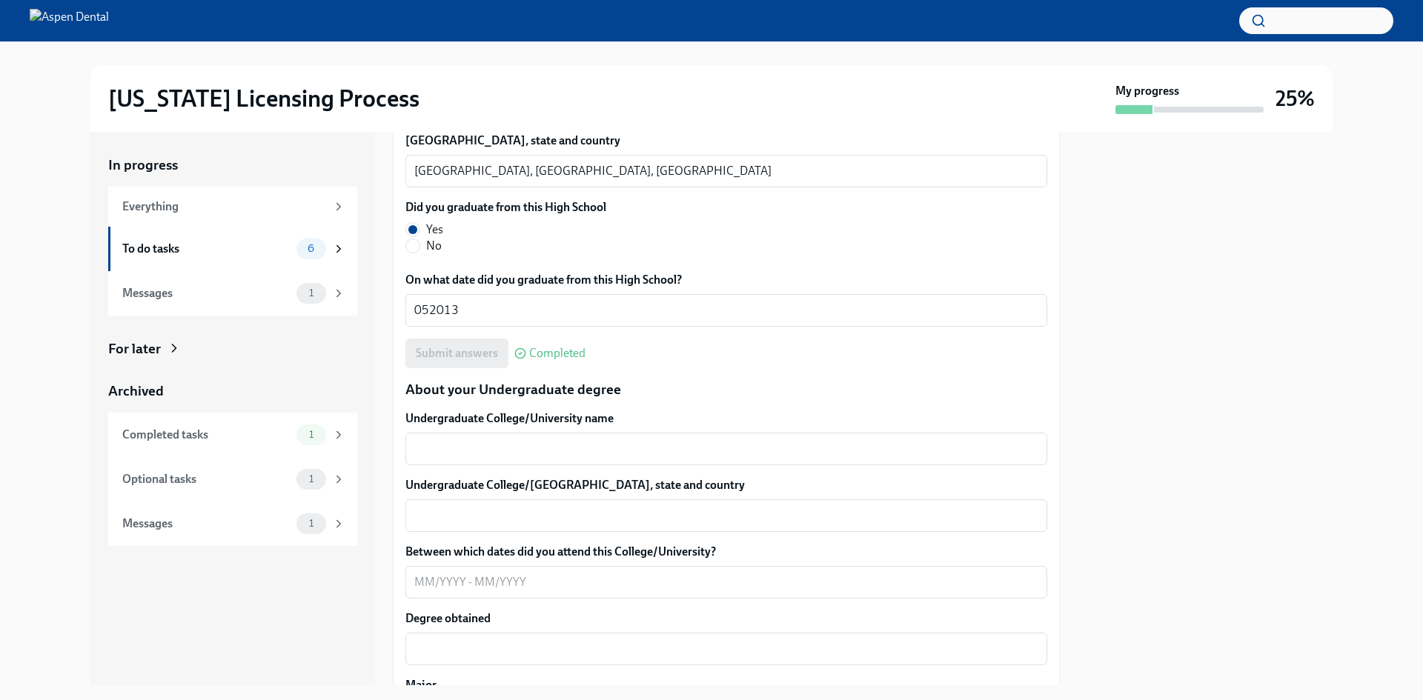
scroll to position [1260, 0]
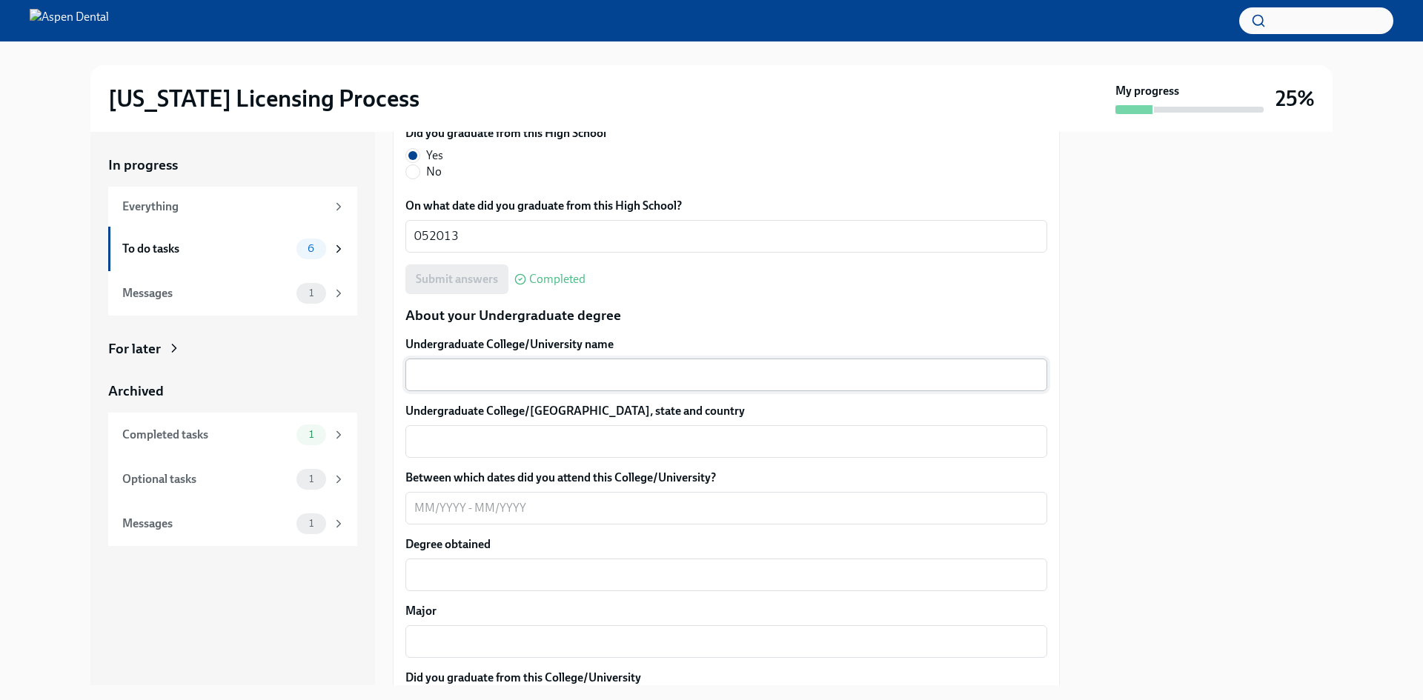
click at [562, 371] on textarea "Undergraduate College/University name" at bounding box center [726, 375] width 624 height 18
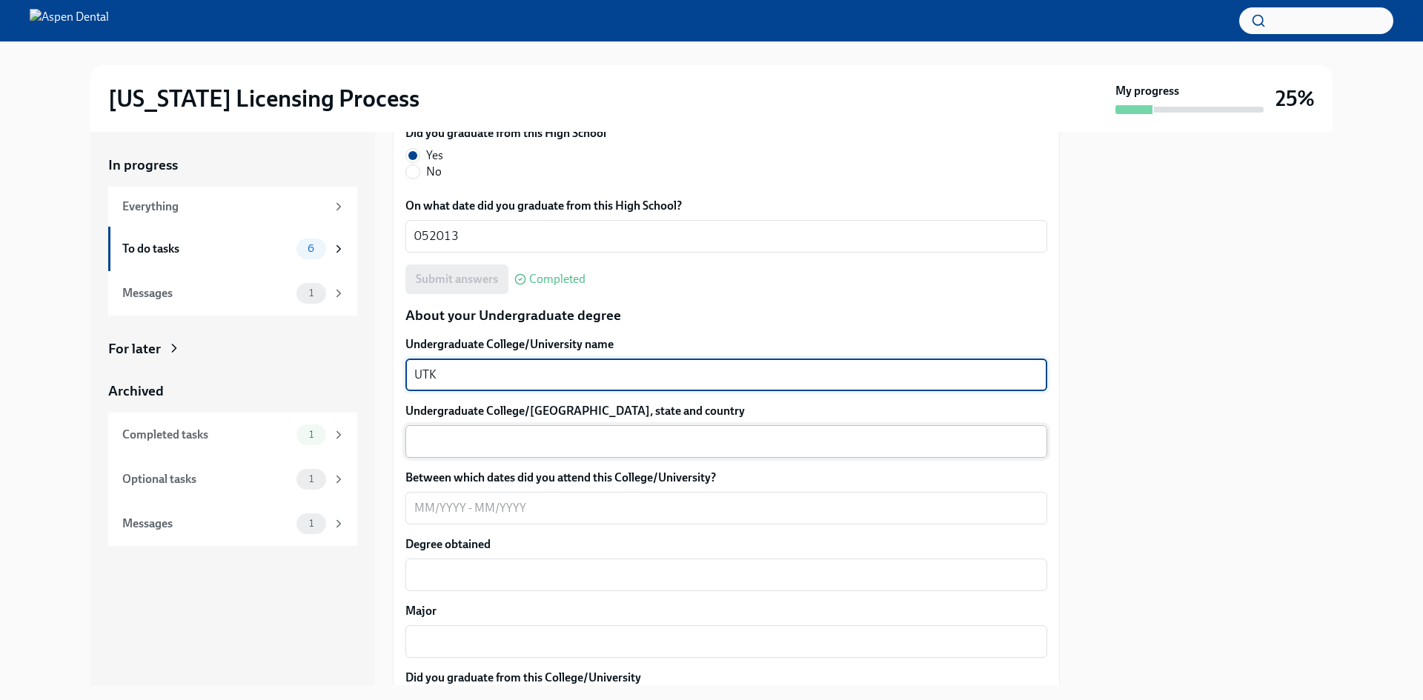
type textarea "UTK"
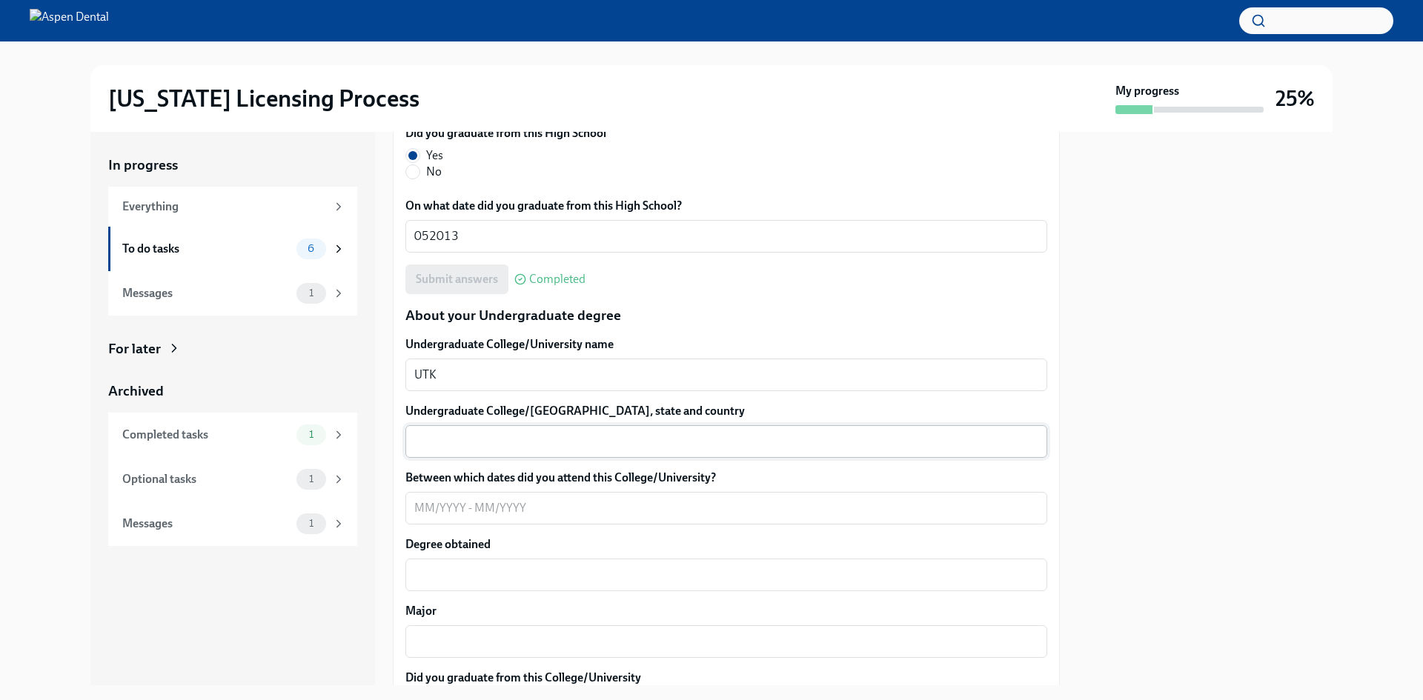
click at [775, 428] on div "x ​" at bounding box center [726, 441] width 642 height 33
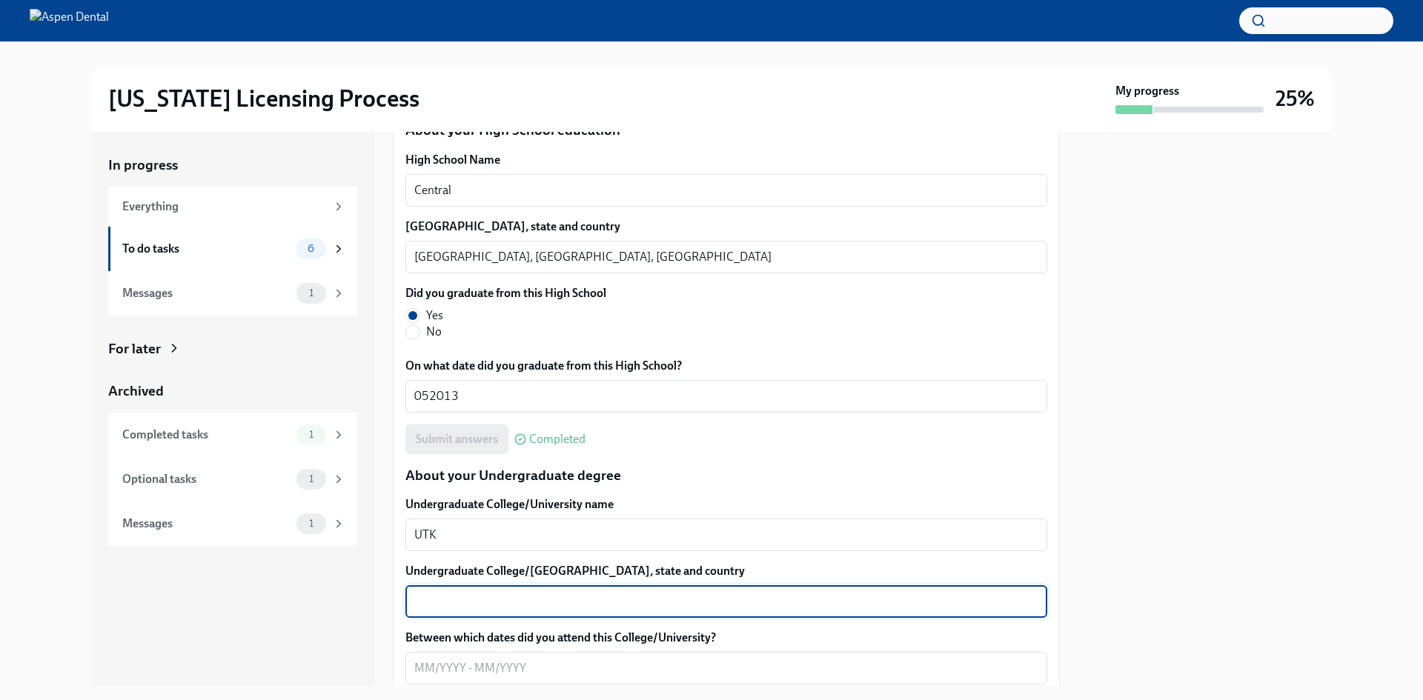
scroll to position [1037, 0]
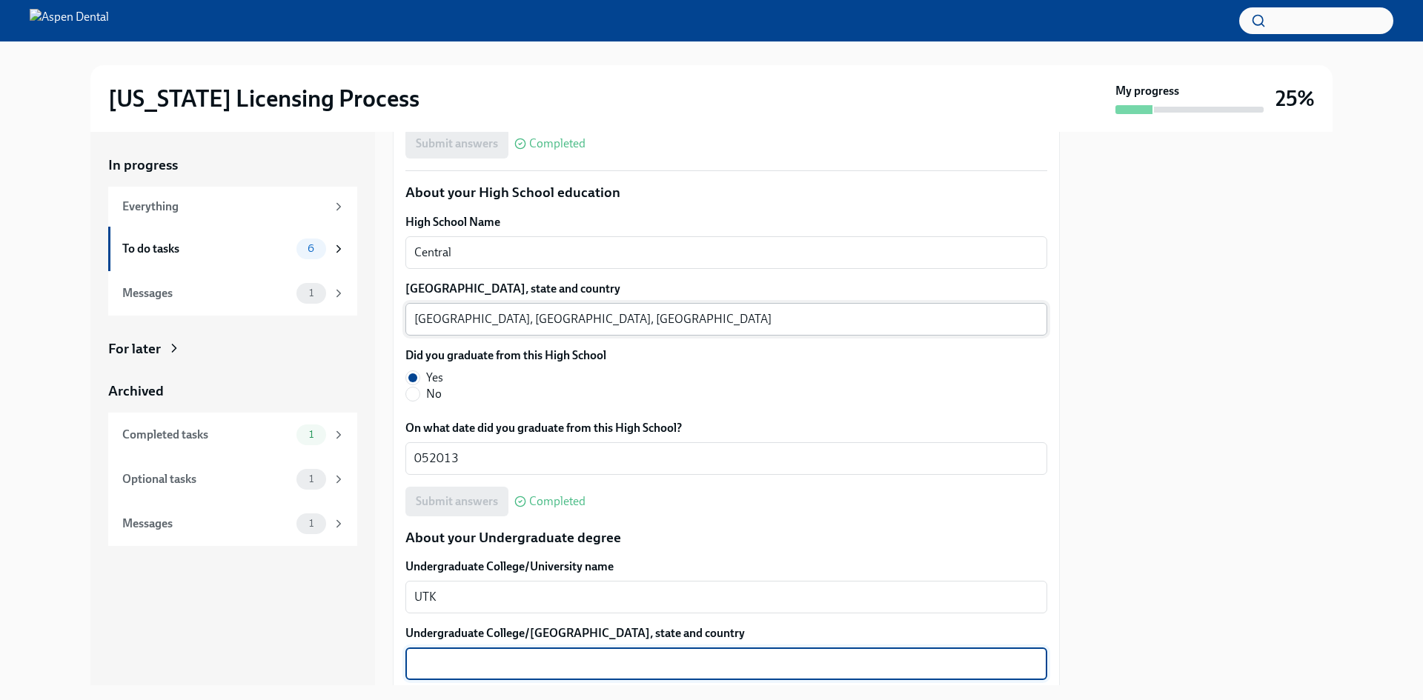
click at [697, 319] on textarea "[GEOGRAPHIC_DATA], [GEOGRAPHIC_DATA], [GEOGRAPHIC_DATA]" at bounding box center [726, 319] width 624 height 18
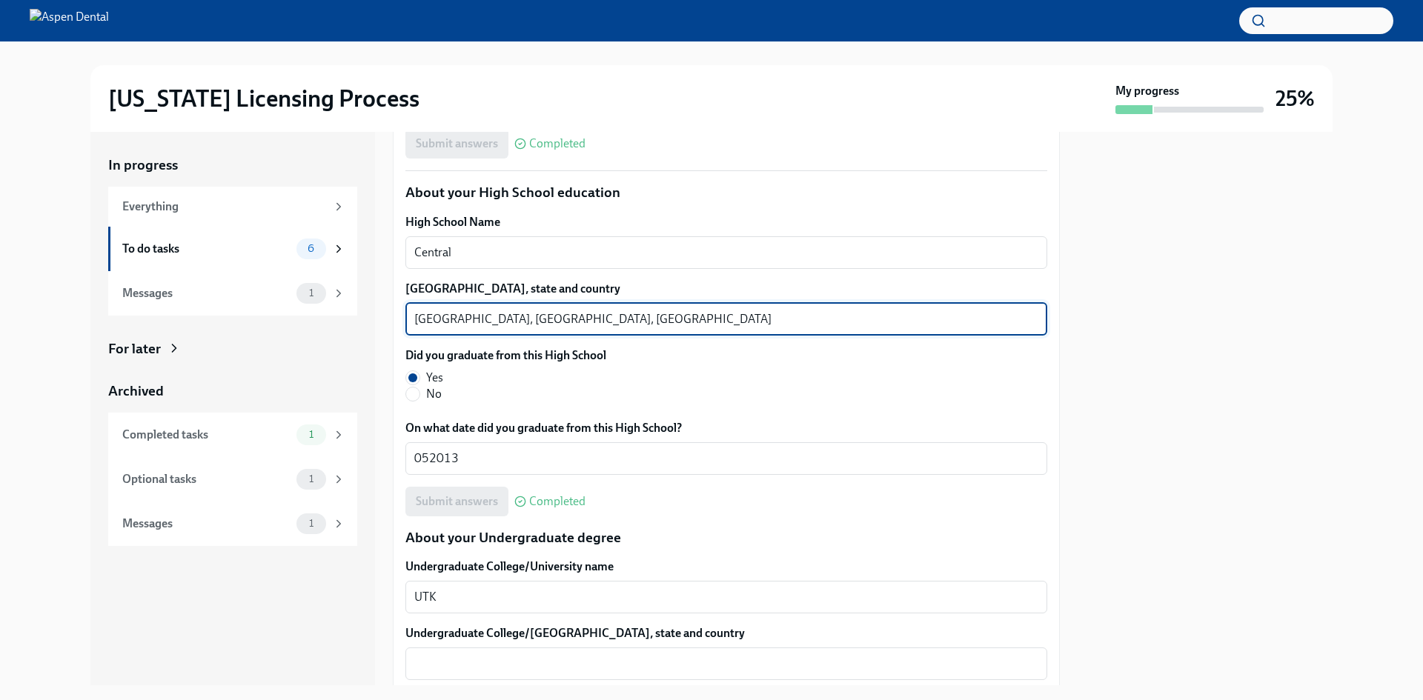
click at [697, 319] on textarea "[GEOGRAPHIC_DATA], [GEOGRAPHIC_DATA], [GEOGRAPHIC_DATA]" at bounding box center [726, 319] width 624 height 18
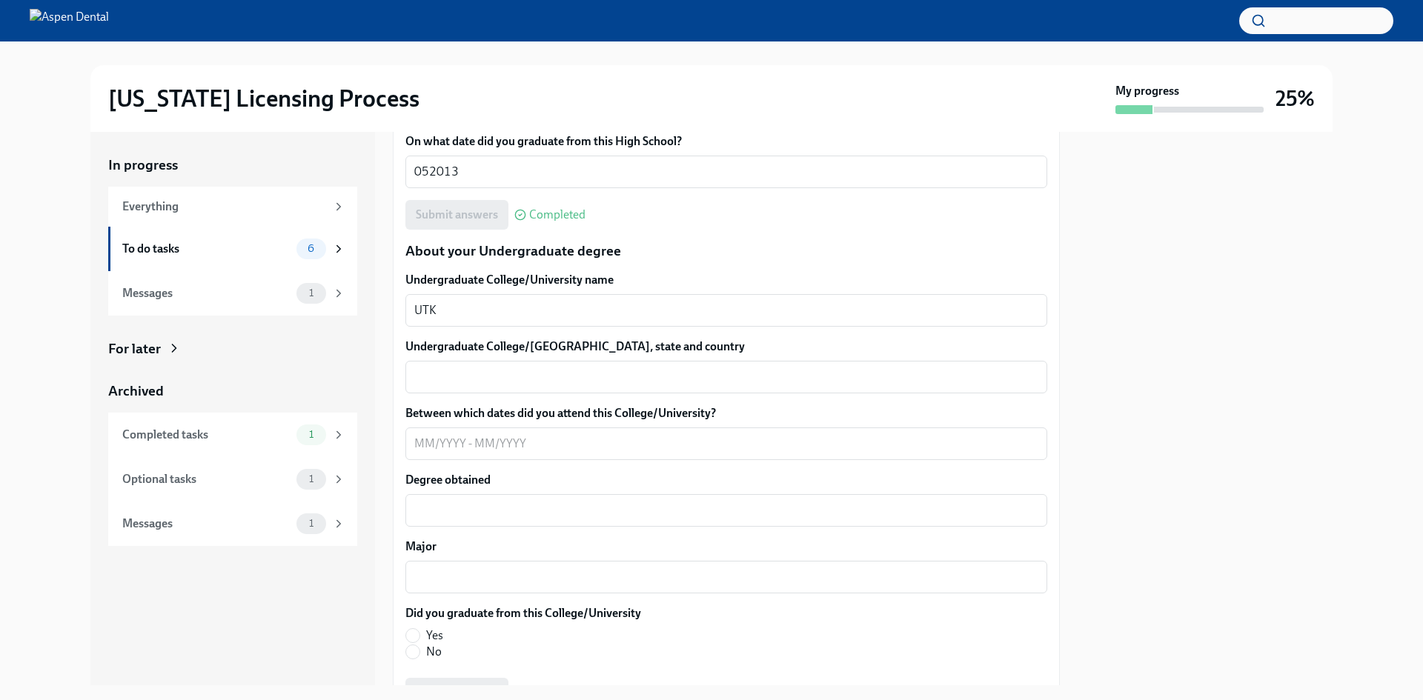
scroll to position [1334, 0]
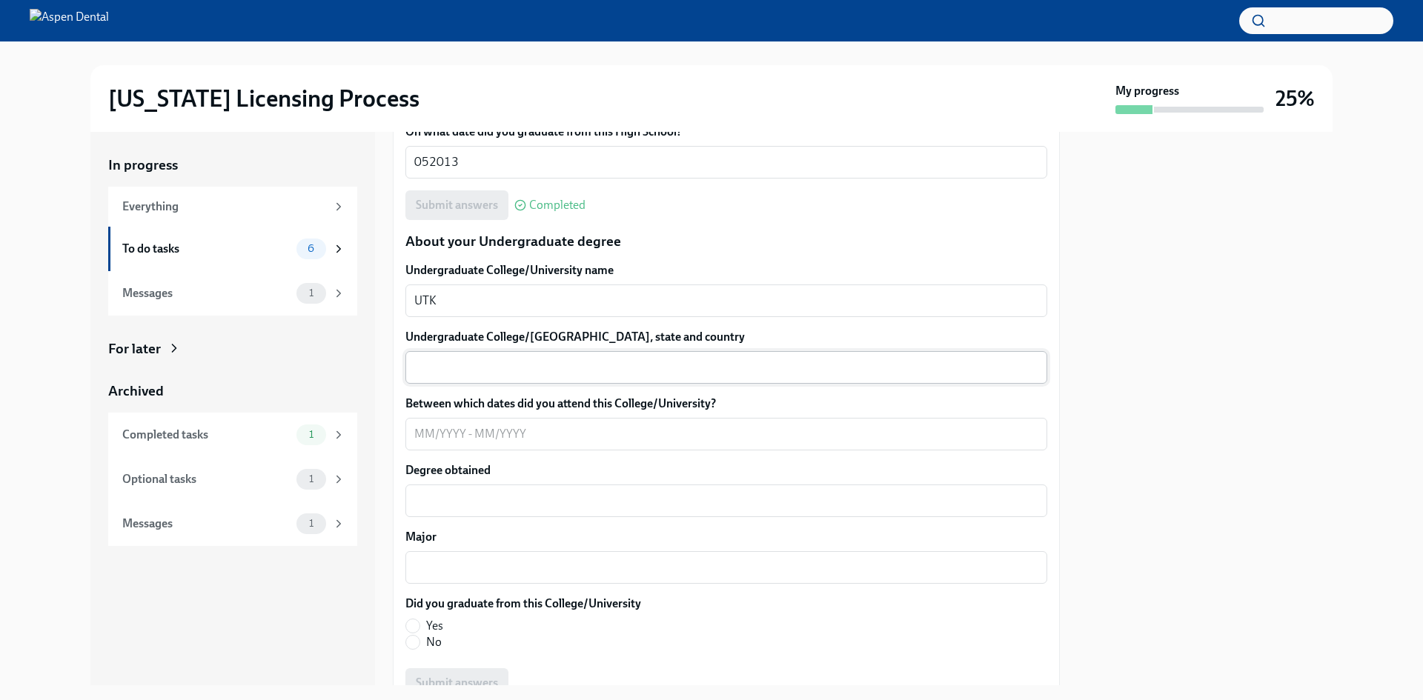
click at [584, 365] on textarea "Undergraduate College/[GEOGRAPHIC_DATA], state and country" at bounding box center [726, 368] width 624 height 18
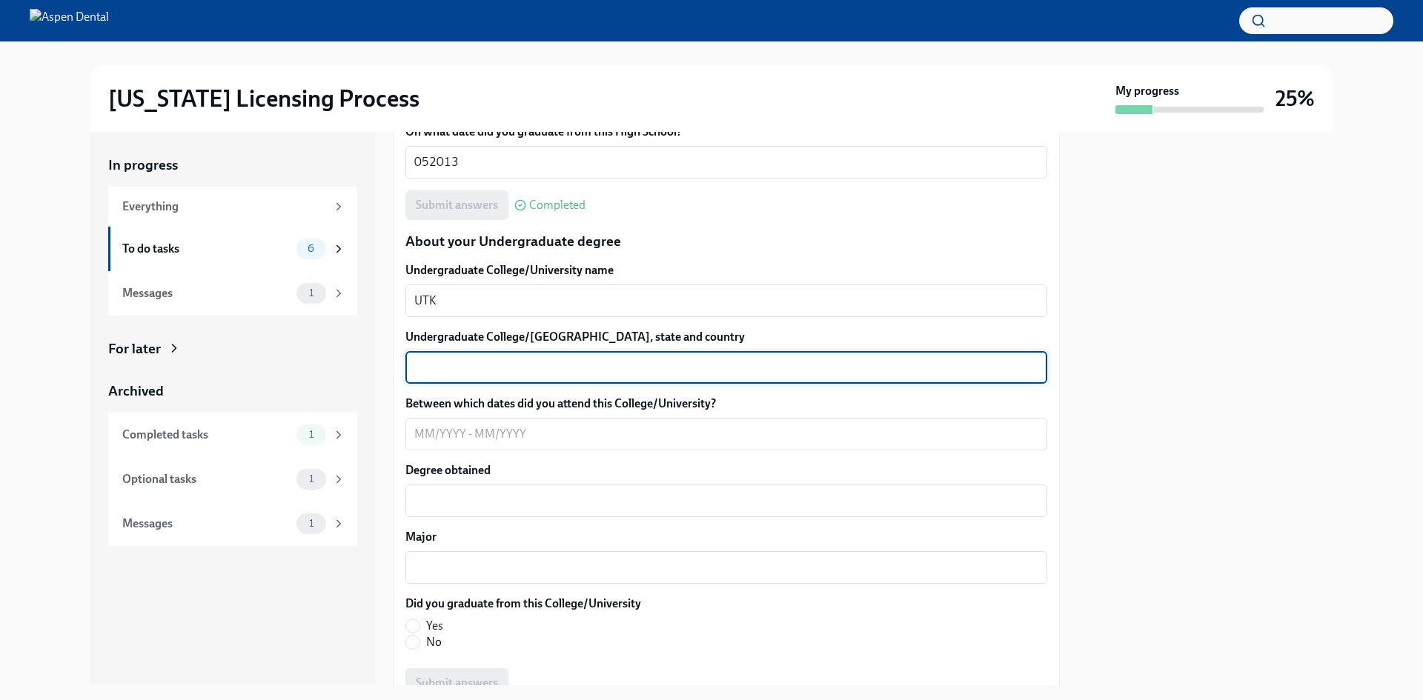
paste textarea "[GEOGRAPHIC_DATA], [GEOGRAPHIC_DATA], [GEOGRAPHIC_DATA]"
type textarea "[GEOGRAPHIC_DATA], [GEOGRAPHIC_DATA], [GEOGRAPHIC_DATA]"
click at [577, 435] on textarea "Between which dates did you attend this College/University?" at bounding box center [726, 434] width 624 height 18
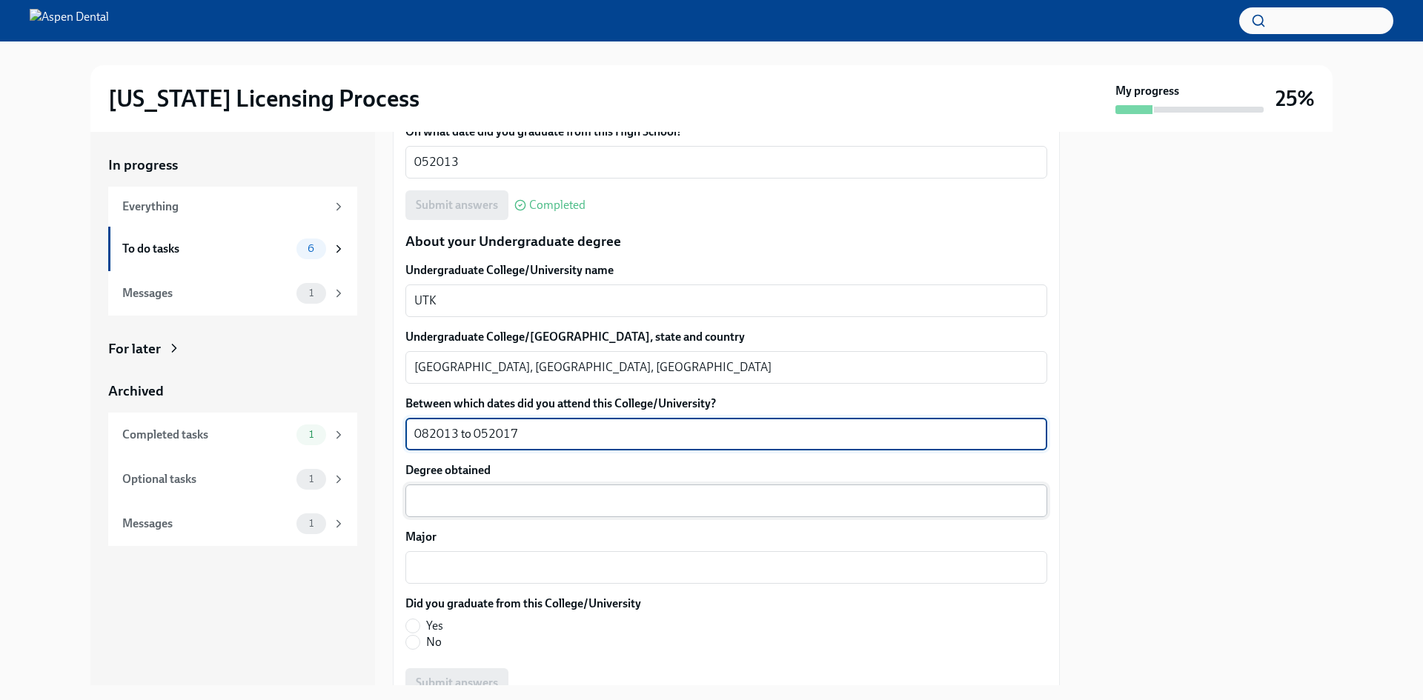
type textarea "082013 to 052017"
click at [441, 485] on div "x ​" at bounding box center [726, 501] width 642 height 33
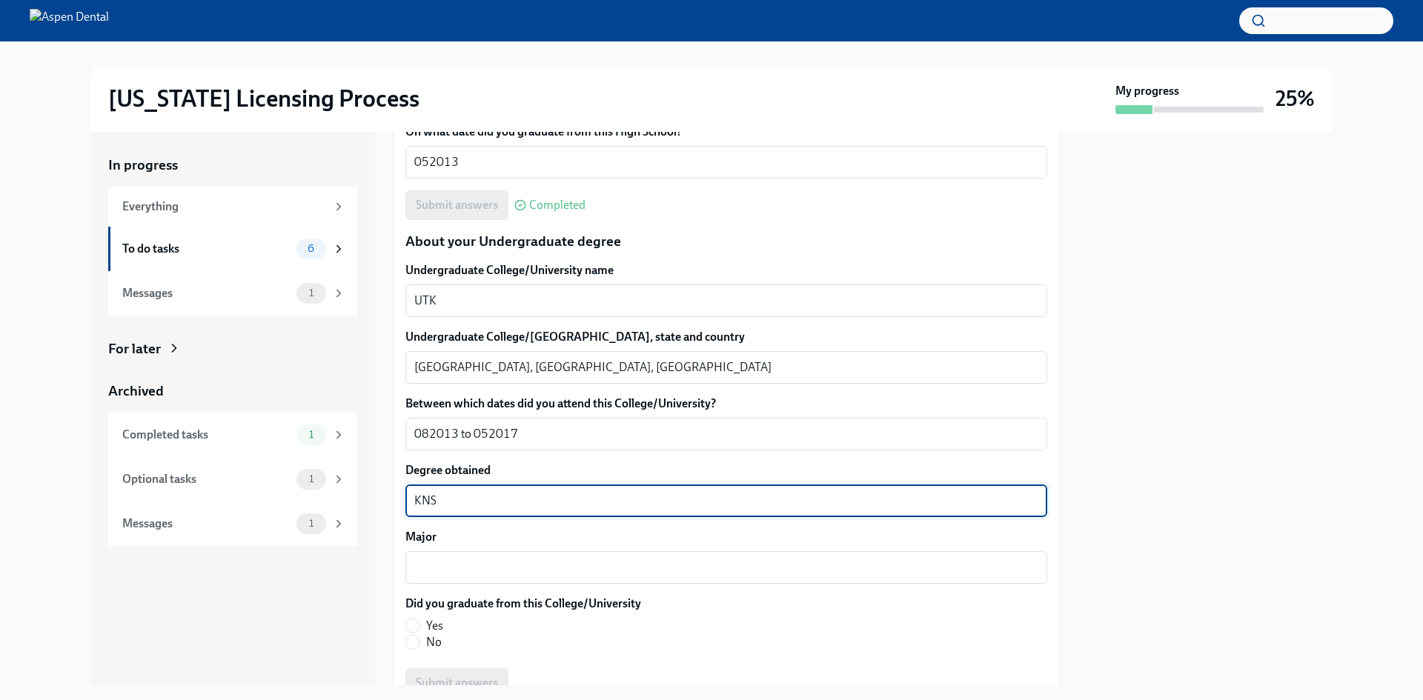
type textarea "KNS"
click at [439, 539] on label "Major" at bounding box center [726, 537] width 642 height 16
click at [439, 559] on textarea "Major" at bounding box center [726, 568] width 624 height 18
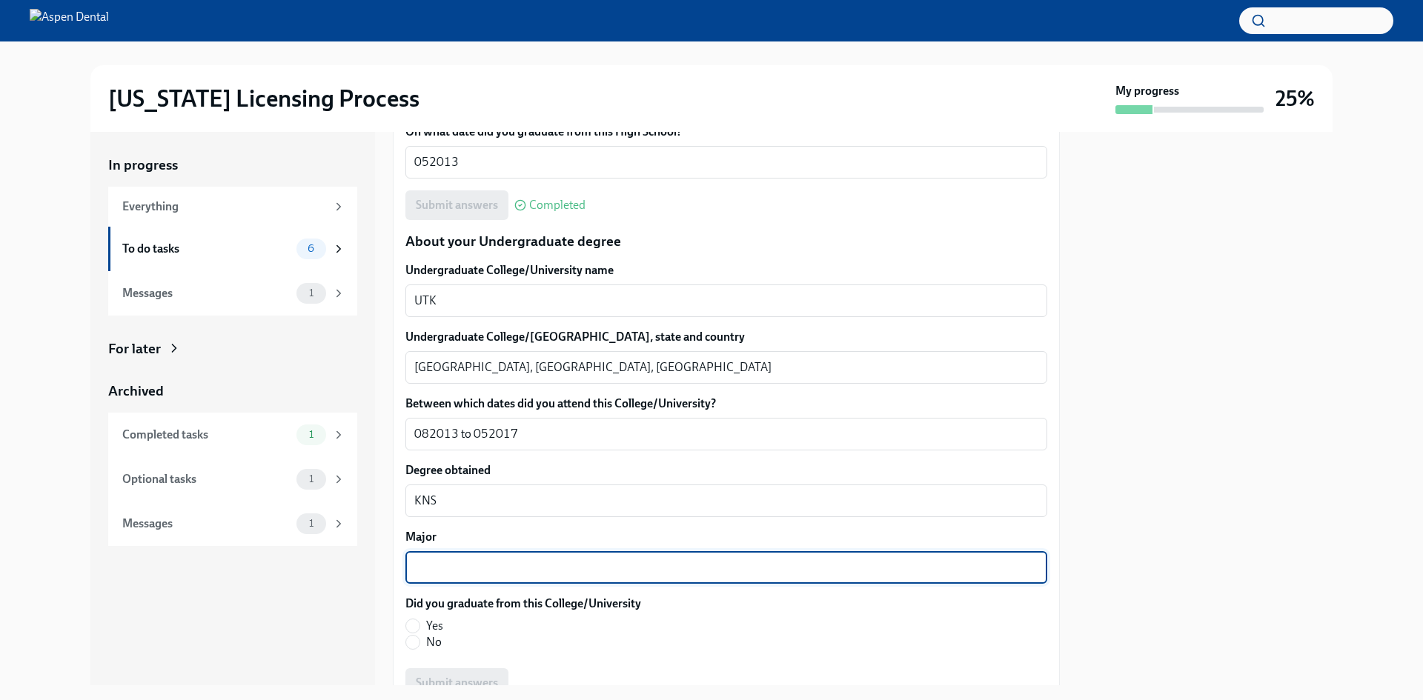
click at [439, 557] on div "x ​" at bounding box center [726, 567] width 642 height 33
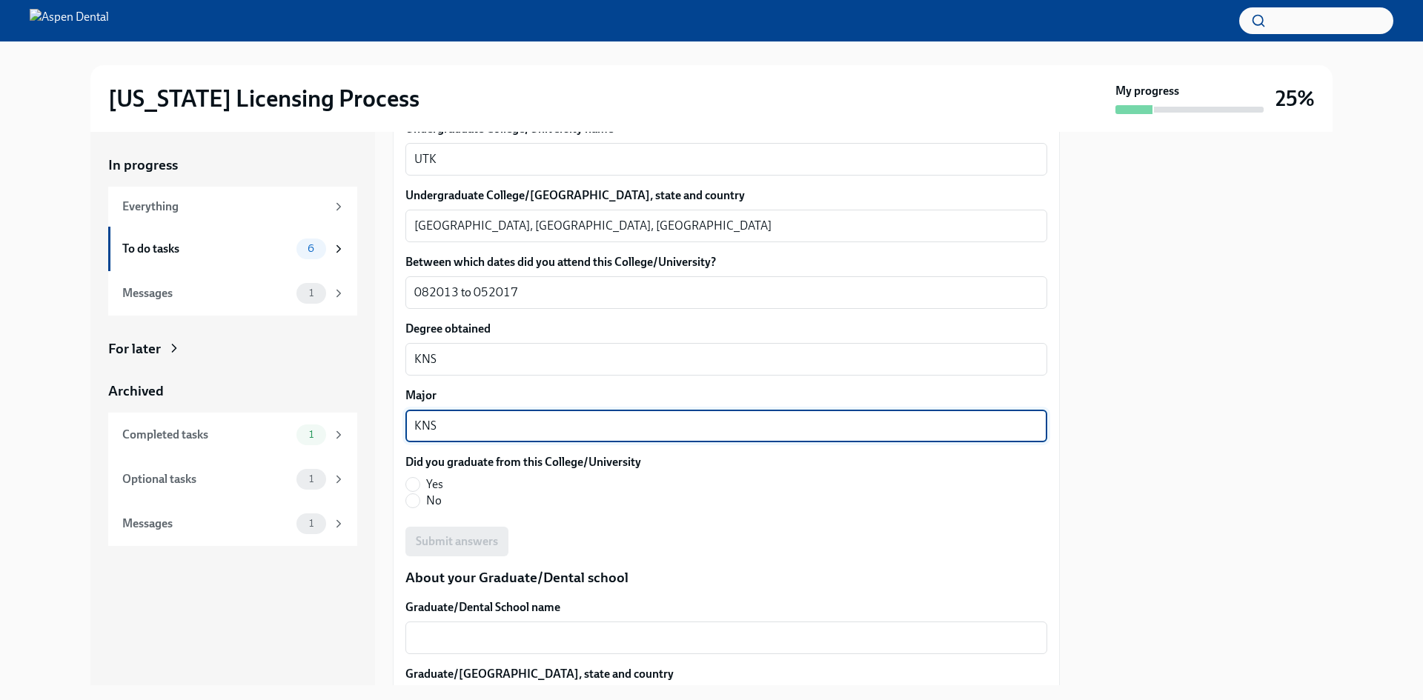
scroll to position [1482, 0]
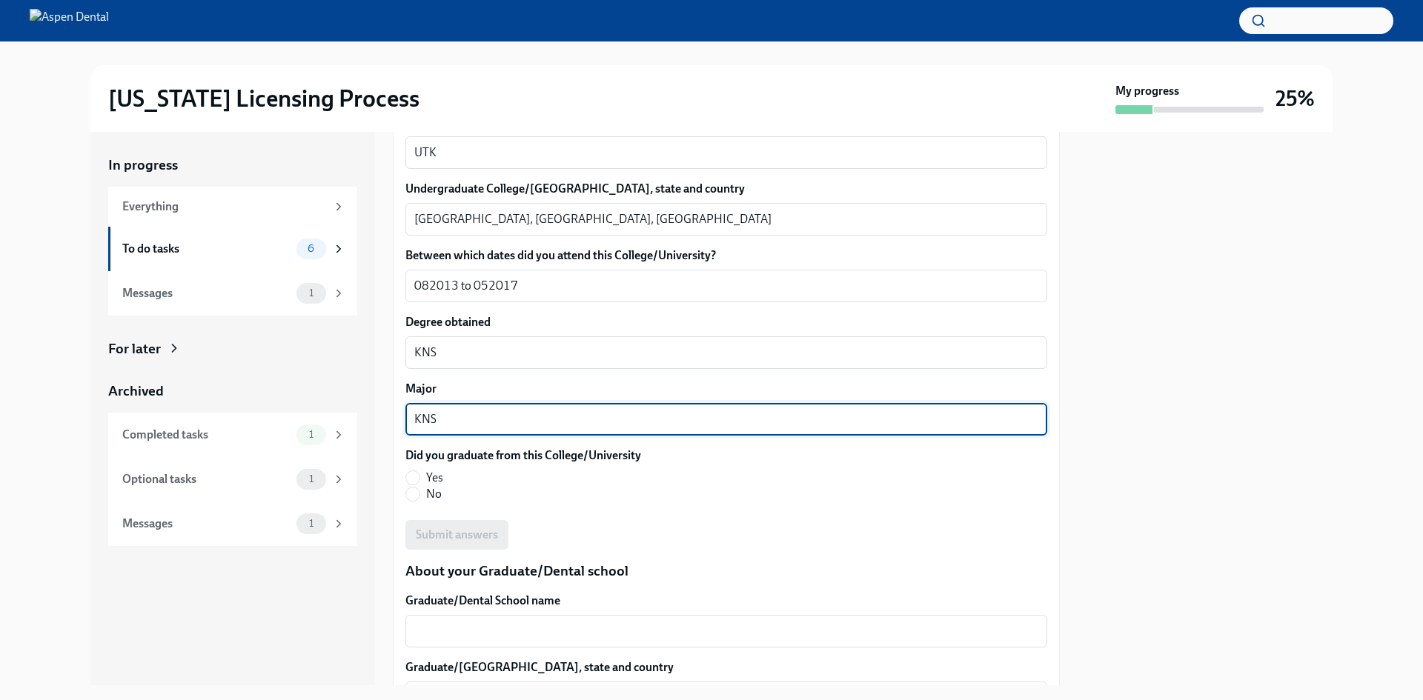
type textarea "KNS"
click at [429, 470] on span "Yes" at bounding box center [434, 478] width 17 height 16
click at [419, 471] on input "Yes" at bounding box center [412, 477] width 13 height 13
radio input "true"
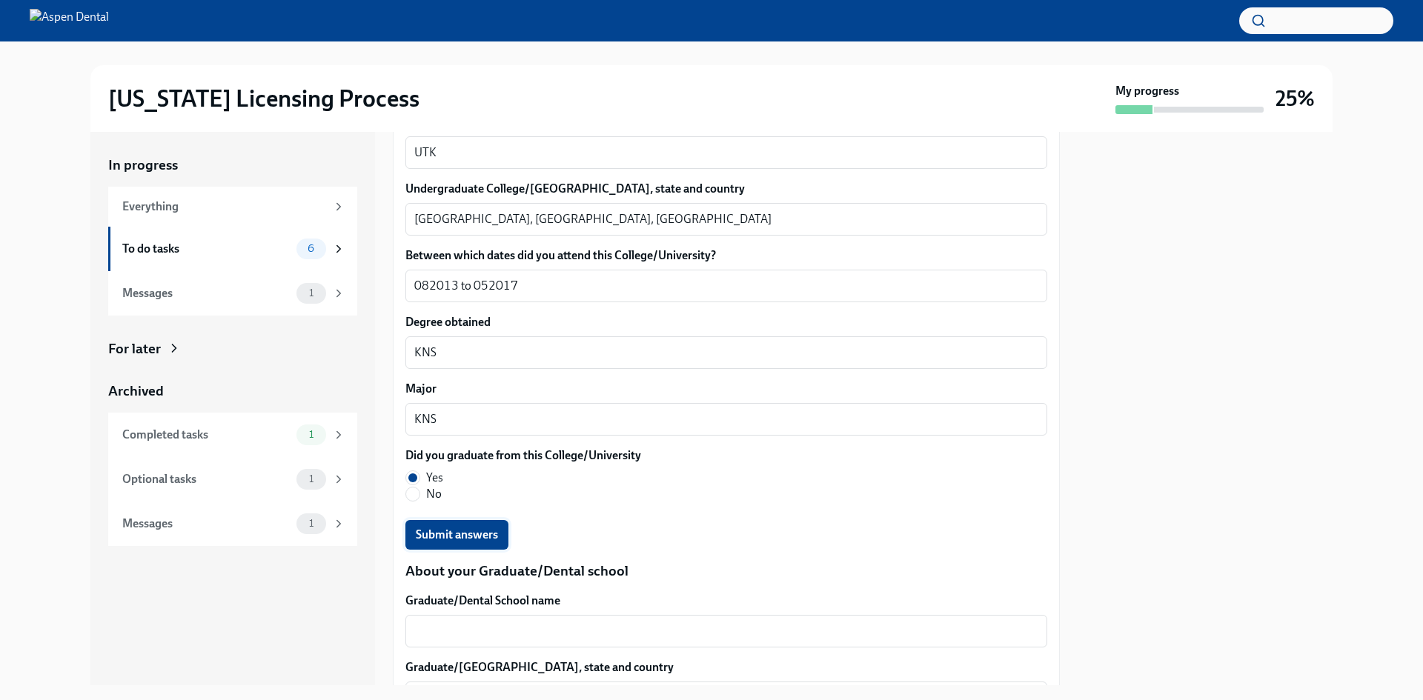
click at [444, 548] on button "Submit answers" at bounding box center [456, 535] width 103 height 30
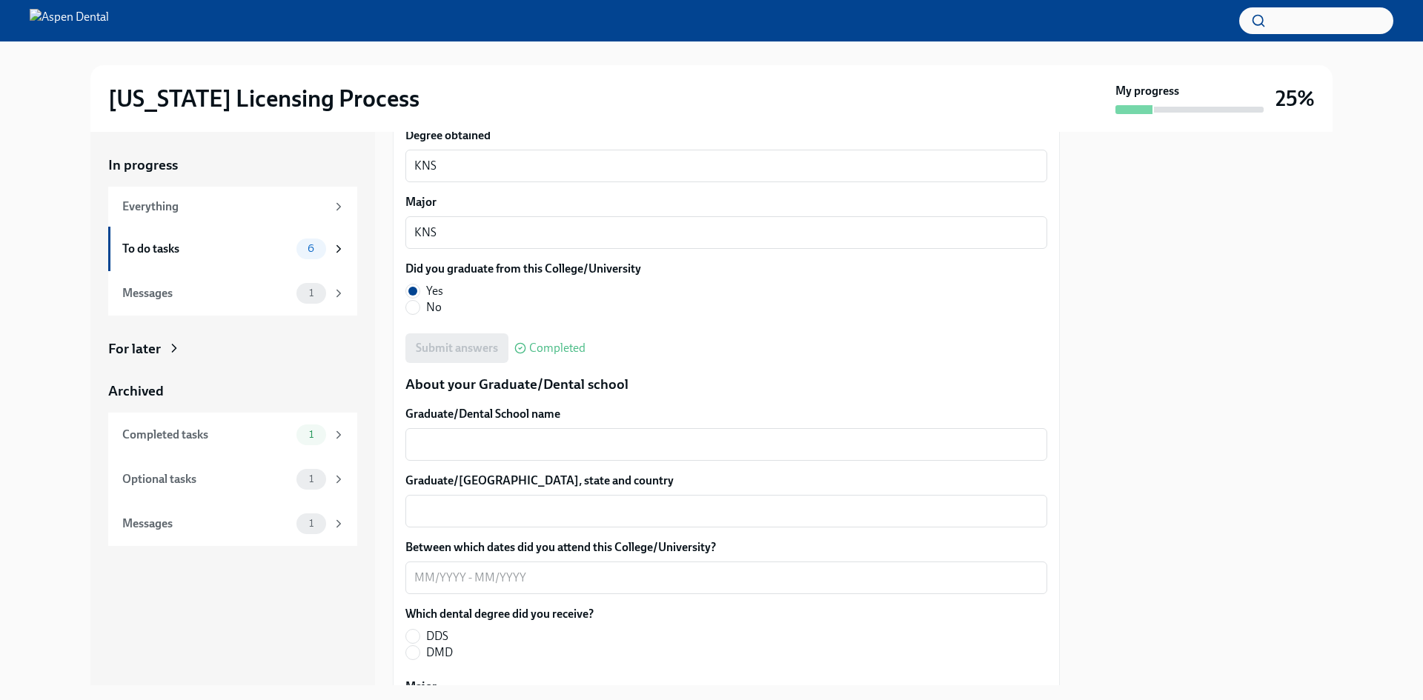
scroll to position [1704, 0]
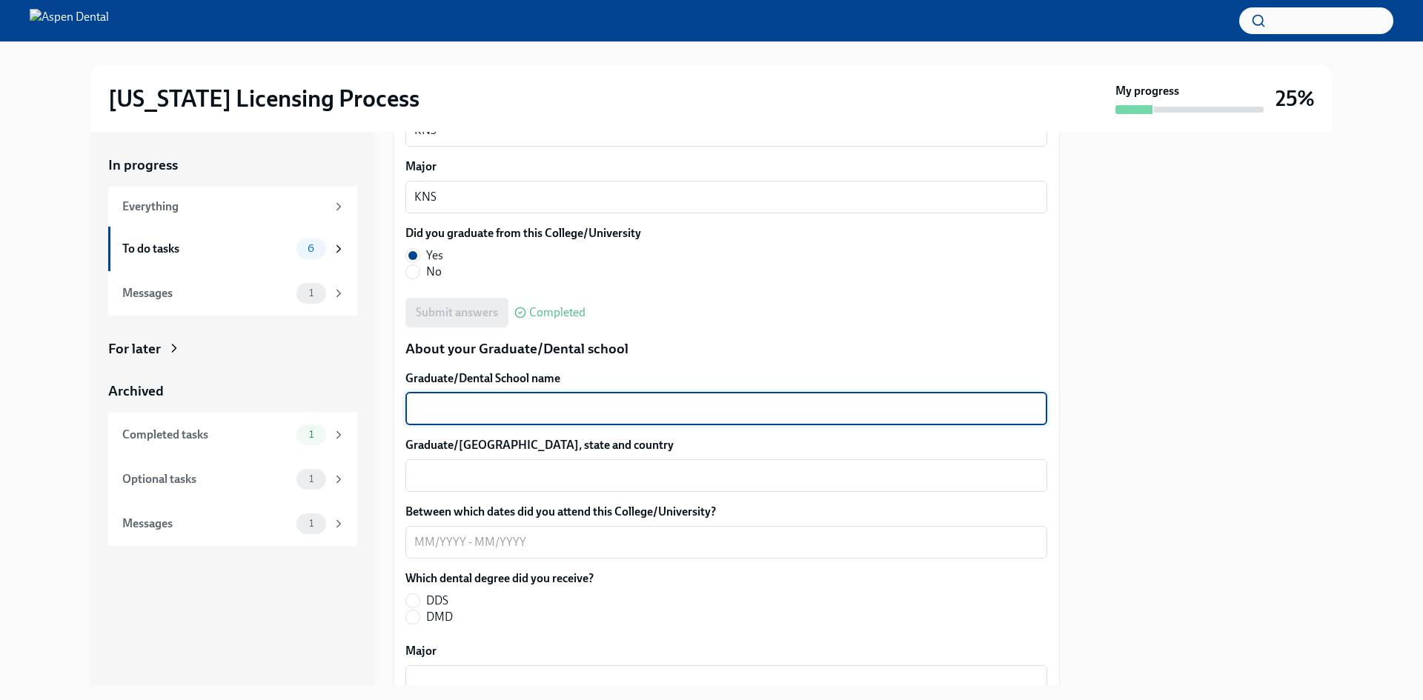
click at [572, 405] on textarea "Graduate/Dental School name" at bounding box center [726, 409] width 624 height 18
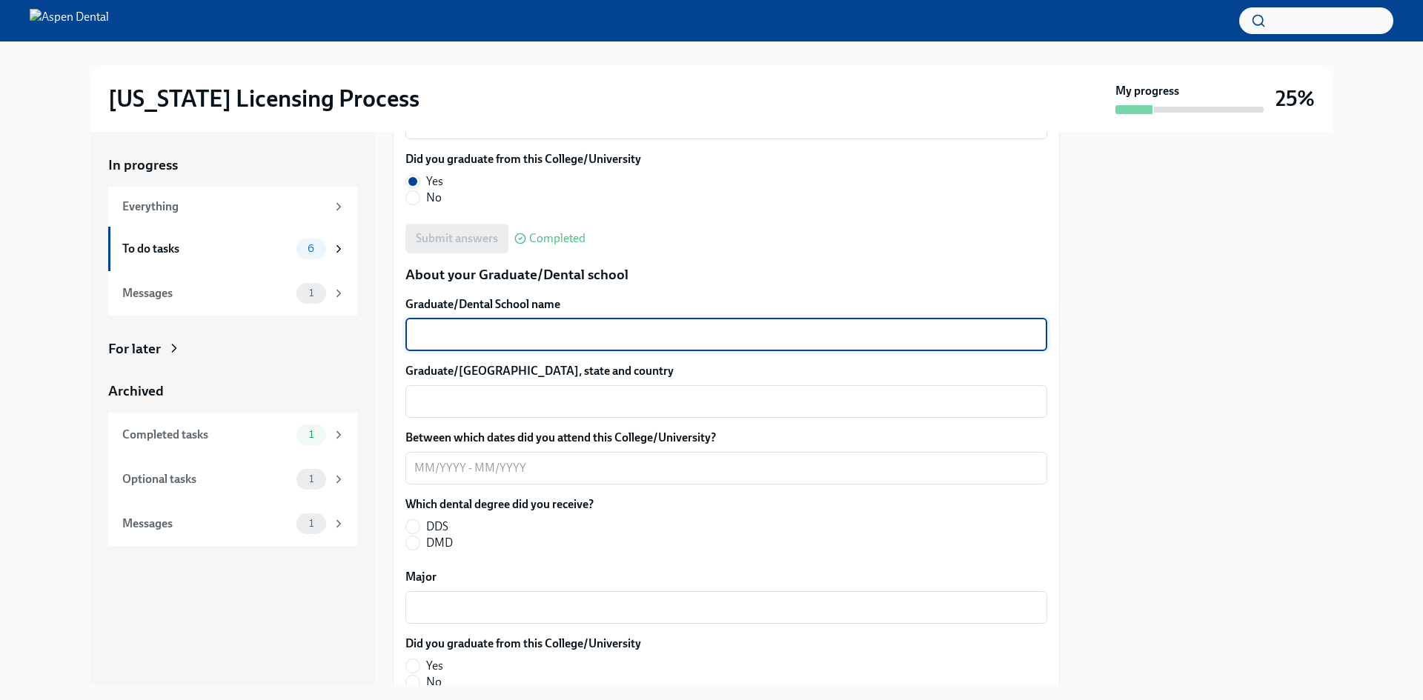
scroll to position [1853, 0]
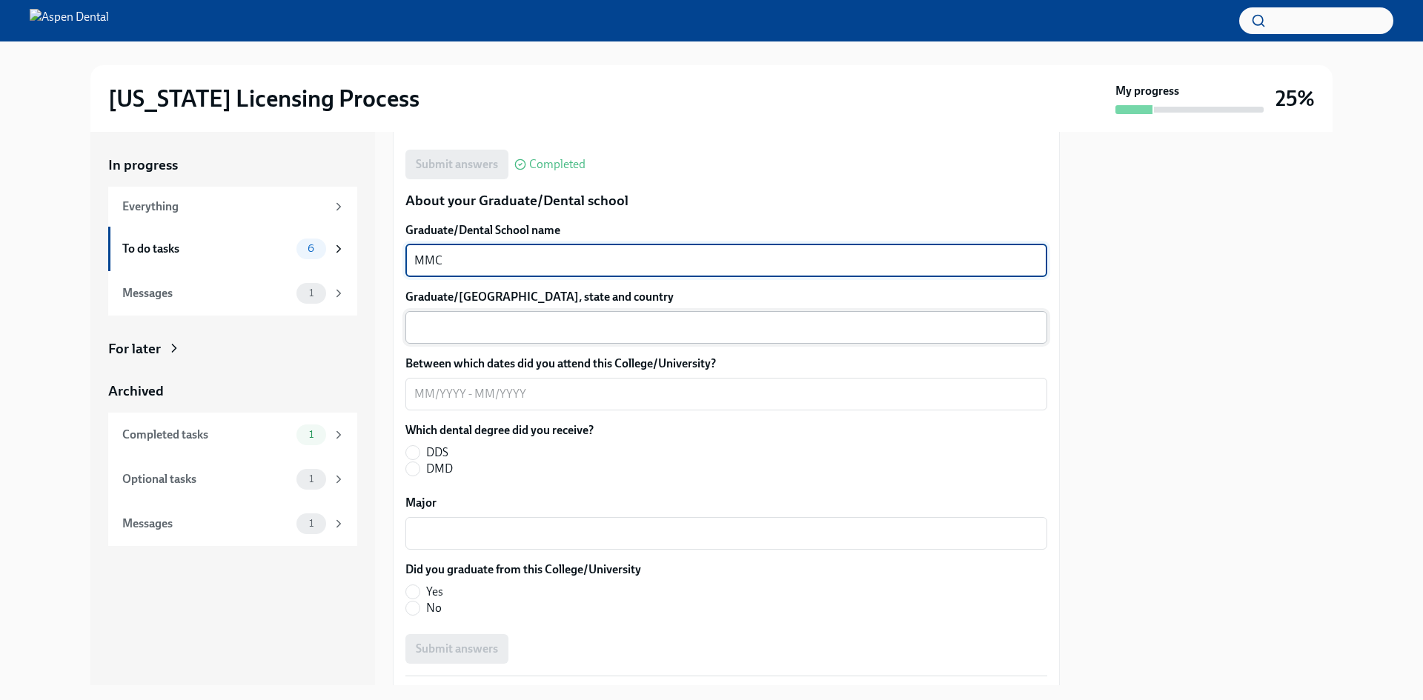
type textarea "MMC"
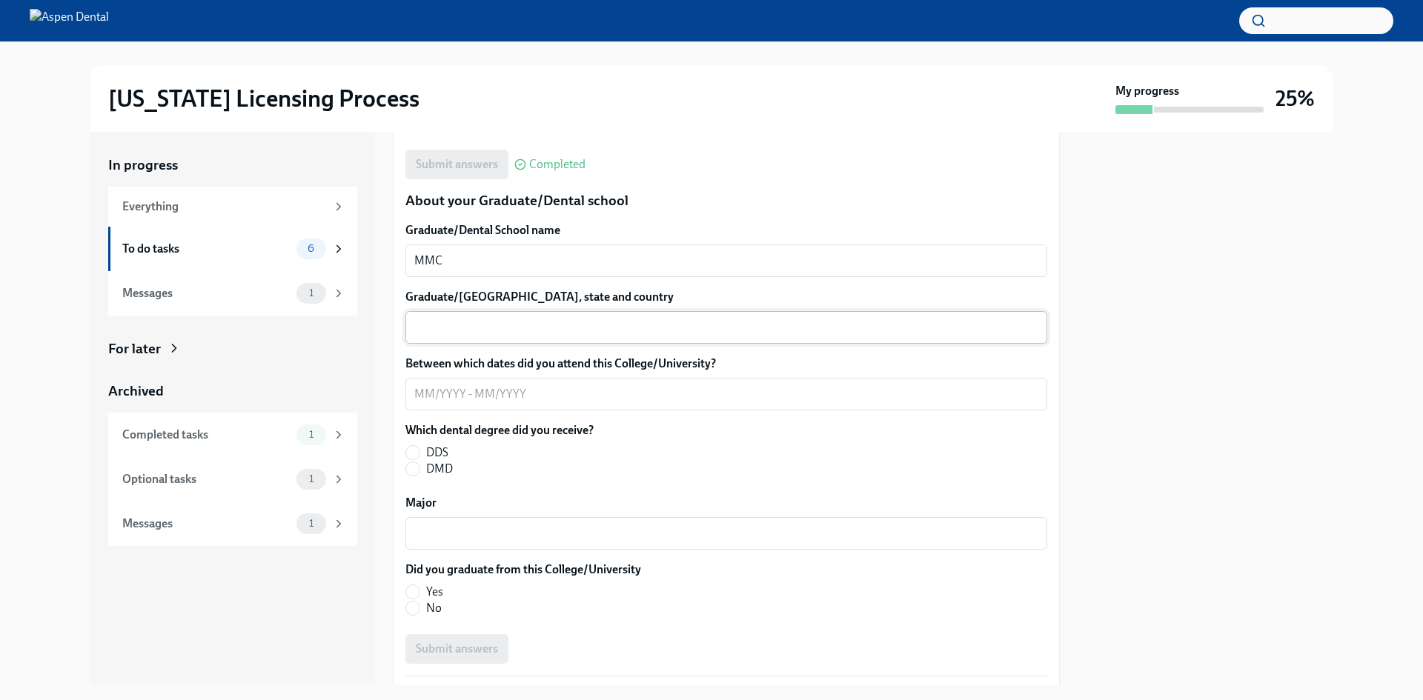
click at [751, 311] on div "x ​" at bounding box center [726, 327] width 642 height 33
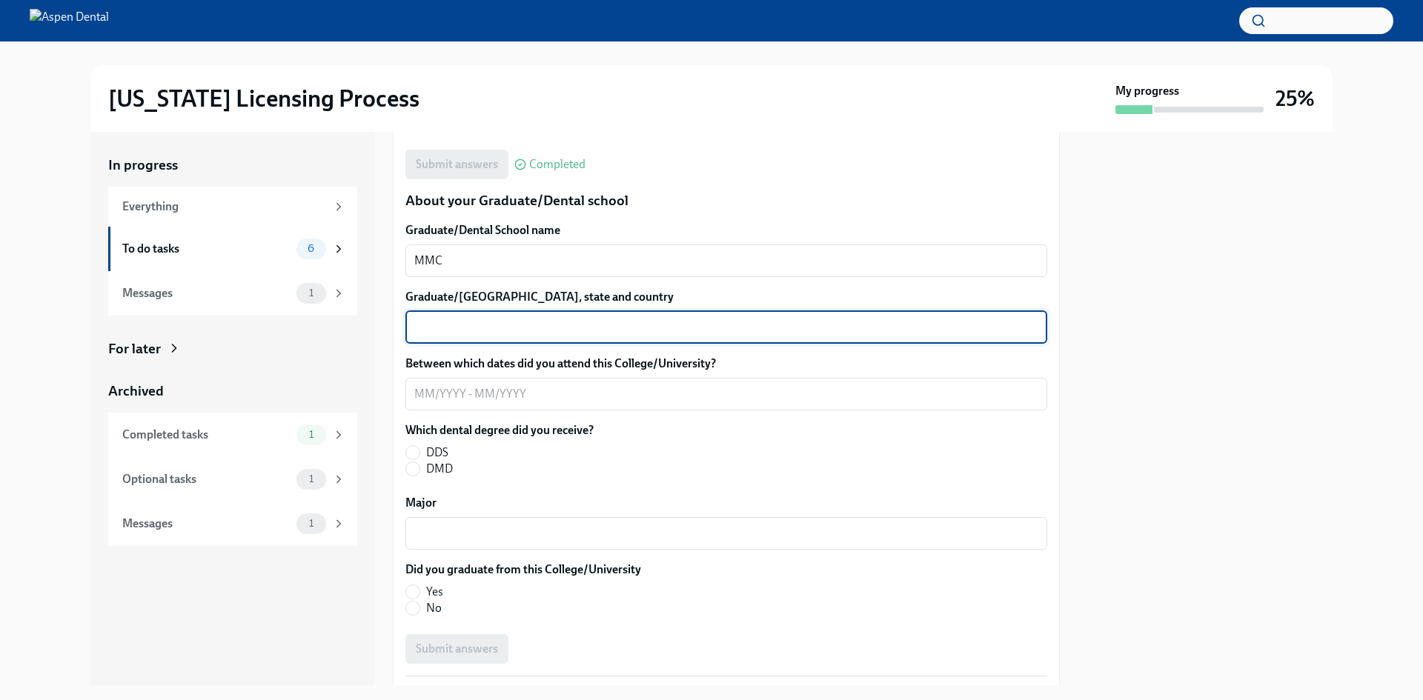
paste textarea "[GEOGRAPHIC_DATA], [GEOGRAPHIC_DATA], [GEOGRAPHIC_DATA]"
drag, startPoint x: 456, startPoint y: 326, endPoint x: 414, endPoint y: 331, distance: 41.8
click at [414, 331] on textarea "[GEOGRAPHIC_DATA], [GEOGRAPHIC_DATA], [GEOGRAPHIC_DATA]" at bounding box center [726, 328] width 624 height 18
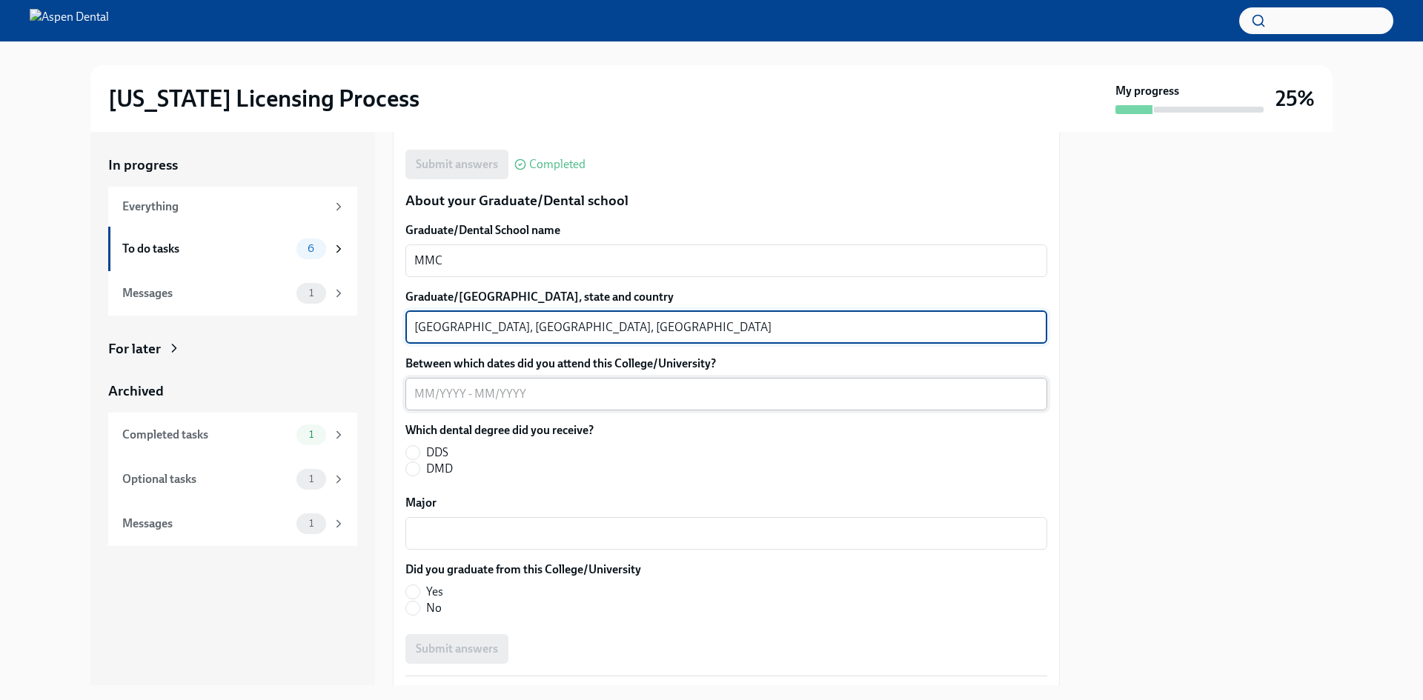
type textarea "[GEOGRAPHIC_DATA], [GEOGRAPHIC_DATA], [GEOGRAPHIC_DATA]"
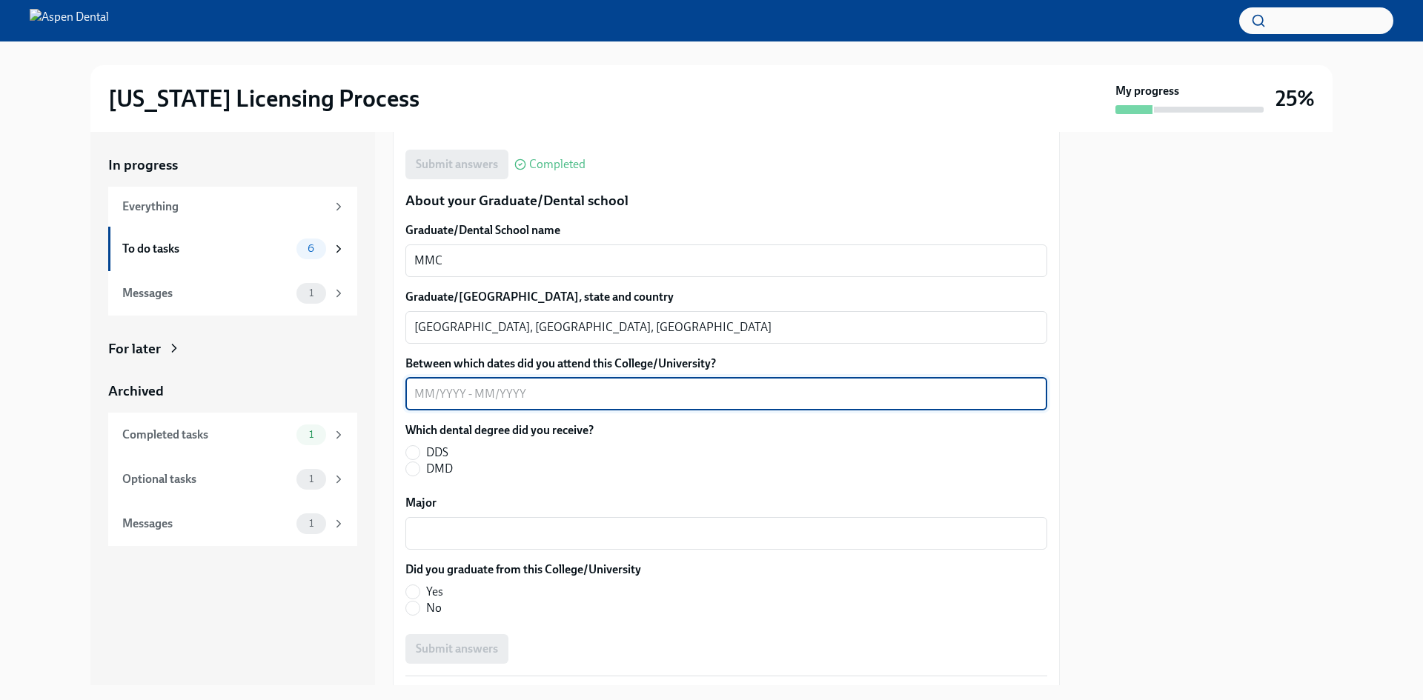
click at [601, 402] on textarea "Between which dates did you attend this College/University?" at bounding box center [726, 394] width 624 height 18
type textarea "082018 to 052022"
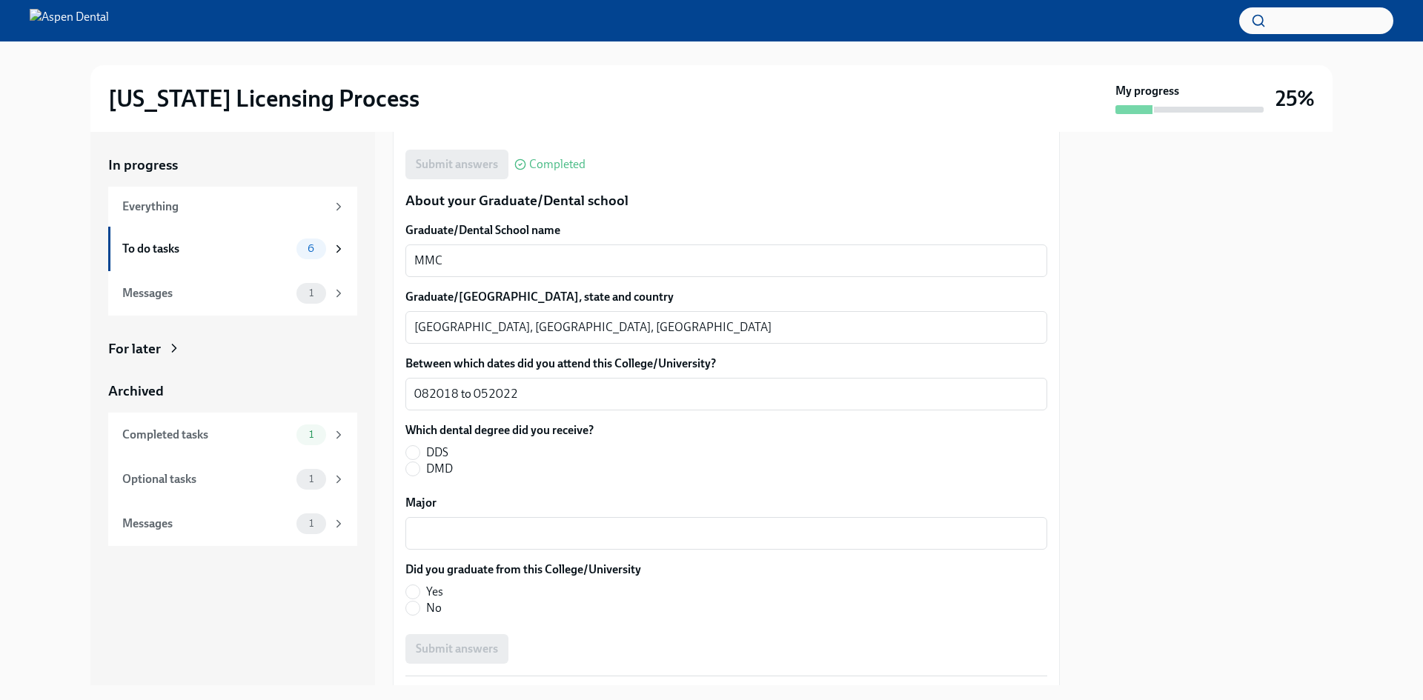
click at [436, 447] on span "DDS" at bounding box center [437, 453] width 22 height 16
click at [419, 447] on input "DDS" at bounding box center [412, 452] width 13 height 13
radio input "true"
drag, startPoint x: 482, startPoint y: 577, endPoint x: 491, endPoint y: 543, distance: 34.7
click at [487, 570] on label "Did you graduate from this College/University" at bounding box center [523, 570] width 236 height 16
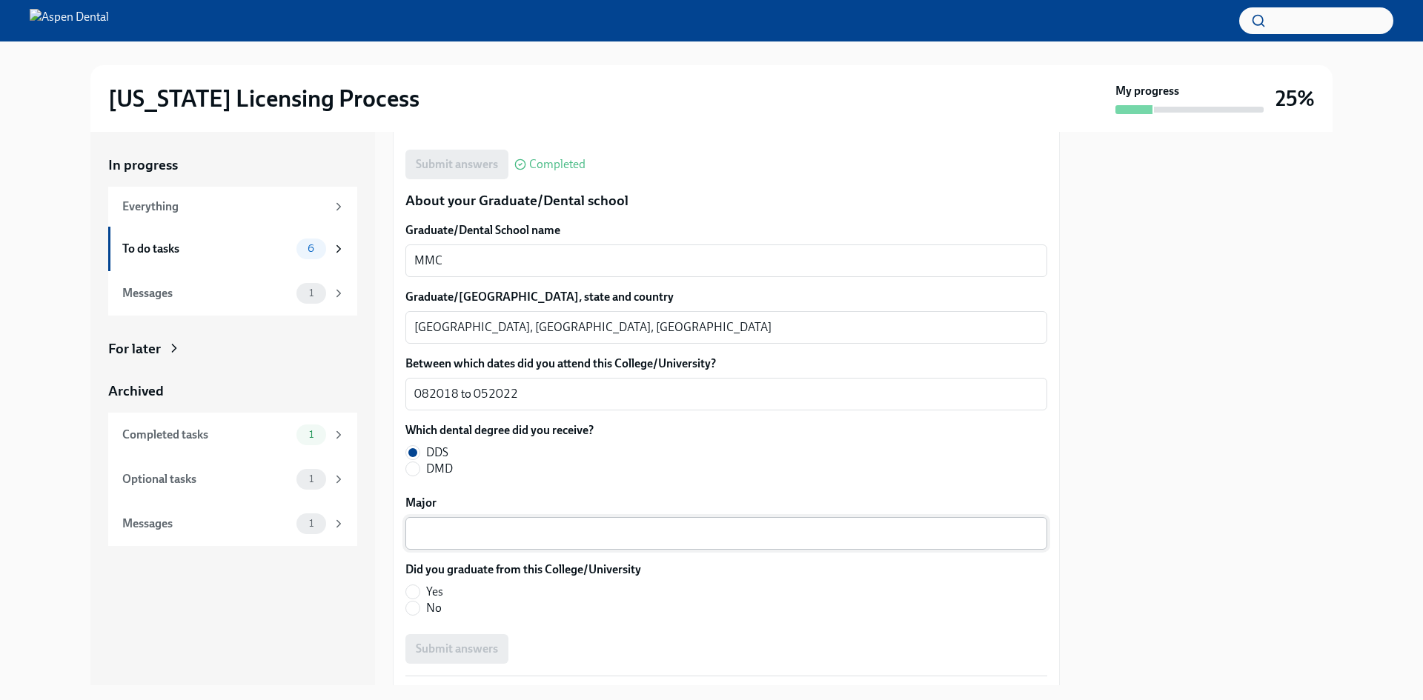
click at [493, 536] on textarea "Major" at bounding box center [726, 534] width 624 height 18
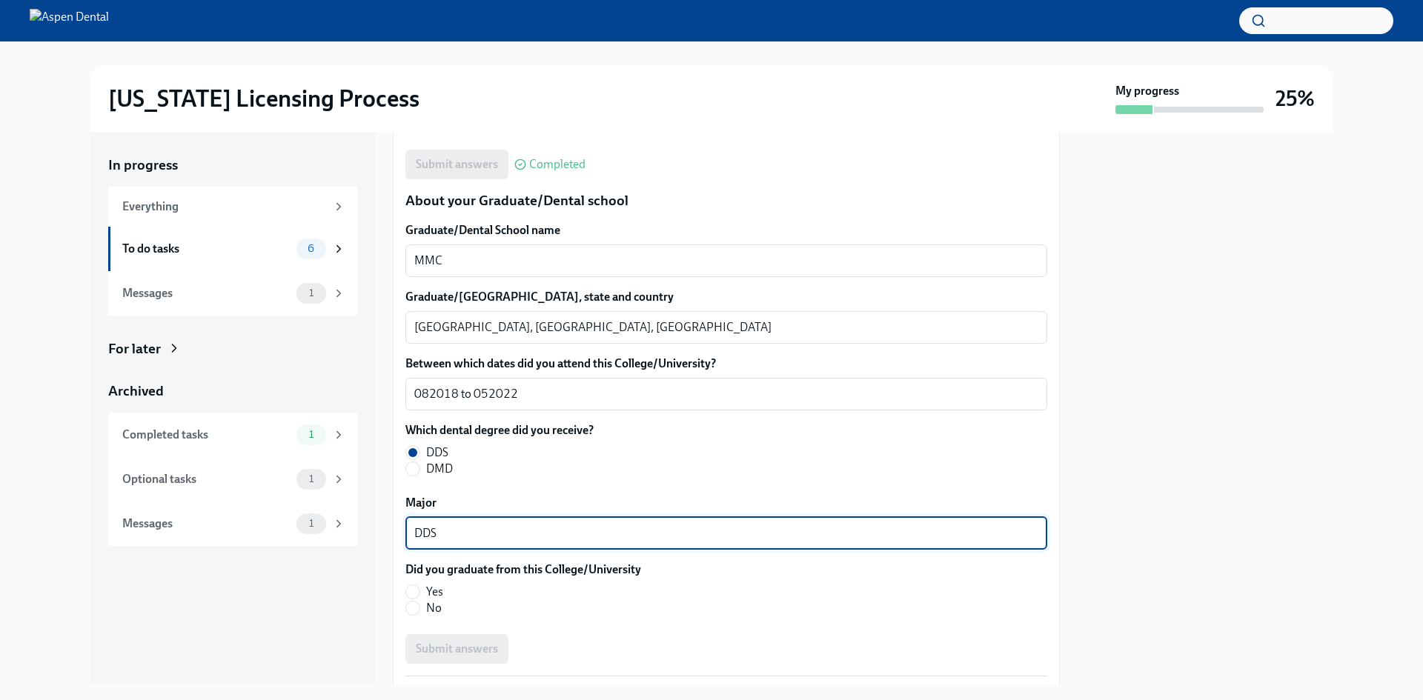
type textarea "DDS"
click at [414, 582] on fieldset "Did you graduate from this College/University Yes No" at bounding box center [523, 589] width 236 height 55
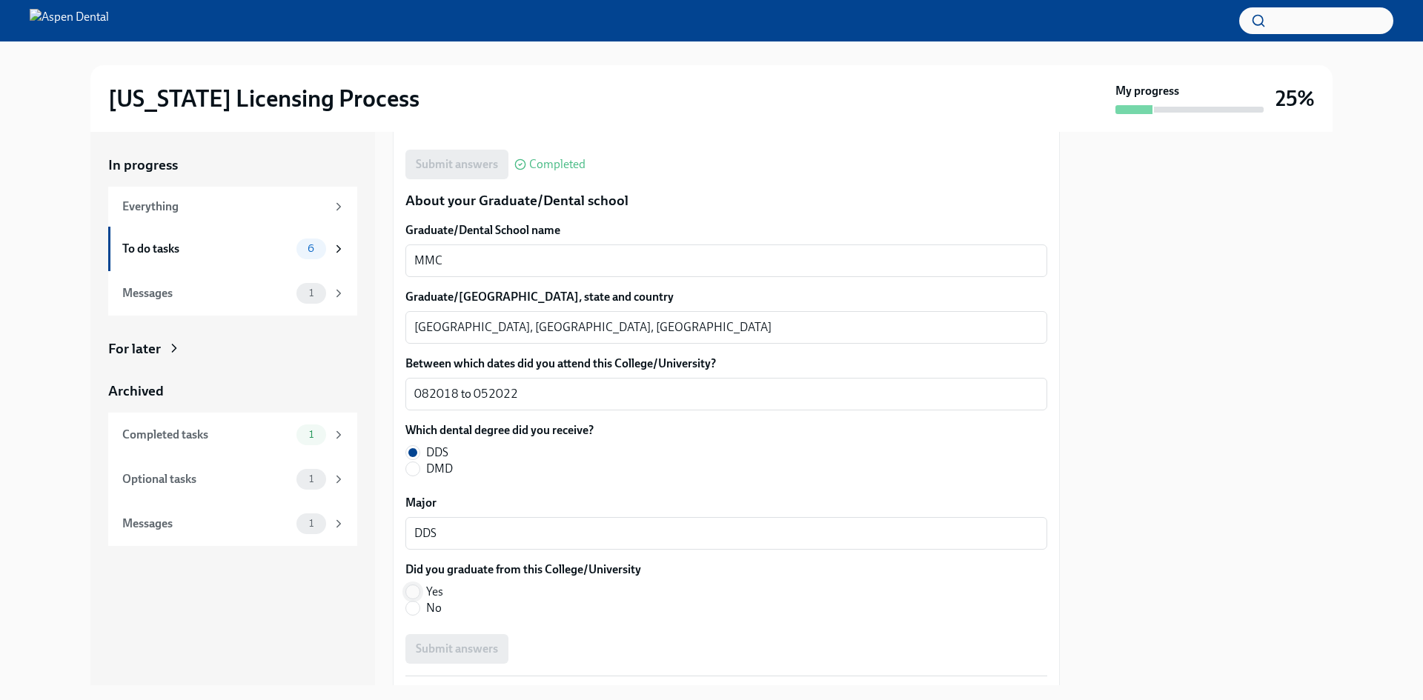
click at [411, 587] on input "Yes" at bounding box center [412, 591] width 13 height 13
radio input "true"
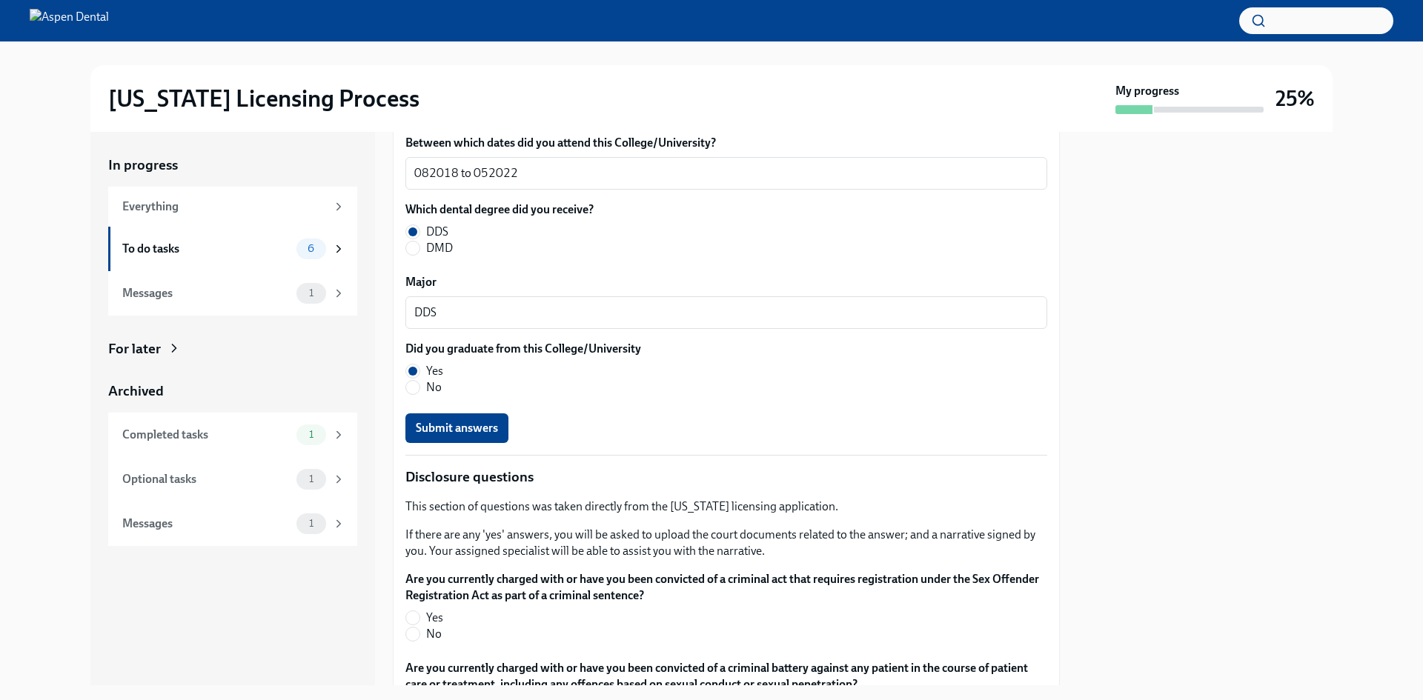
scroll to position [2075, 0]
click at [493, 436] on button "Submit answers" at bounding box center [456, 427] width 103 height 30
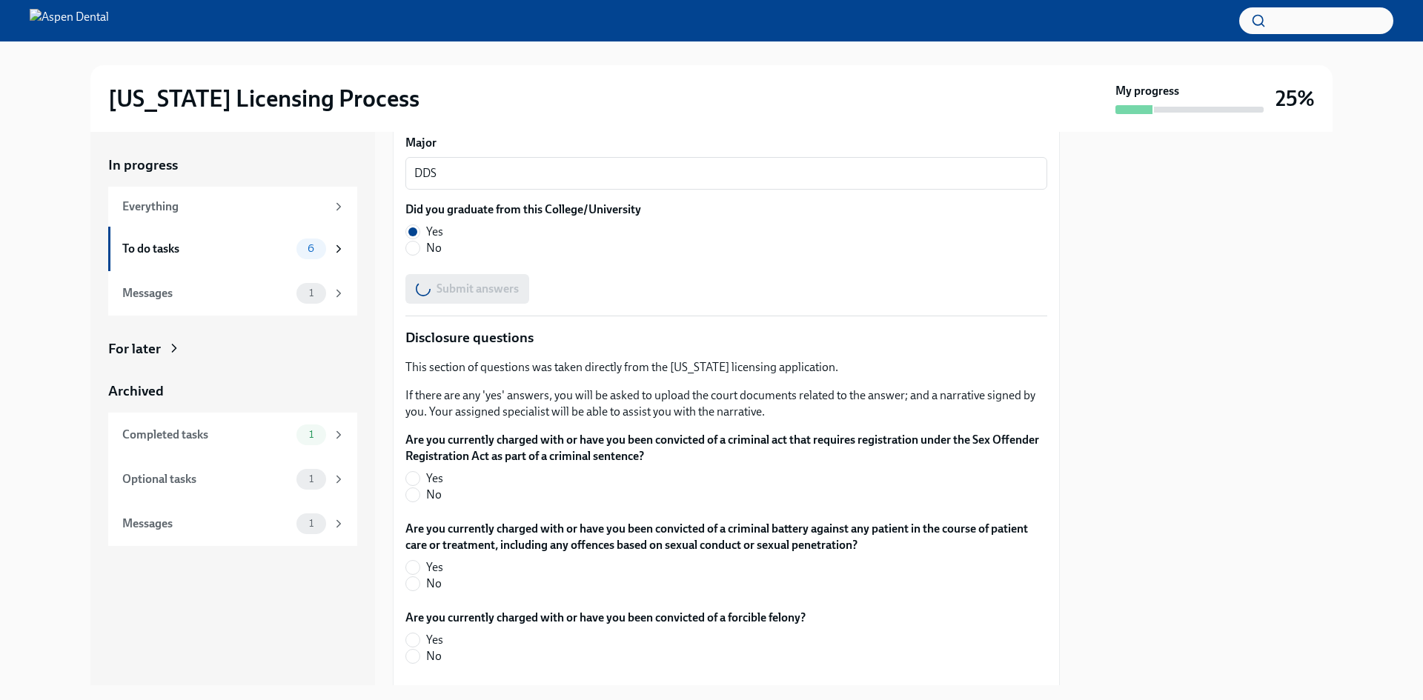
scroll to position [2297, 0]
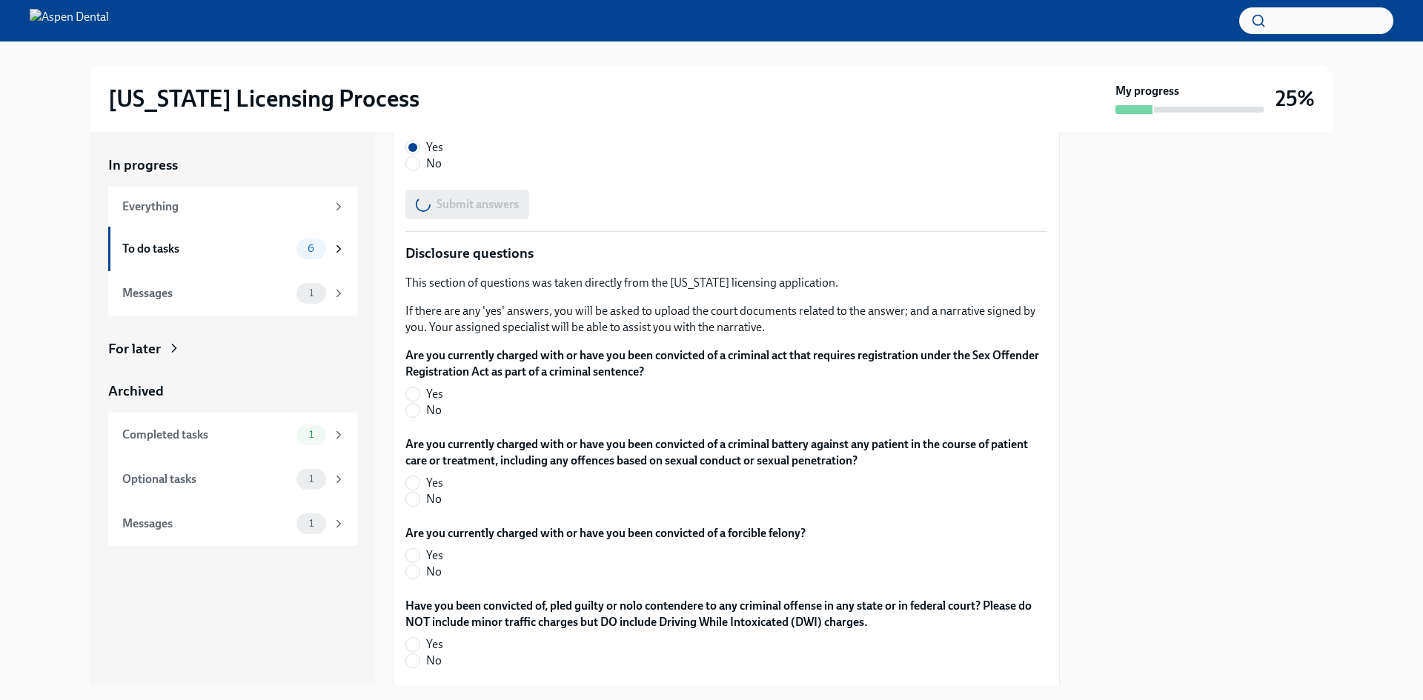
click at [444, 416] on label "No" at bounding box center [720, 410] width 630 height 16
click at [419, 416] on input "No" at bounding box center [412, 410] width 13 height 13
radio input "true"
click at [440, 499] on span "No" at bounding box center [434, 499] width 16 height 16
click at [419, 499] on input "No" at bounding box center [412, 499] width 13 height 13
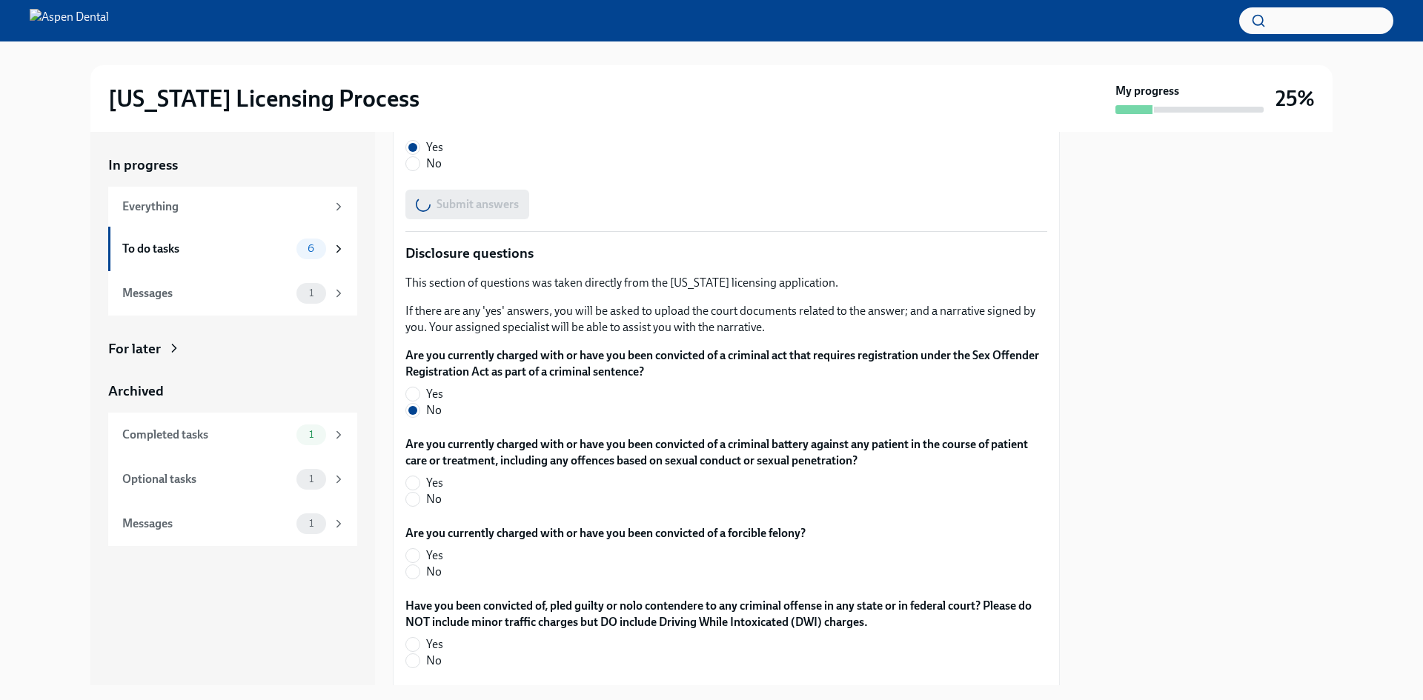
radio input "true"
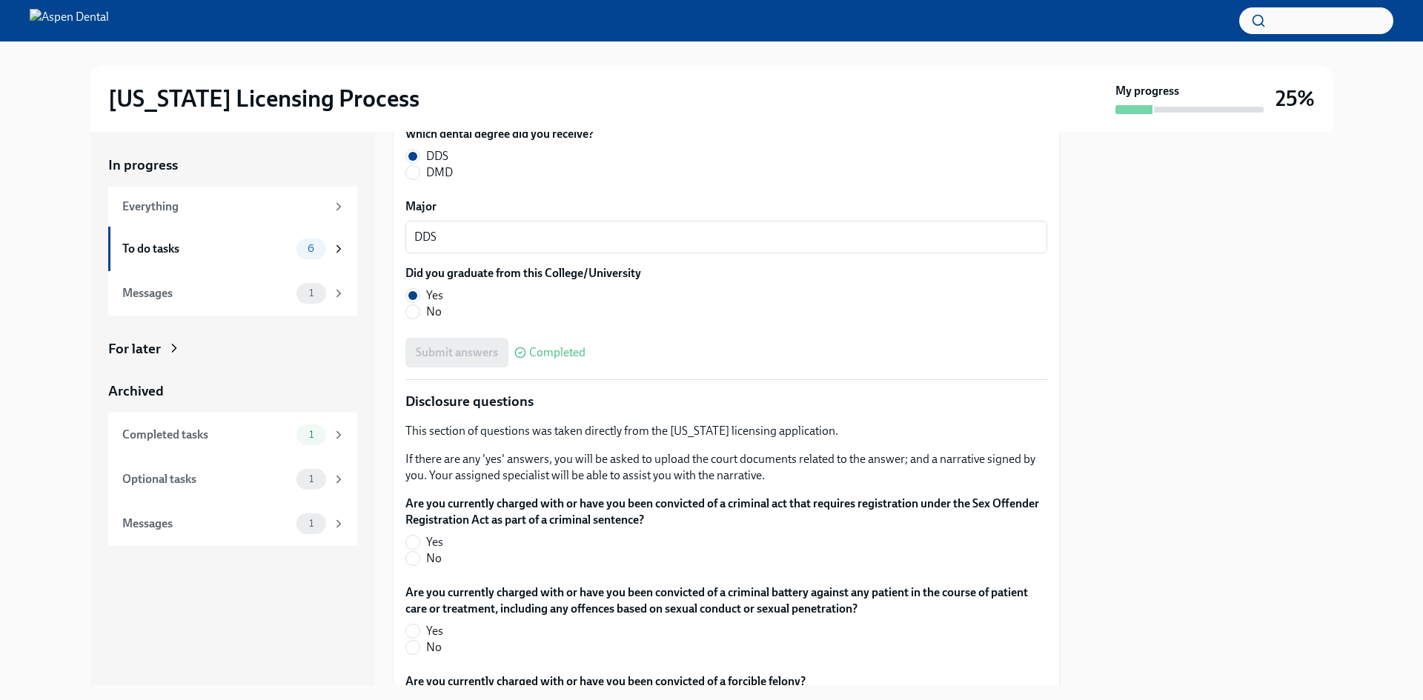
scroll to position [2223, 0]
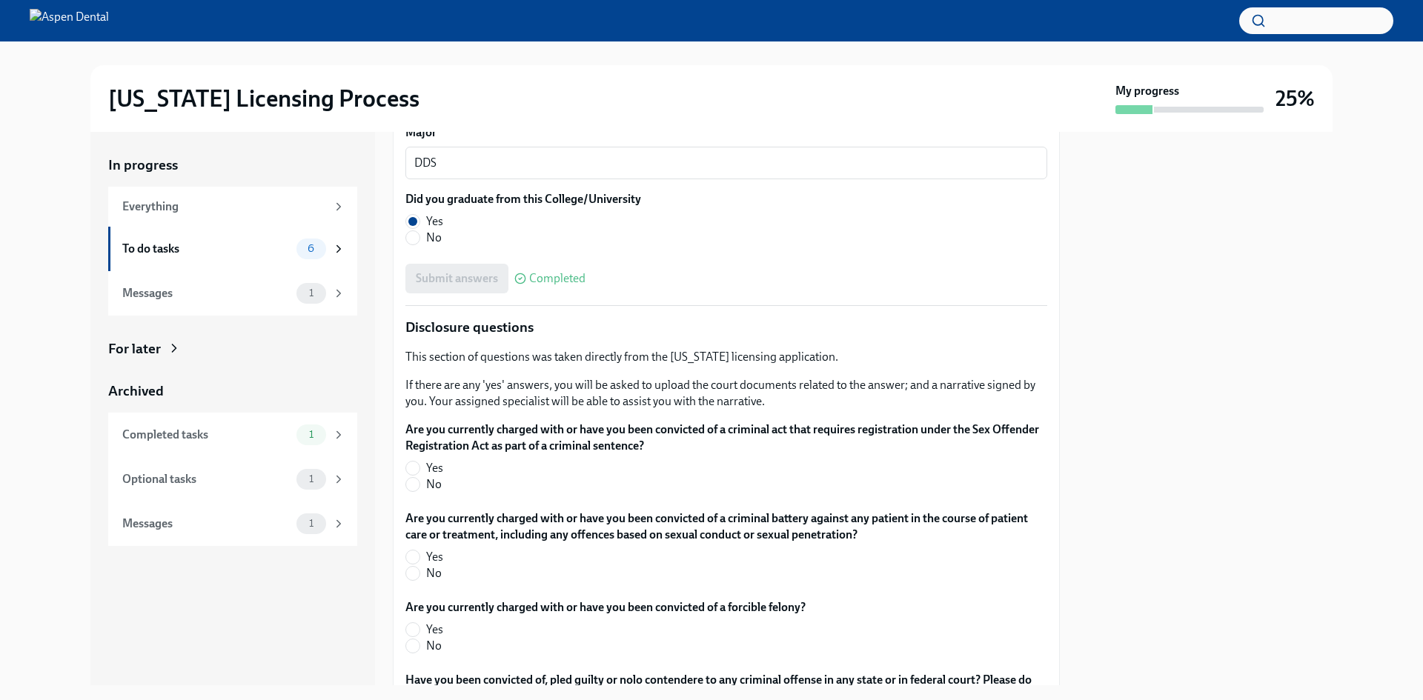
click at [442, 487] on label "No" at bounding box center [720, 484] width 630 height 16
click at [419, 487] on input "No" at bounding box center [412, 484] width 13 height 13
radio input "true"
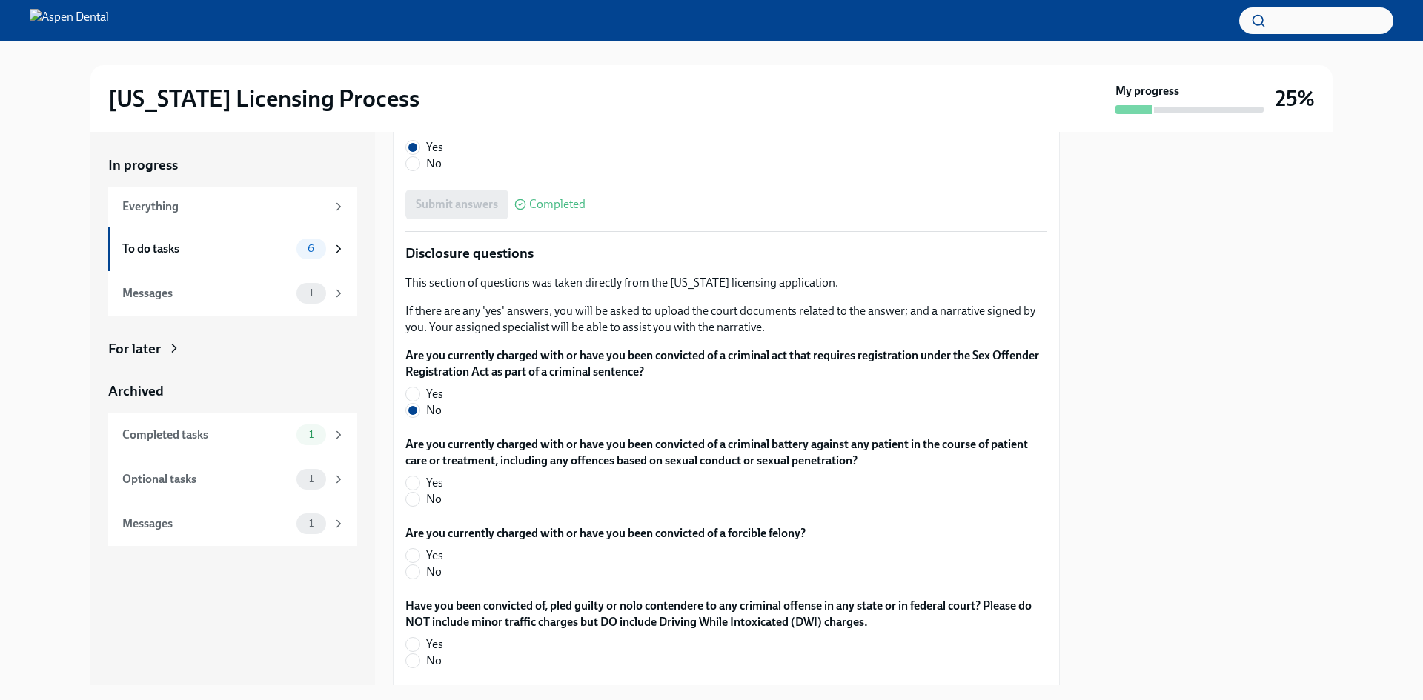
click at [437, 495] on span "No" at bounding box center [434, 499] width 16 height 16
click at [419, 495] on input "No" at bounding box center [412, 499] width 13 height 13
radio input "true"
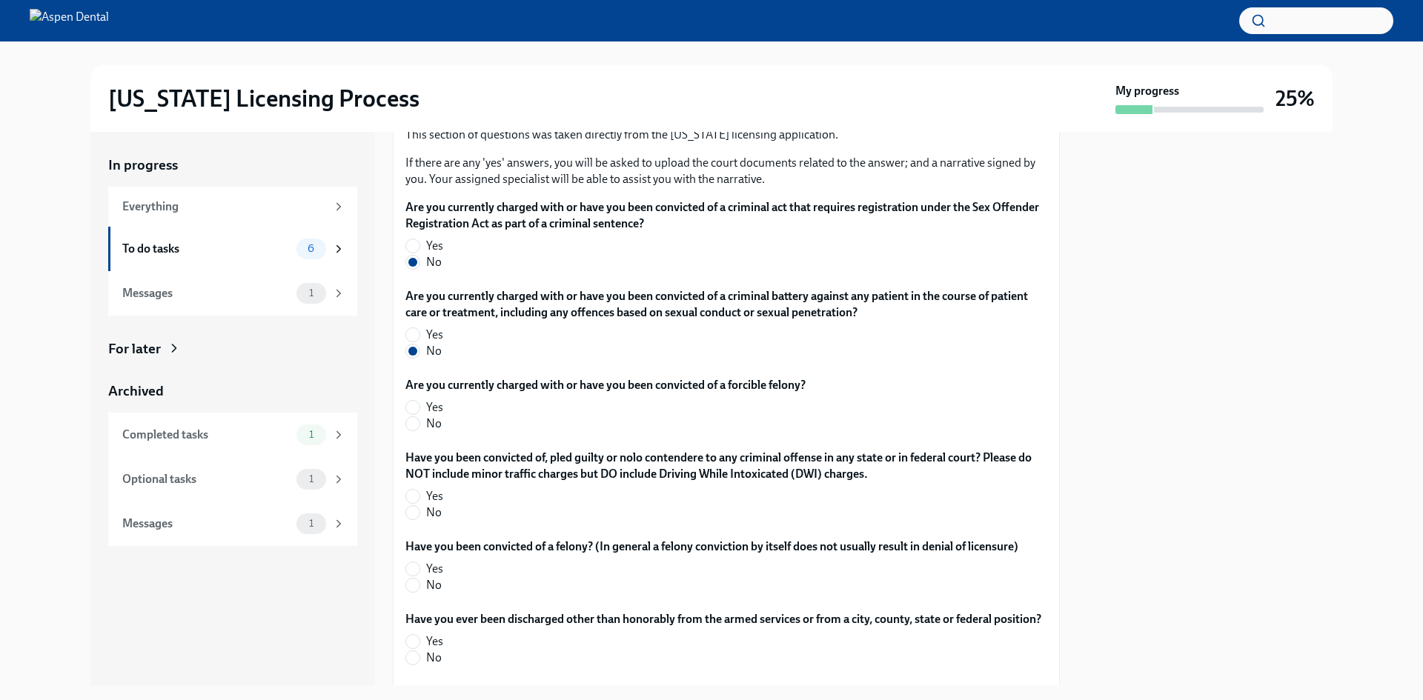
click at [436, 423] on span "No" at bounding box center [434, 424] width 16 height 16
click at [419, 423] on input "No" at bounding box center [412, 423] width 13 height 13
radio input "true"
click at [433, 501] on span "Yes" at bounding box center [434, 496] width 17 height 16
click at [419, 501] on input "Yes" at bounding box center [412, 496] width 13 height 13
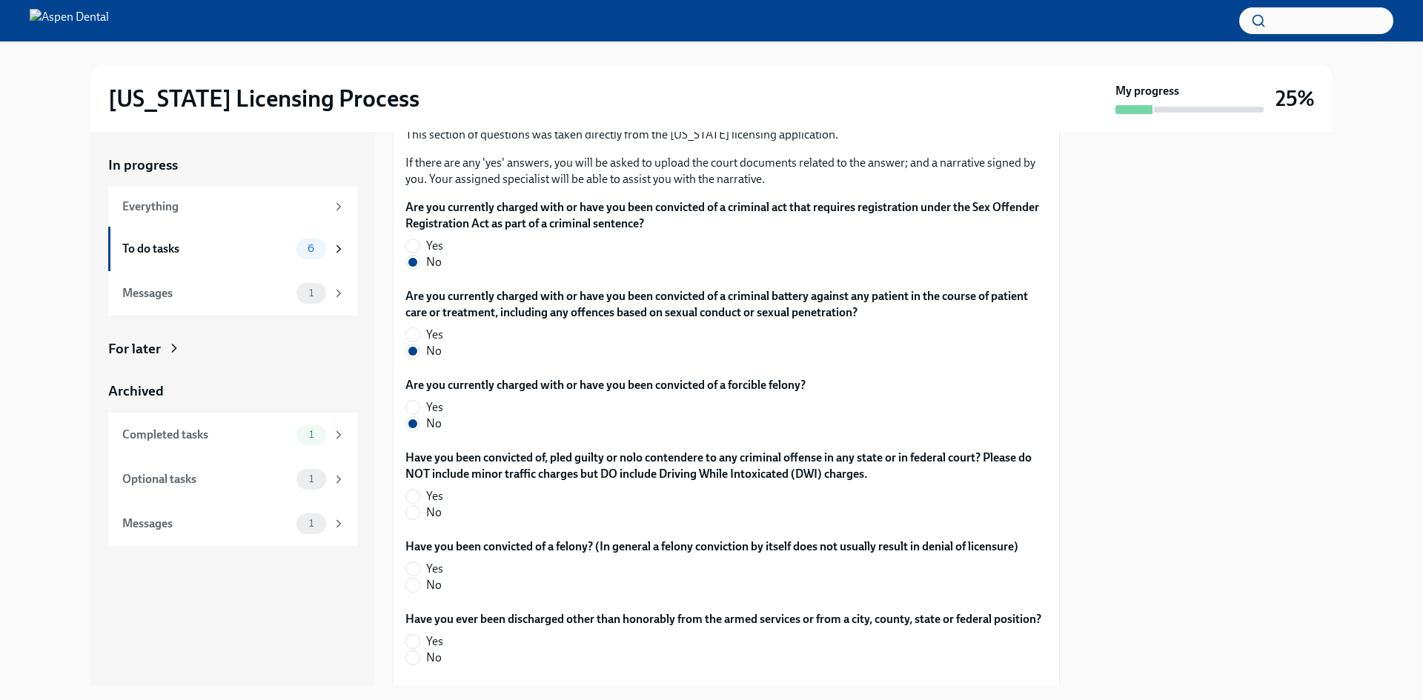
radio input "true"
click at [431, 506] on span "No" at bounding box center [434, 513] width 16 height 16
click at [419, 506] on input "No" at bounding box center [412, 512] width 13 height 13
radio input "true"
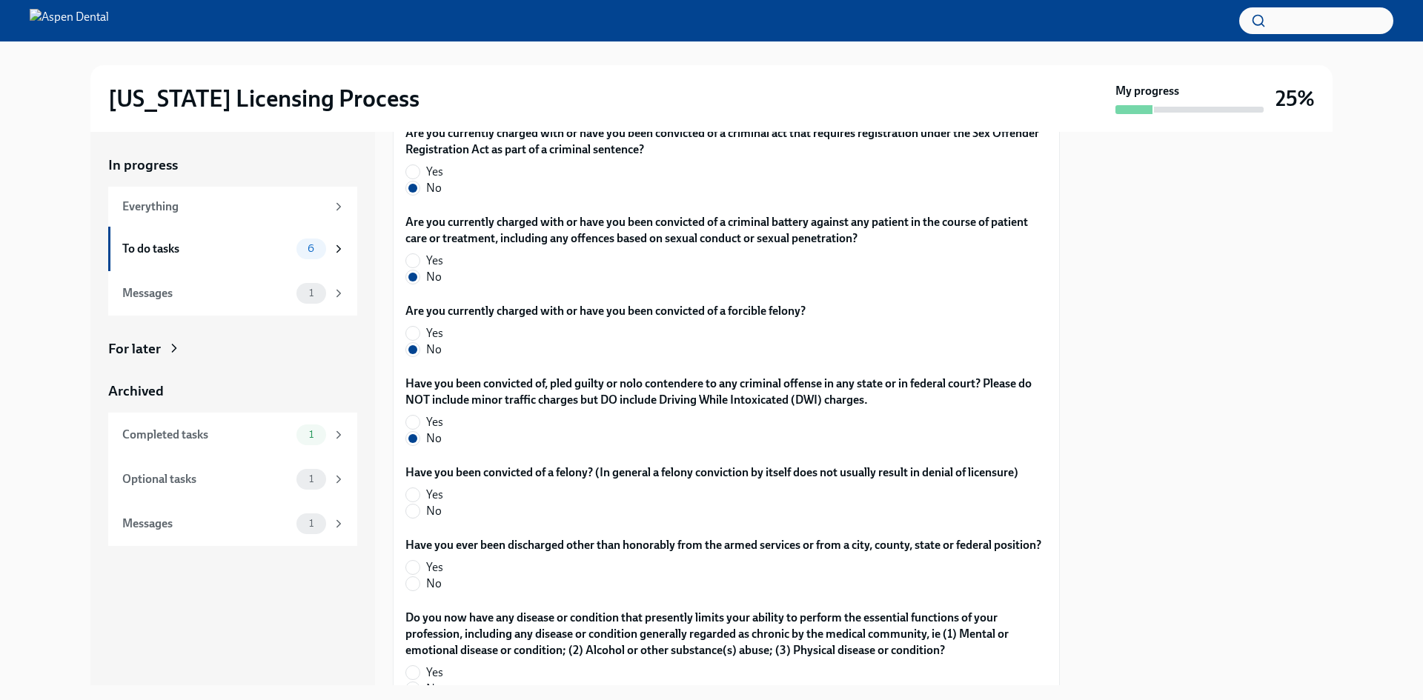
click at [434, 508] on span "No" at bounding box center [434, 511] width 16 height 16
click at [419, 508] on input "No" at bounding box center [412, 511] width 13 height 13
radio input "true"
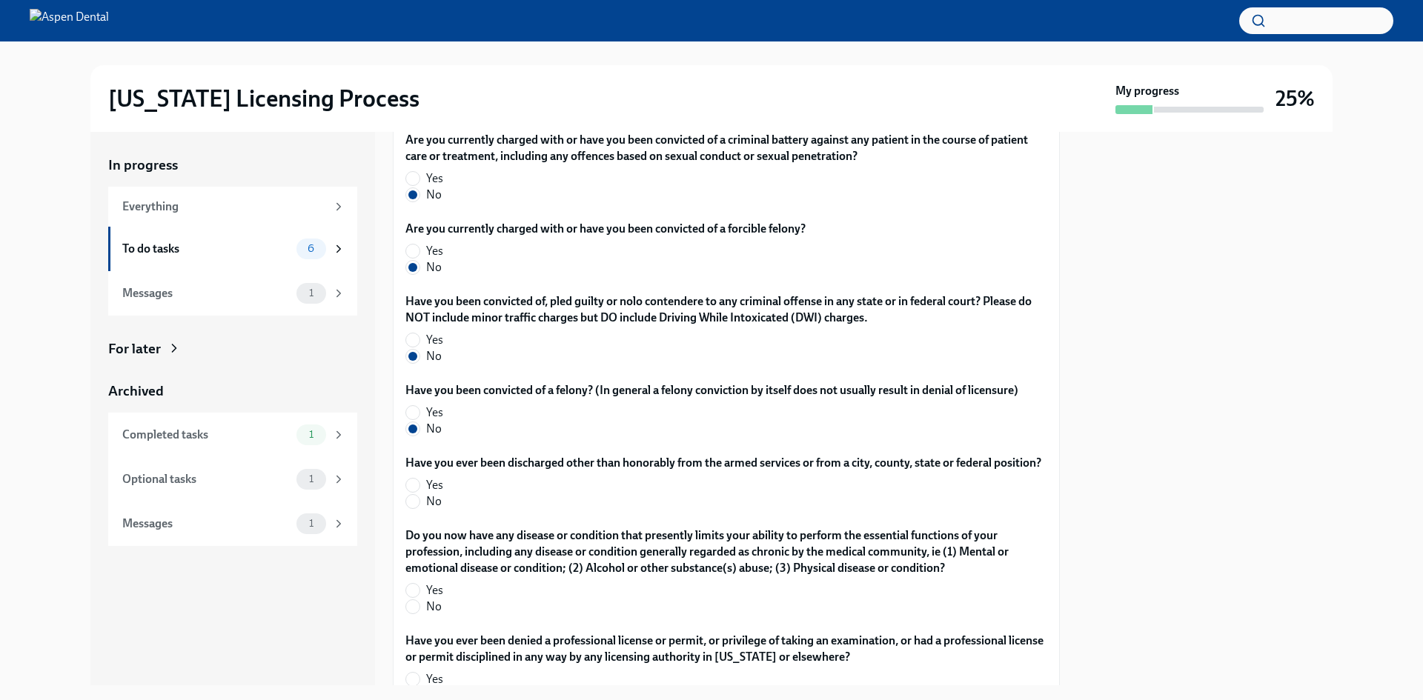
scroll to position [2668, 0]
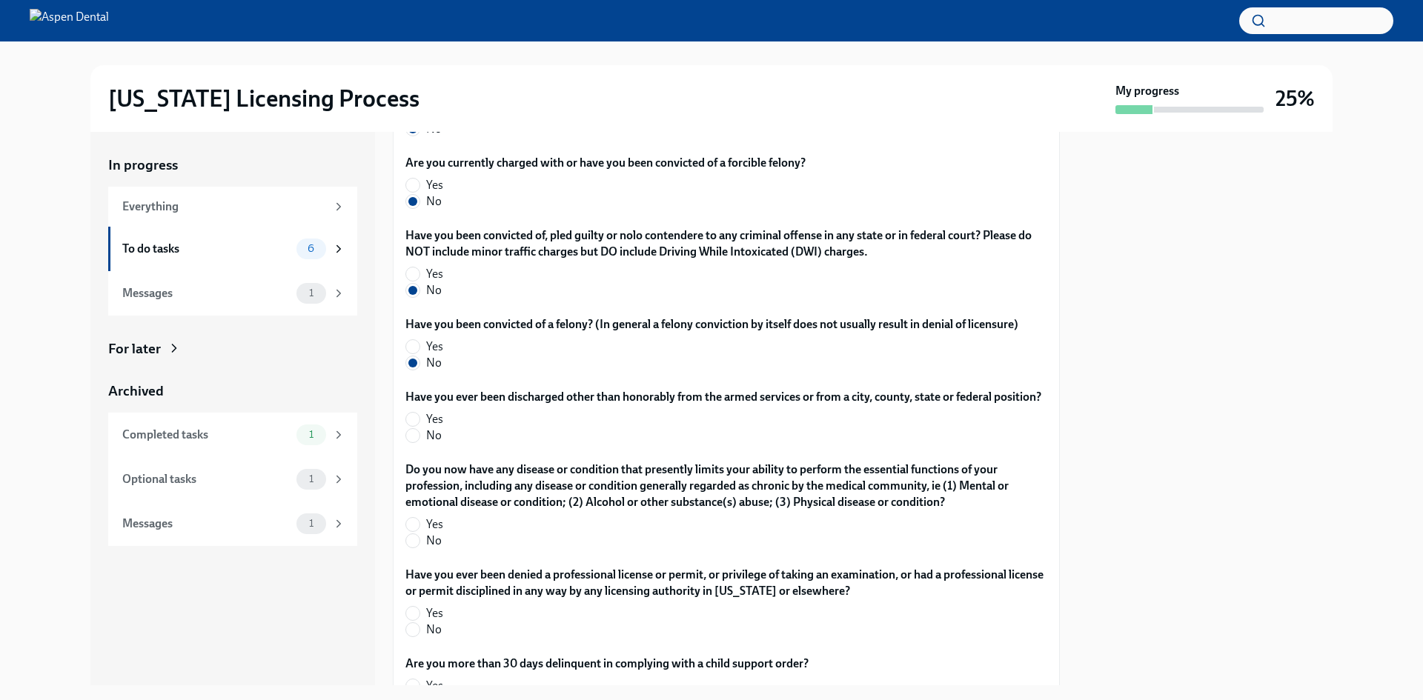
click at [433, 450] on div "Have you ever been discharged other than honorably from the armed services or f…" at bounding box center [726, 419] width 642 height 61
click at [433, 444] on span "No" at bounding box center [434, 436] width 16 height 16
click at [419, 442] on input "No" at bounding box center [412, 435] width 13 height 13
radio input "true"
click at [428, 549] on span "No" at bounding box center [434, 541] width 16 height 16
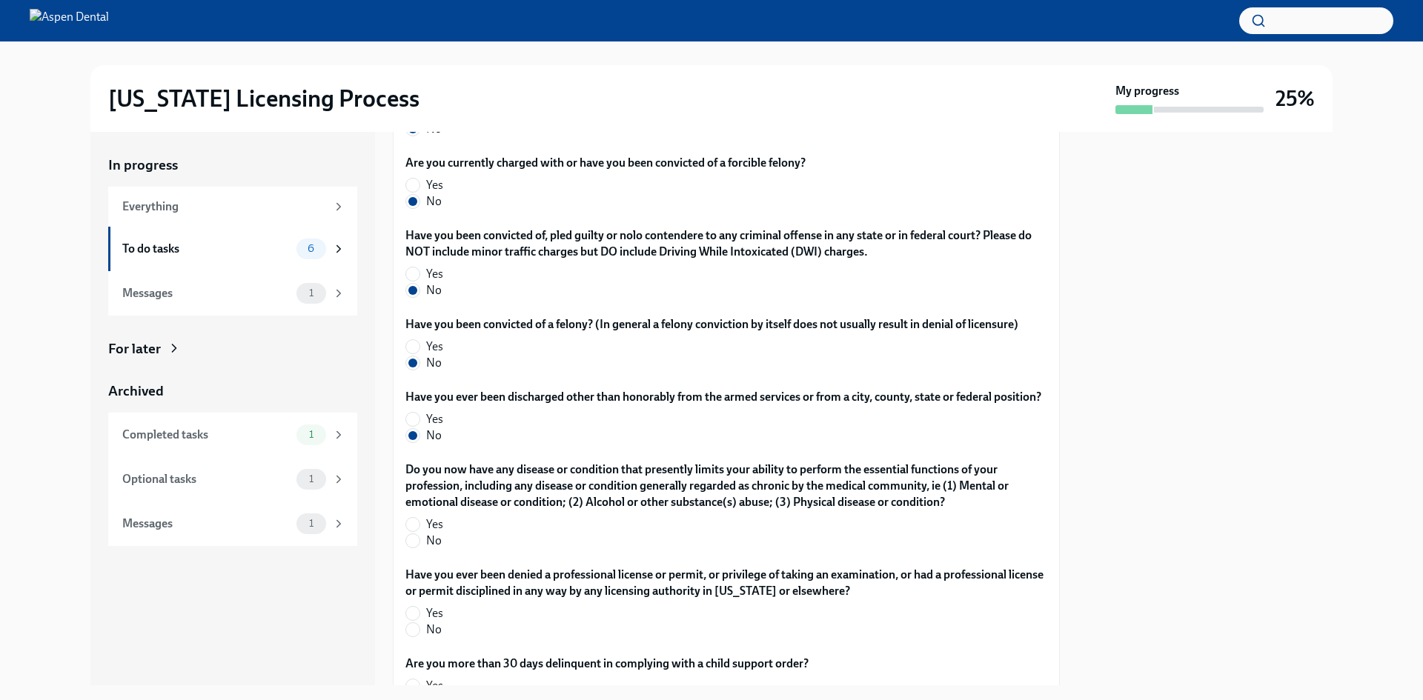
click at [419, 548] on input "No" at bounding box center [412, 540] width 13 height 13
radio input "true"
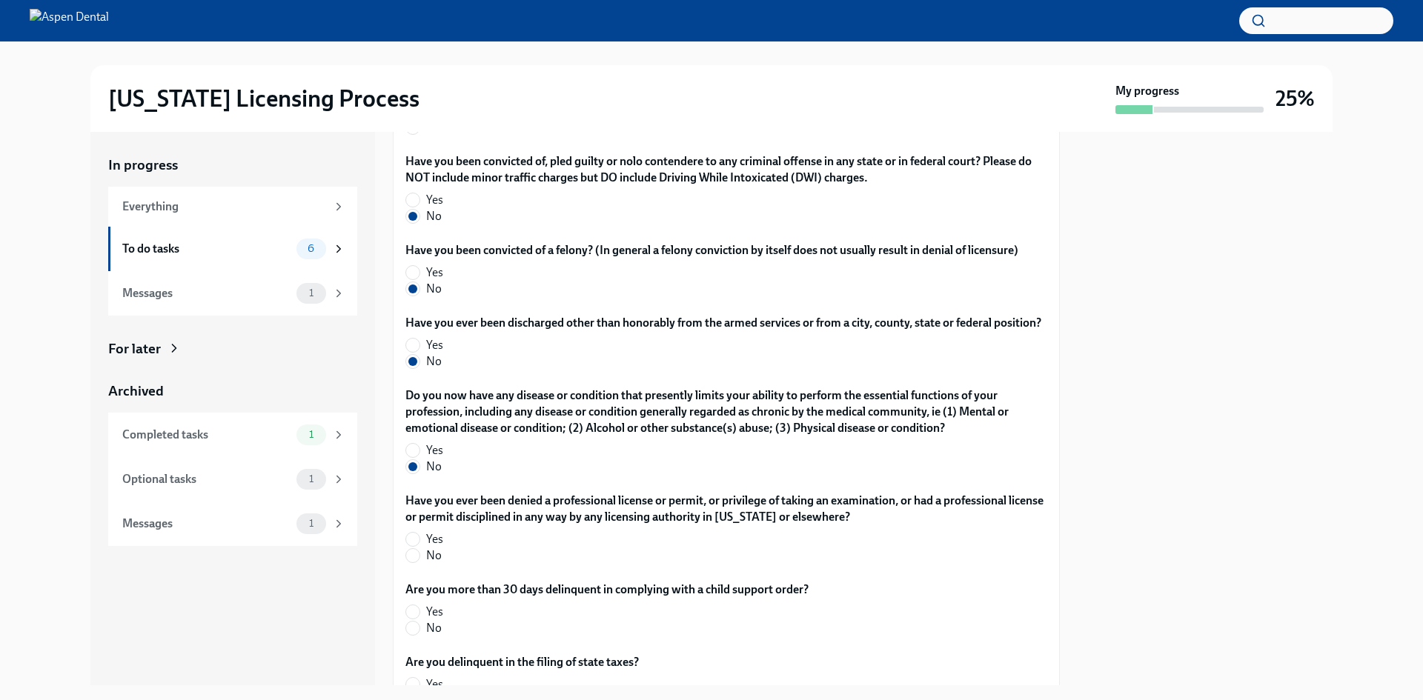
click at [422, 564] on label "No" at bounding box center [720, 556] width 630 height 16
click at [419, 562] on input "No" at bounding box center [412, 555] width 13 height 13
radio input "true"
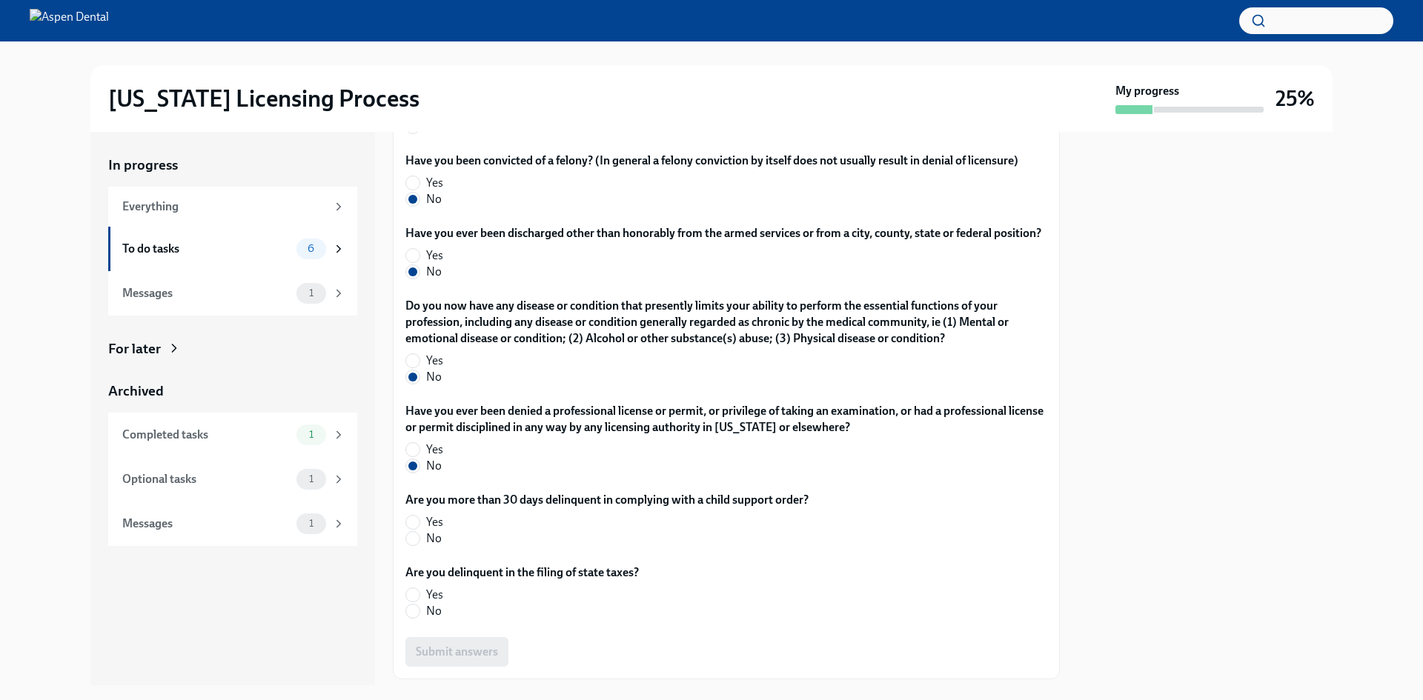
scroll to position [2937, 0]
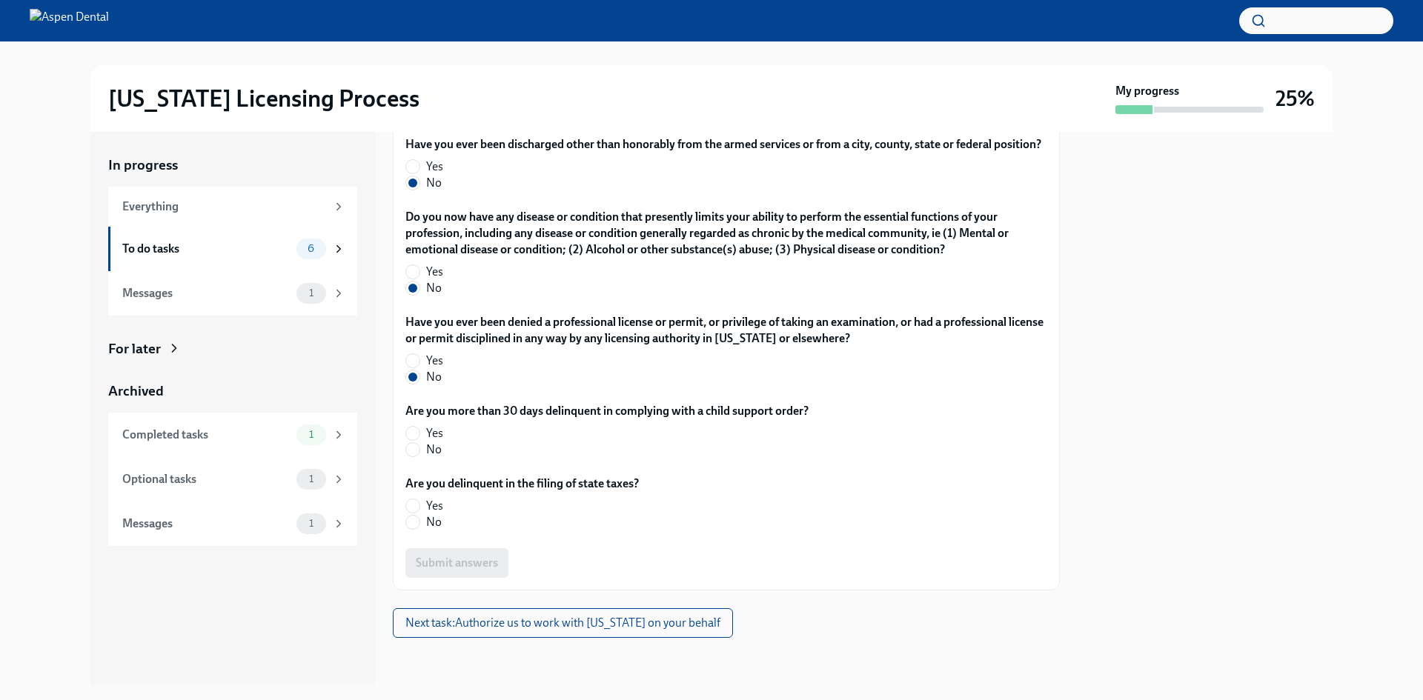
click at [425, 456] on label "No" at bounding box center [600, 450] width 391 height 16
click at [419, 456] on input "No" at bounding box center [412, 449] width 13 height 13
radio input "true"
click at [430, 520] on span "No" at bounding box center [434, 522] width 16 height 16
click at [419, 520] on input "No" at bounding box center [412, 522] width 13 height 13
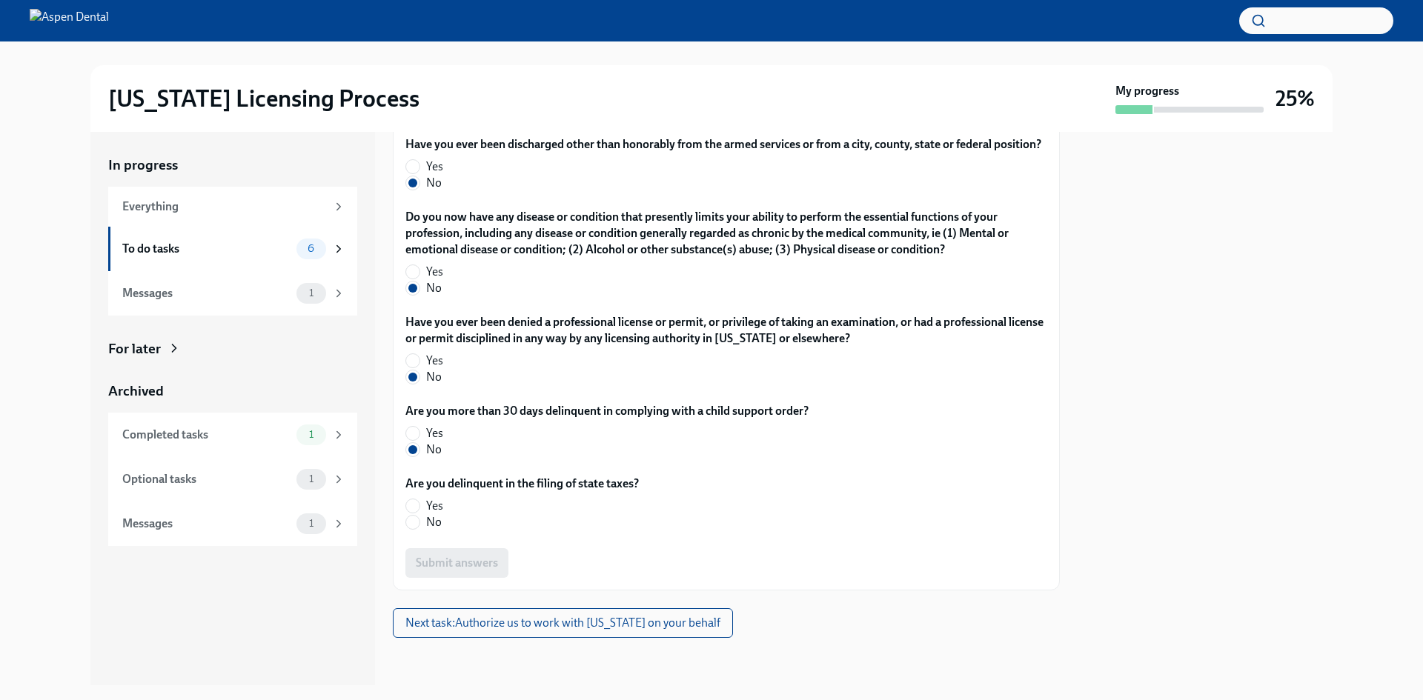
radio input "true"
click at [440, 560] on span "Submit answers" at bounding box center [457, 563] width 82 height 15
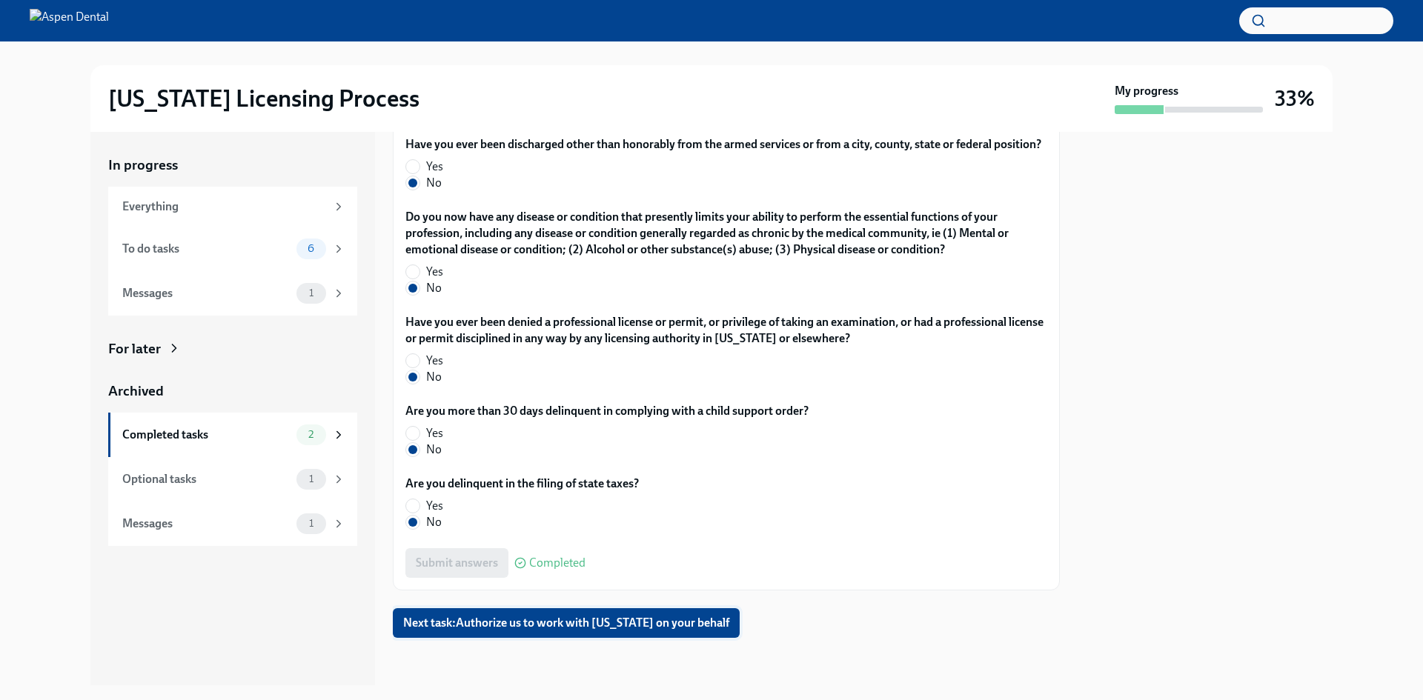
click at [623, 627] on span "Next task : Authorize us to work with [US_STATE] on your behalf" at bounding box center [566, 623] width 326 height 15
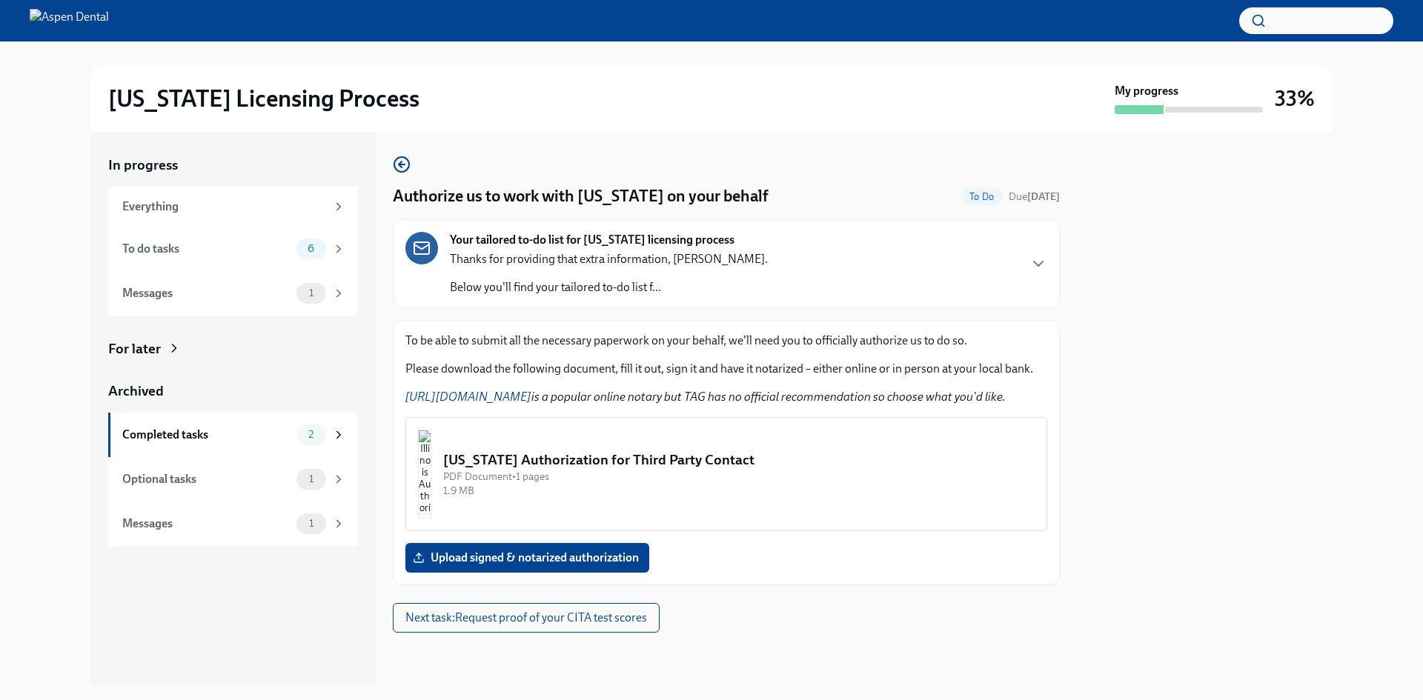
click at [431, 497] on img "button" at bounding box center [424, 474] width 13 height 89
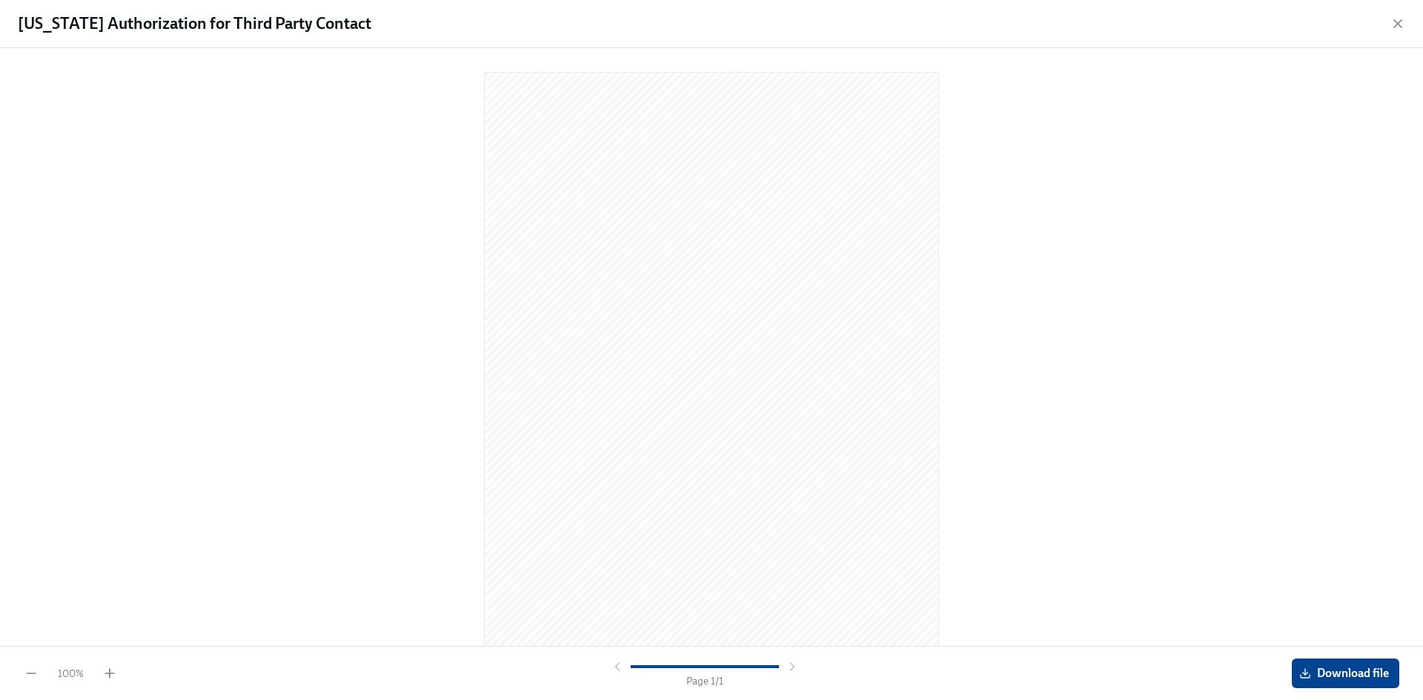
scroll to position [14, 0]
click at [1318, 670] on span "Download file" at bounding box center [1345, 673] width 87 height 15
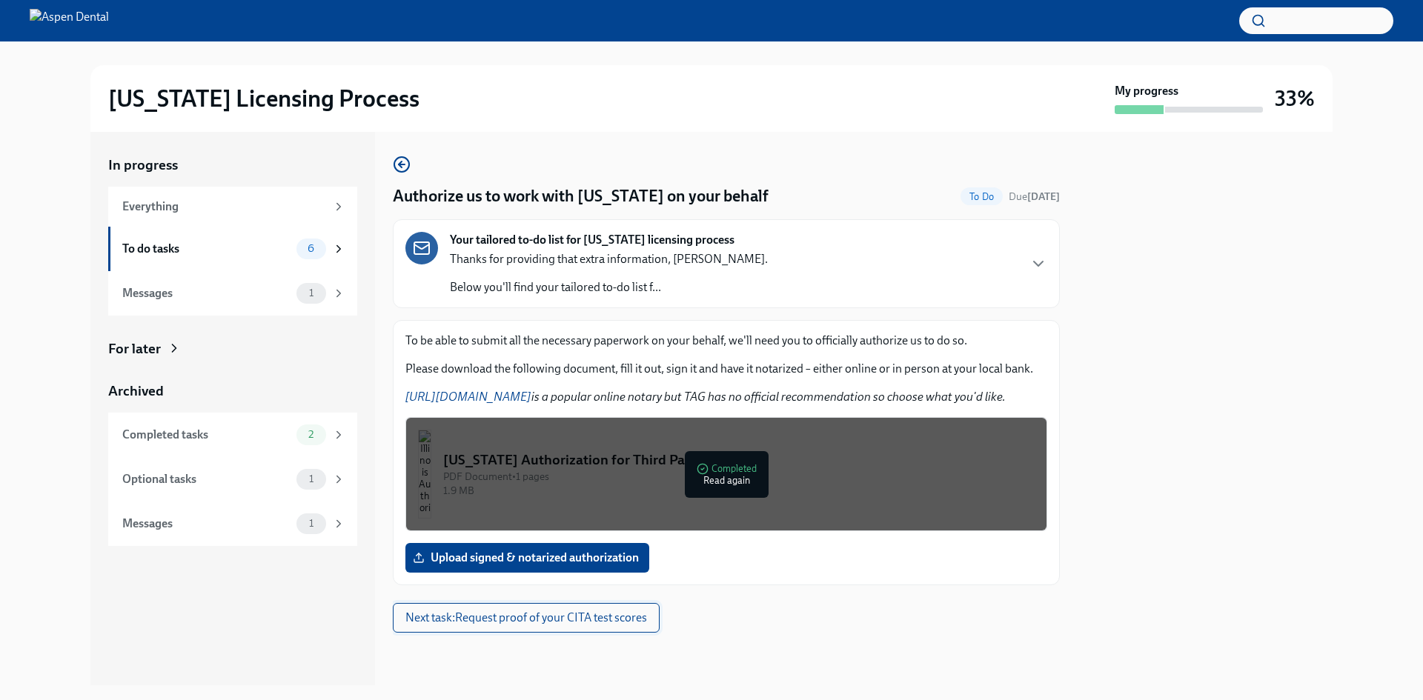
click at [624, 621] on span "Next task : Request proof of your CITA test scores" at bounding box center [526, 618] width 242 height 15
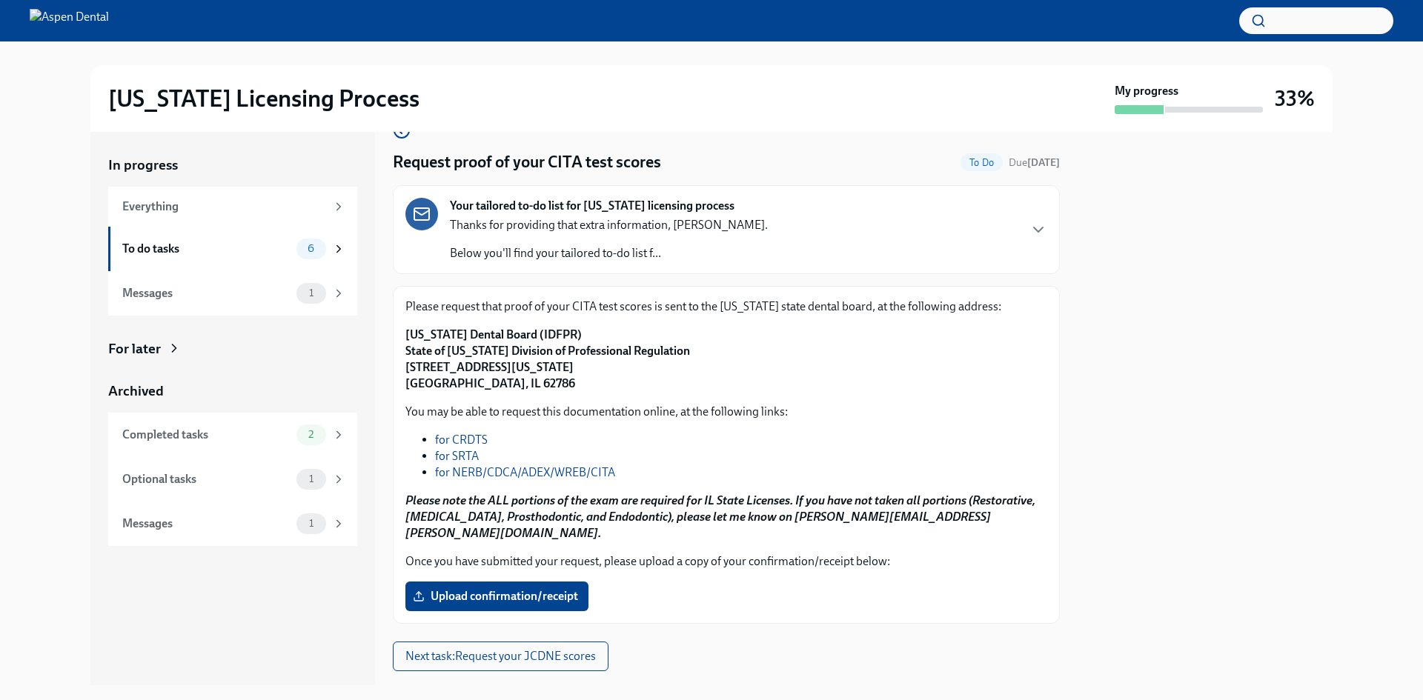
scroll to position [51, 0]
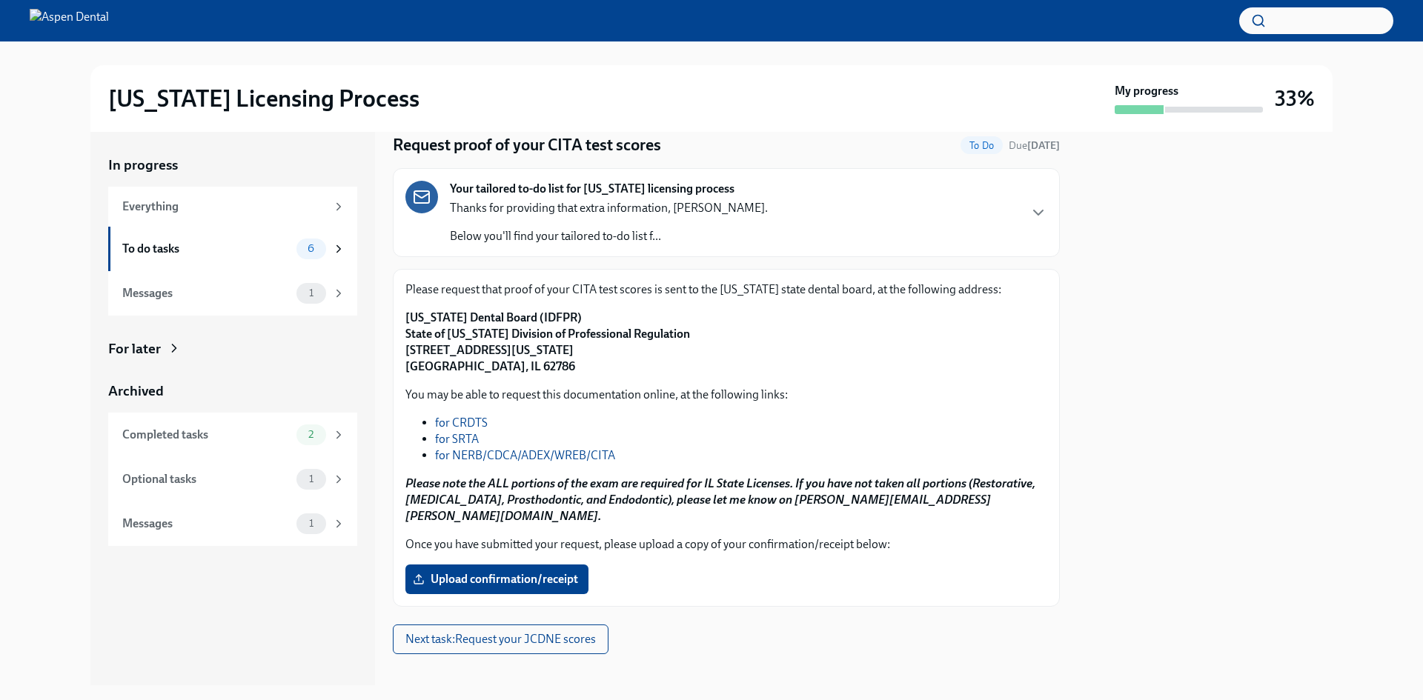
click at [484, 453] on link "for NERB/CDCA/ADEX/WREB/CITA" at bounding box center [525, 455] width 180 height 14
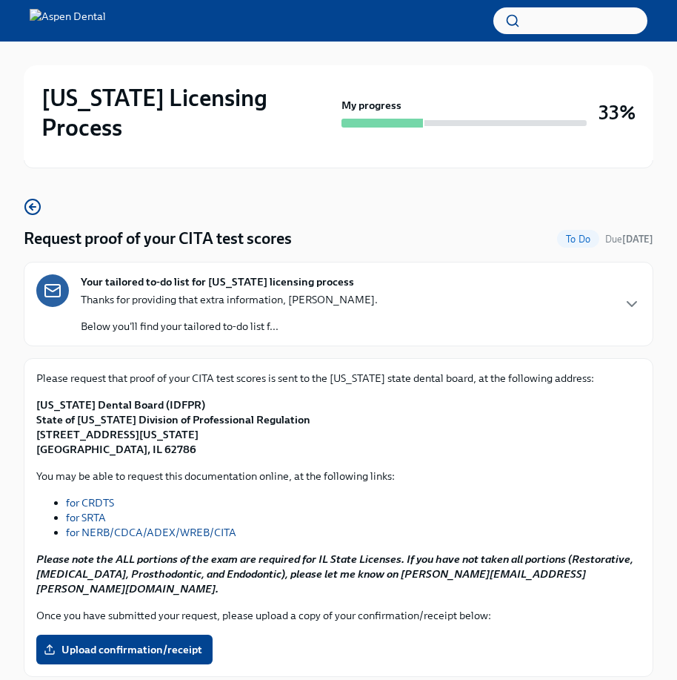
scroll to position [115, 0]
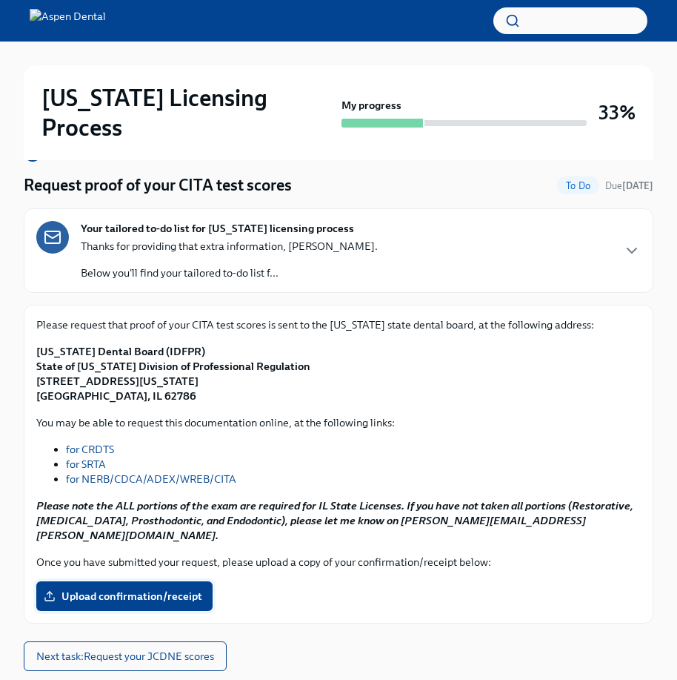
click at [153, 581] on label "Upload confirmation/receipt" at bounding box center [124, 596] width 176 height 30
click at [0, 0] on input "Upload confirmation/receipt" at bounding box center [0, 0] width 0 height 0
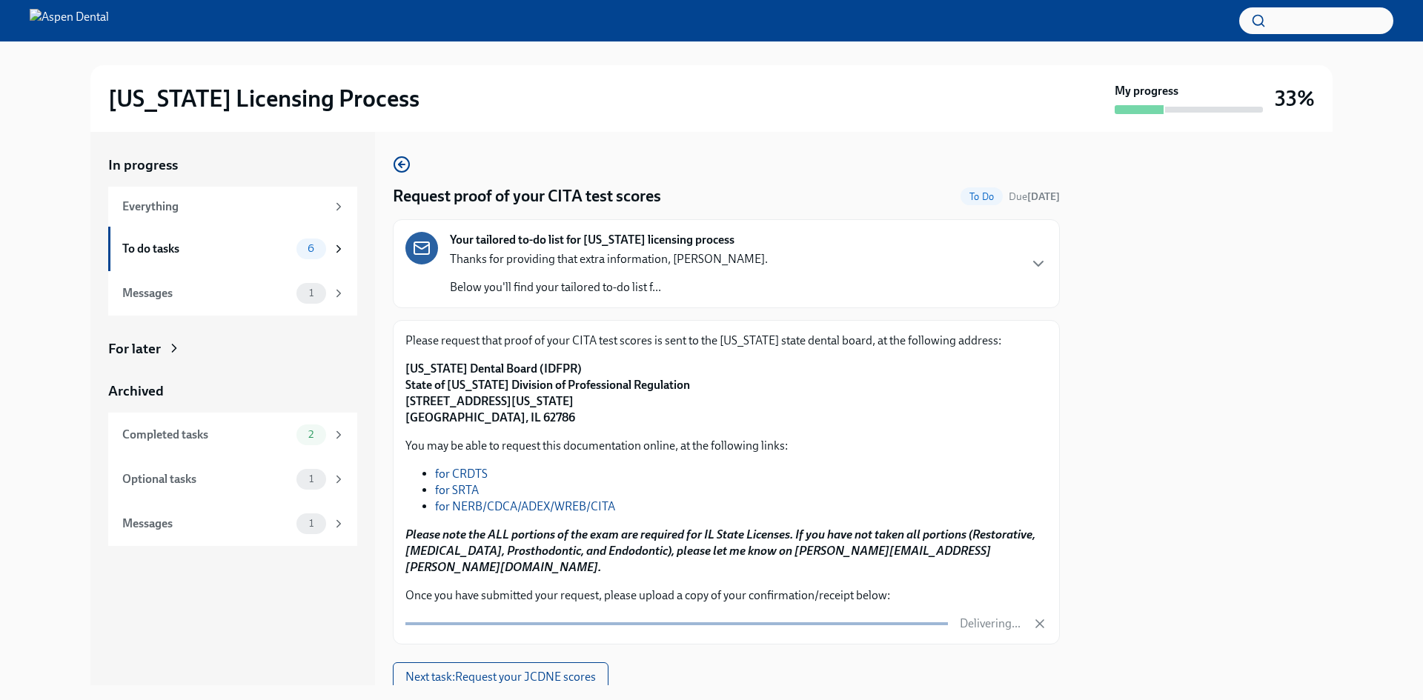
scroll to position [38, 0]
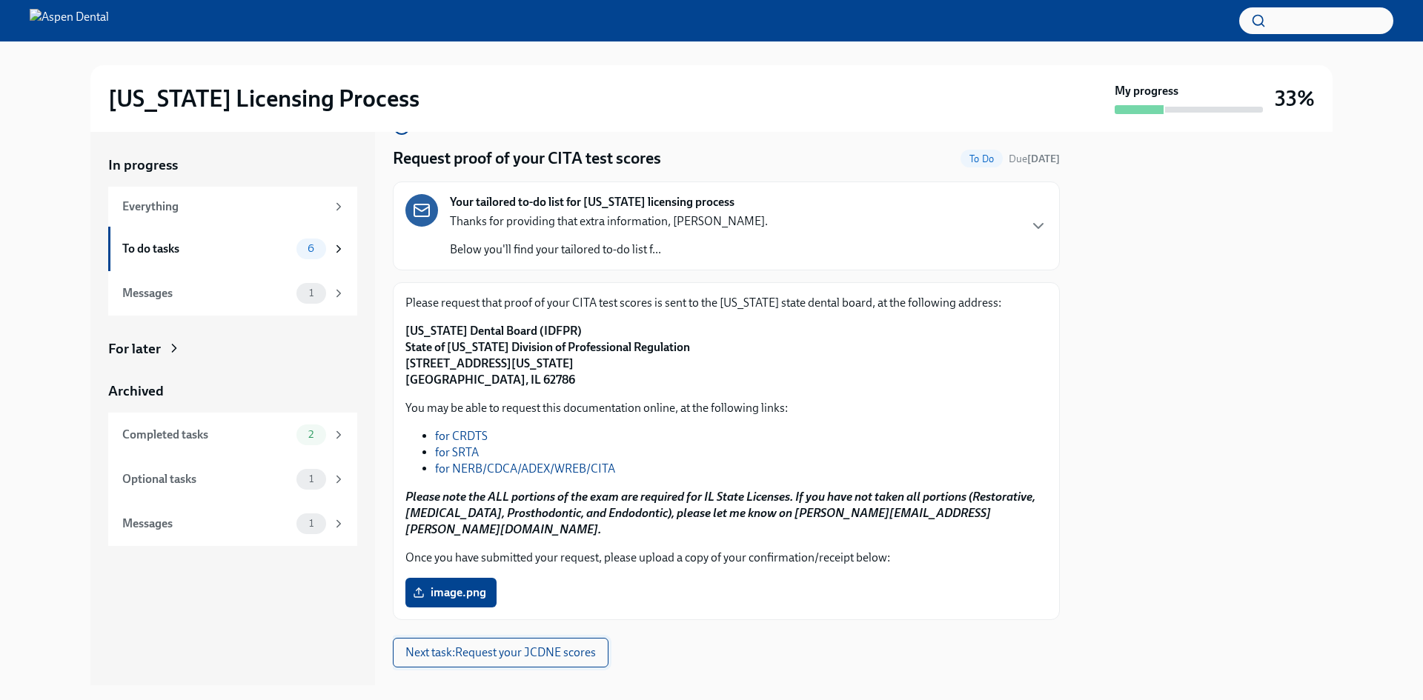
click at [557, 645] on button "Next task : Request your JCDNE scores" at bounding box center [501, 653] width 216 height 30
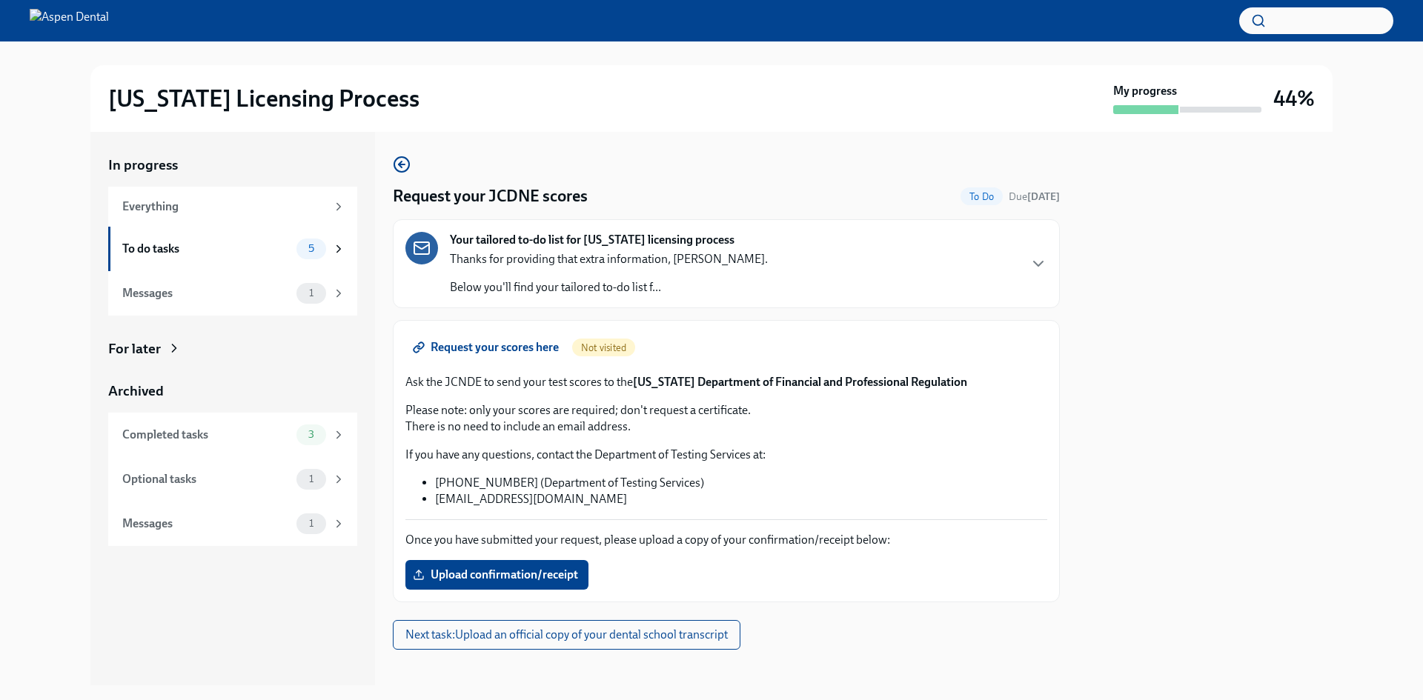
click at [550, 349] on span "Request your scores here" at bounding box center [487, 347] width 143 height 15
click at [655, 635] on span "Next task : Upload an official copy of your dental school transcript" at bounding box center [566, 635] width 322 height 15
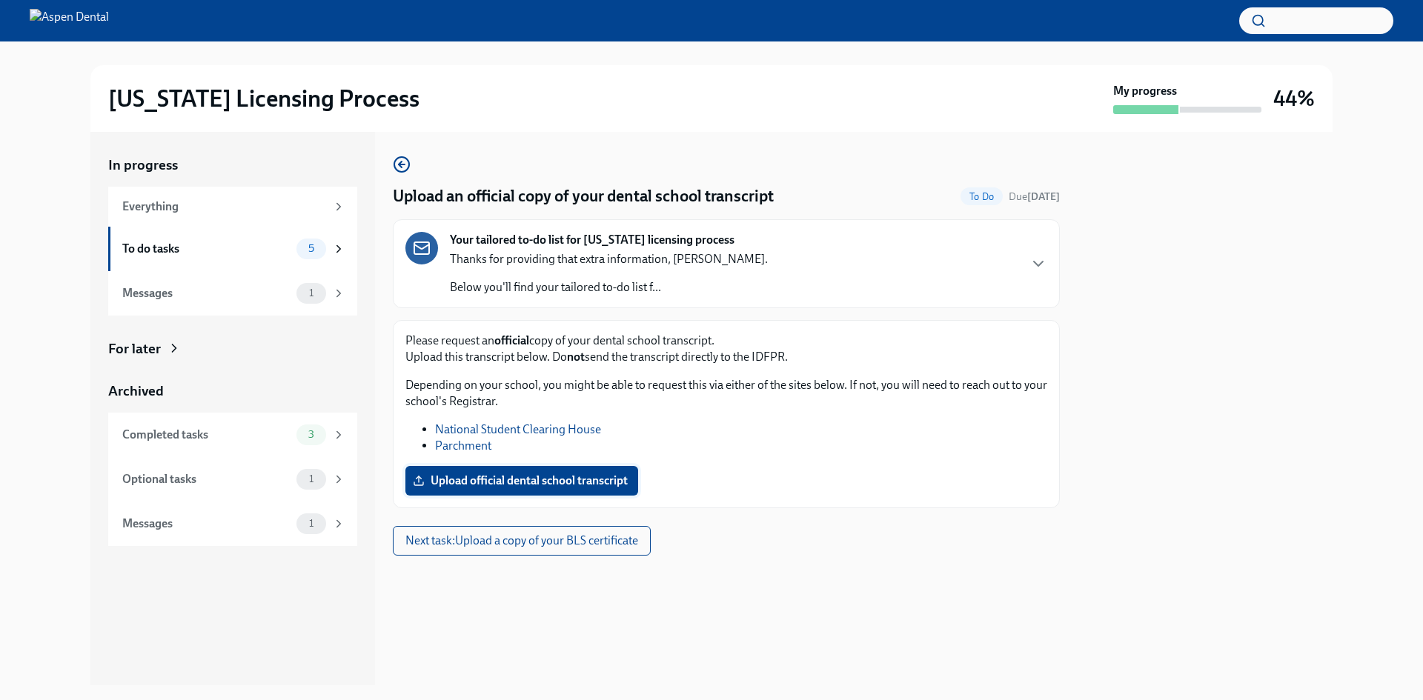
click at [532, 478] on span "Upload official dental school transcript" at bounding box center [522, 481] width 212 height 15
click at [0, 0] on input "Upload official dental school transcript" at bounding box center [0, 0] width 0 height 0
click at [769, 527] on div "Upload an official copy of your dental school transcript To Do Due [DATE] Your …" at bounding box center [726, 356] width 667 height 400
click at [1033, 255] on div "Your tailored to-do list for [US_STATE] licensing process Thanks for providing …" at bounding box center [726, 264] width 642 height 64
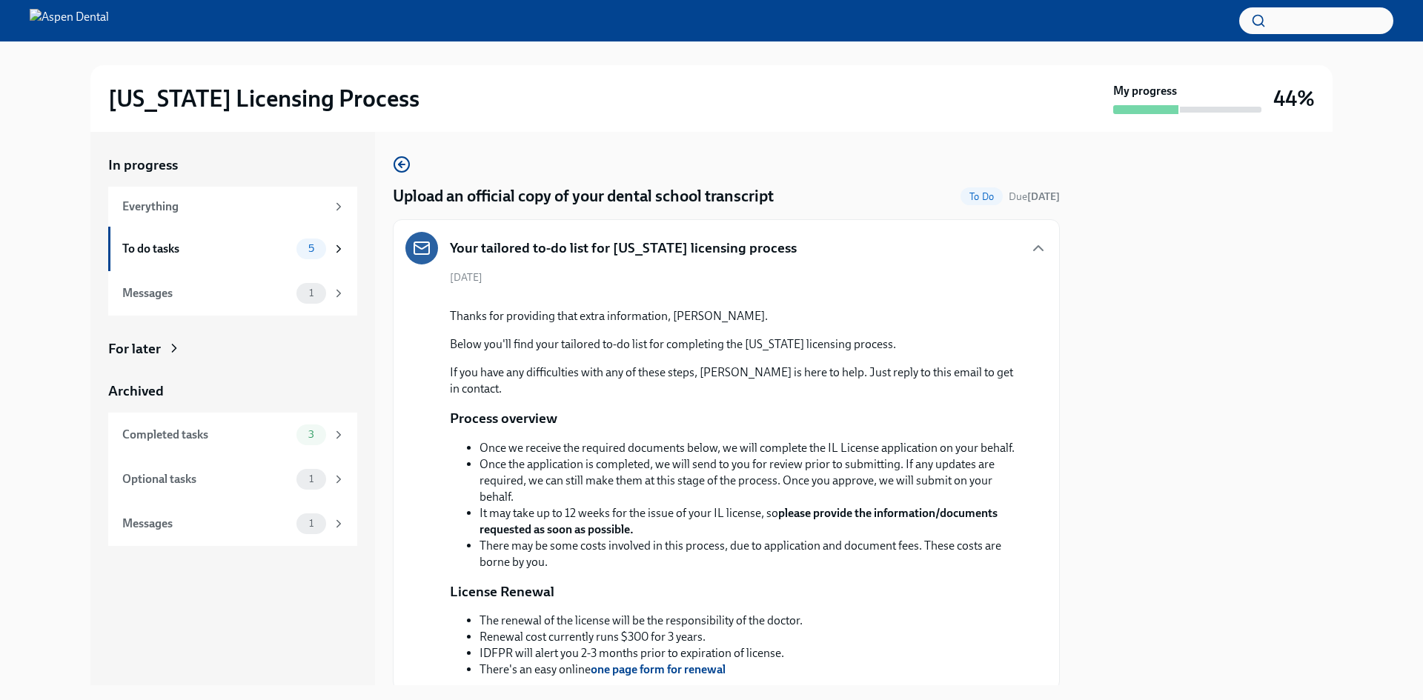
click at [1029, 258] on div "Your tailored to-do list for [US_STATE] licensing process" at bounding box center [726, 248] width 642 height 33
click at [1029, 243] on icon "button" at bounding box center [1038, 248] width 18 height 18
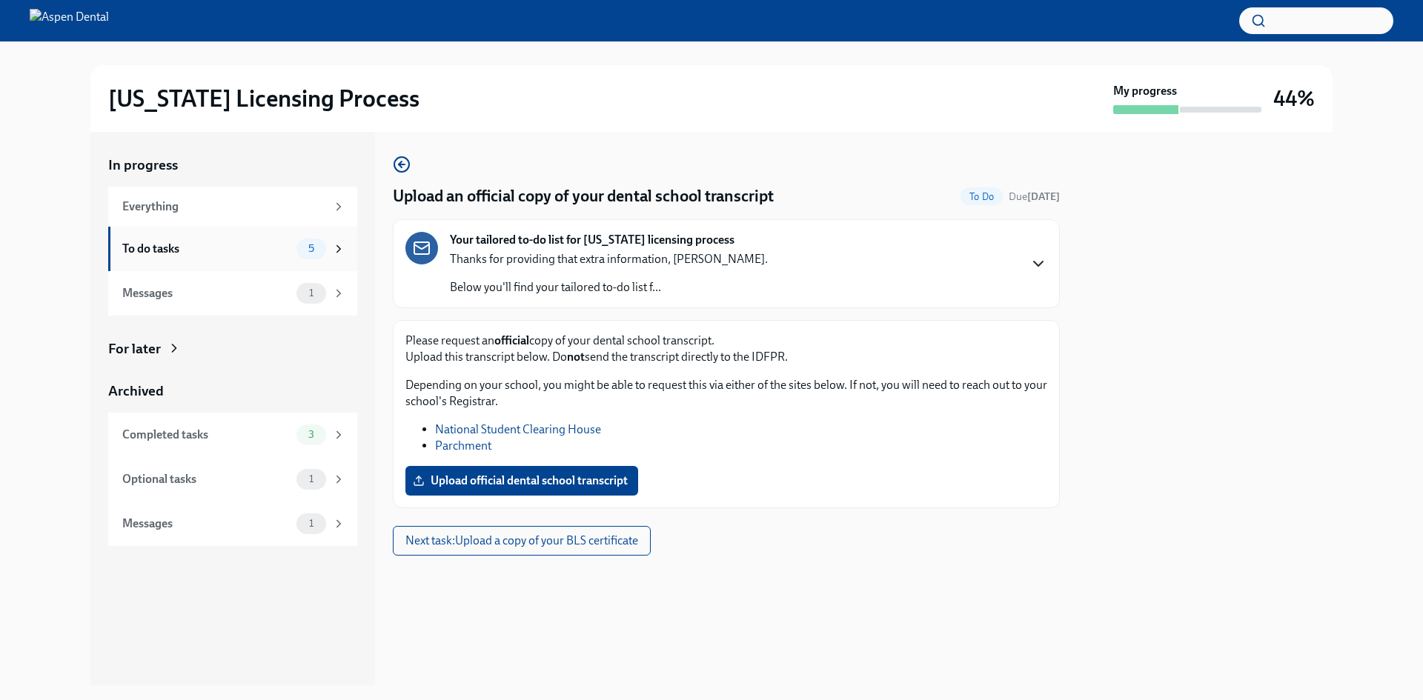
click at [345, 239] on div "To do tasks 5" at bounding box center [232, 249] width 249 height 44
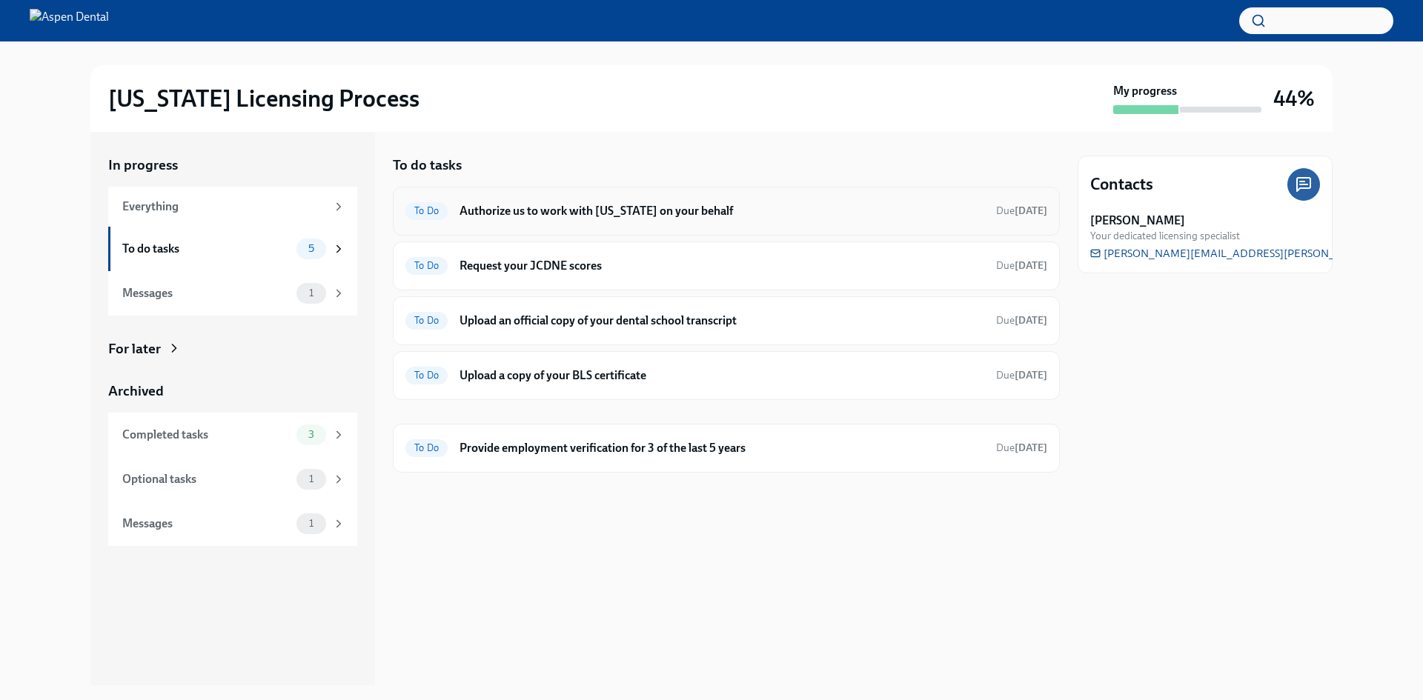
click at [628, 206] on h6 "Authorize us to work with [US_STATE] on your behalf" at bounding box center [721, 211] width 525 height 16
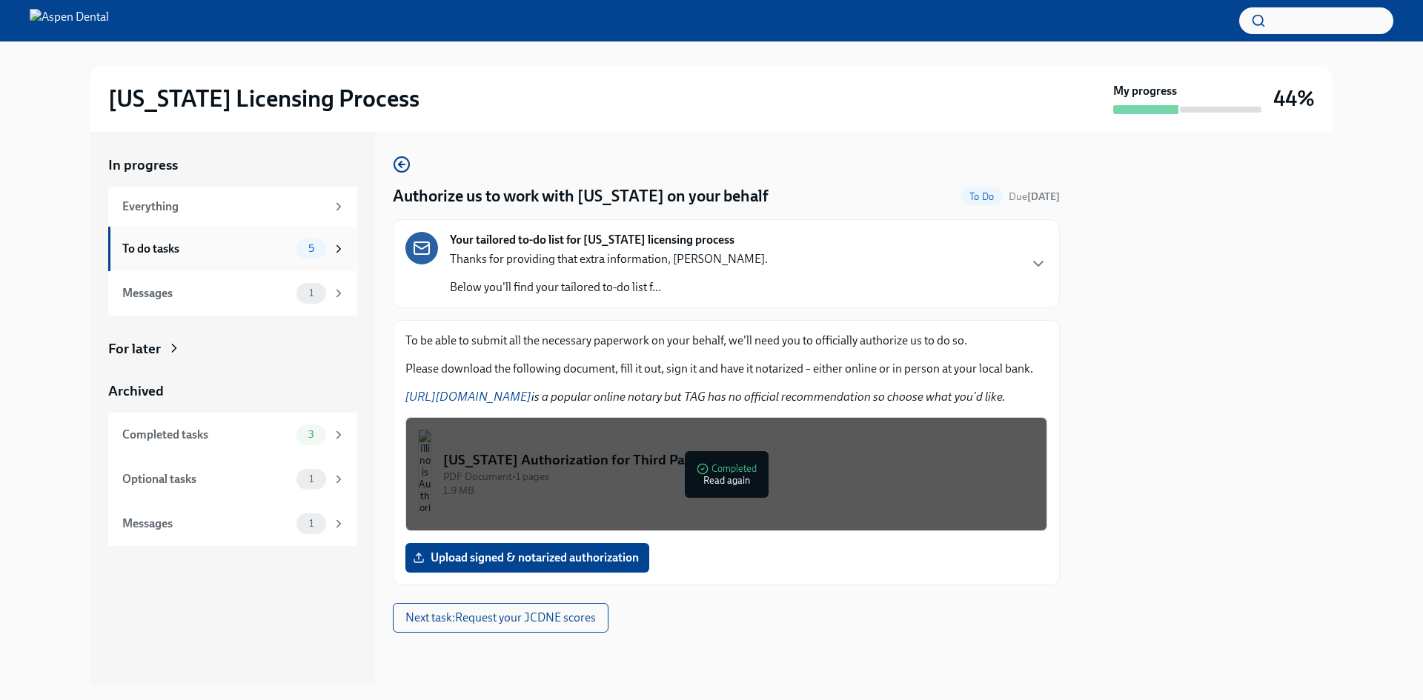
click at [339, 250] on icon at bounding box center [339, 248] width 4 height 7
